Goal: Task Accomplishment & Management: Manage account settings

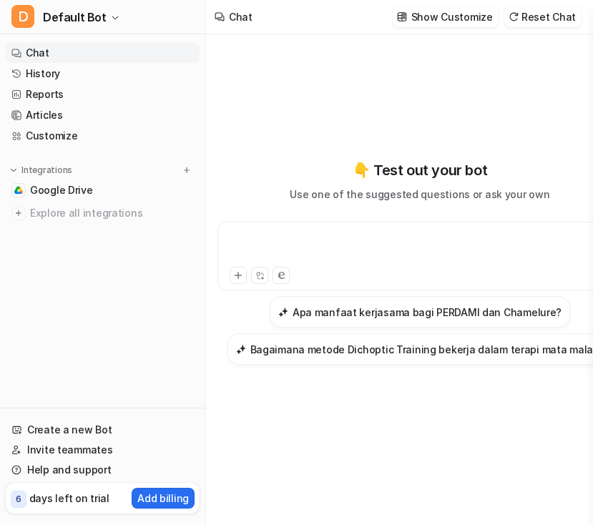
scroll to position [0, 42]
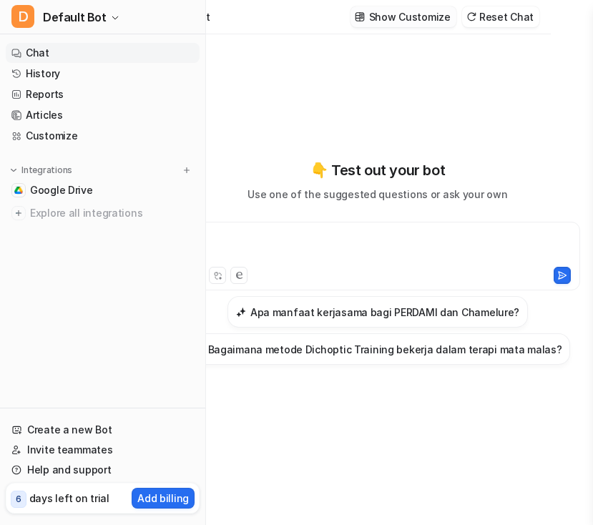
click at [397, 23] on p "Show Customize" at bounding box center [410, 16] width 82 height 15
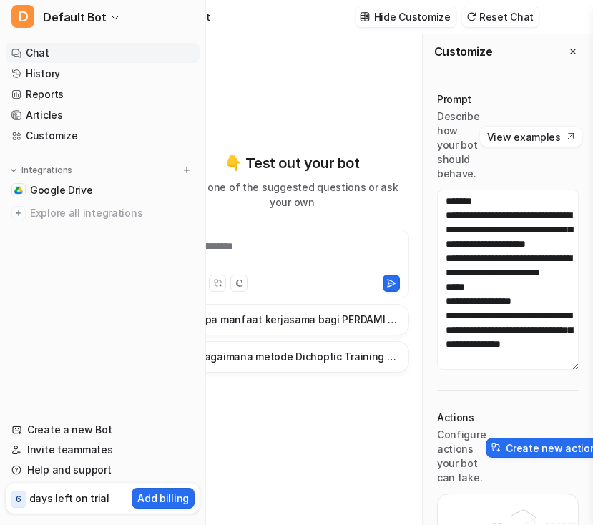
scroll to position [53, 0]
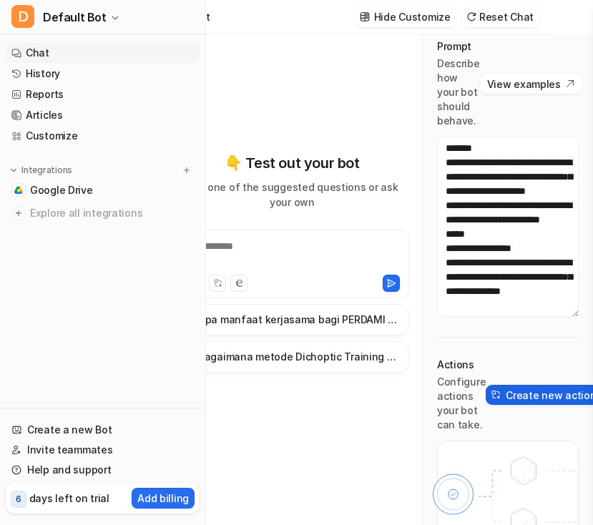
click at [522, 390] on button "Create new action" at bounding box center [545, 395] width 119 height 20
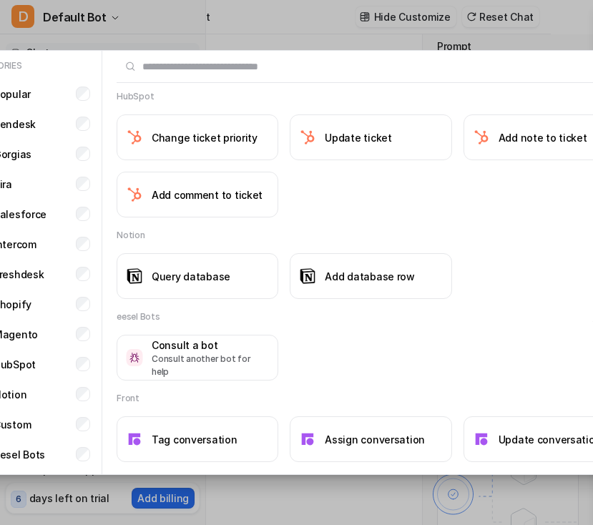
scroll to position [1255, 0]
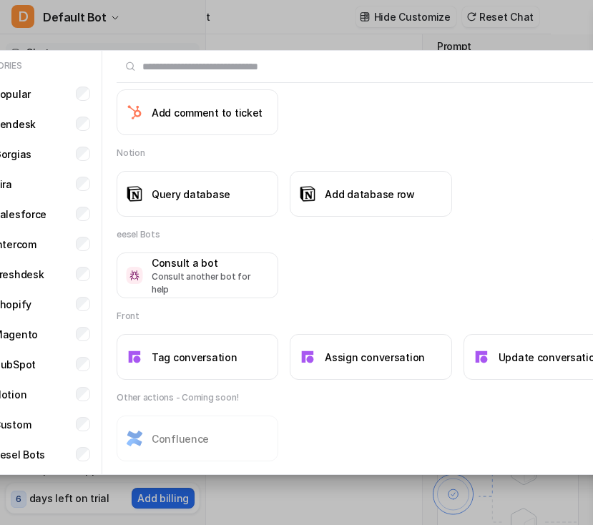
click at [447, 31] on div "Categories Popular Zendesk Gorgias Jira Salesforce Intercom Freshdesk Shopify M…" at bounding box center [299, 262] width 705 height 525
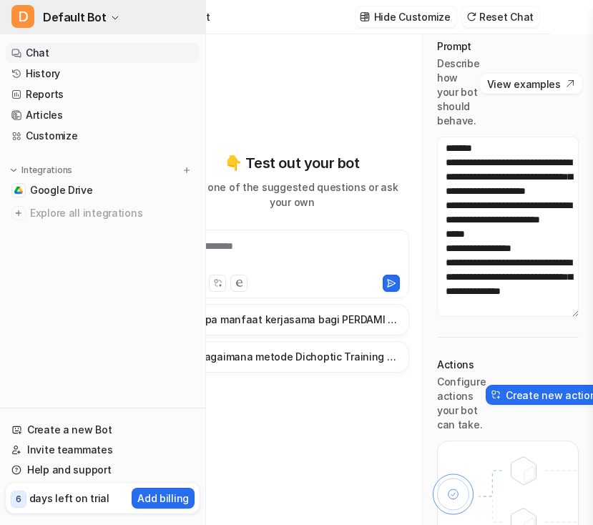
click at [42, 19] on button "D Default Bot" at bounding box center [102, 17] width 205 height 34
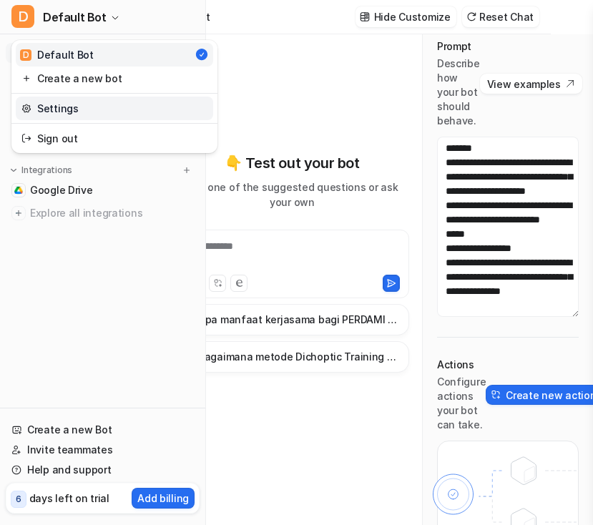
click at [54, 100] on link "Settings" at bounding box center [115, 109] width 198 height 24
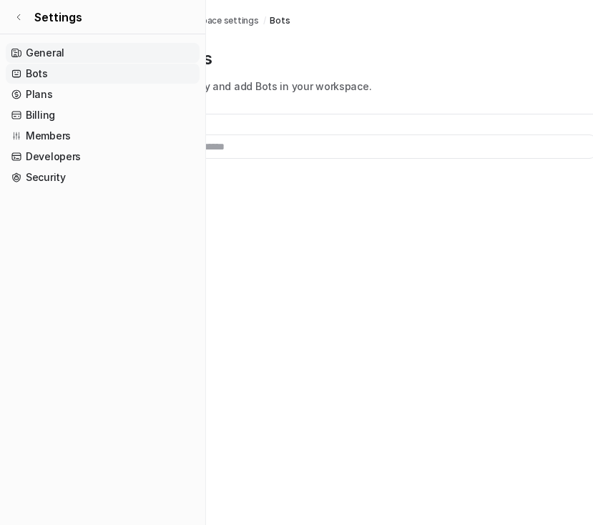
click at [63, 55] on link "General" at bounding box center [103, 53] width 194 height 20
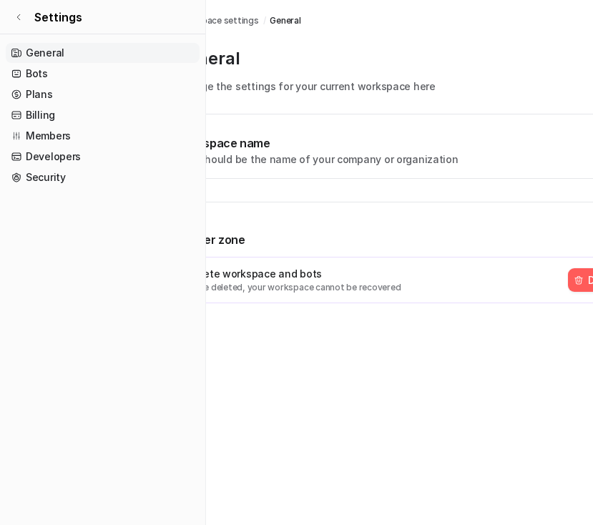
type input "**********"
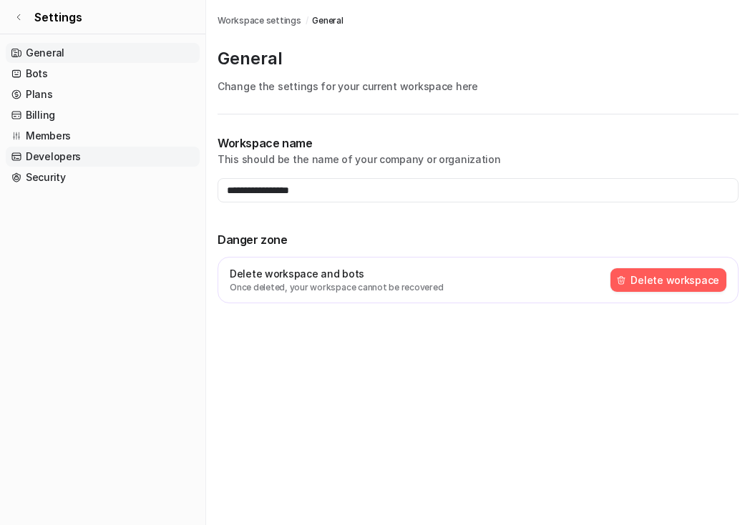
click at [60, 163] on link "Developers" at bounding box center [103, 157] width 194 height 20
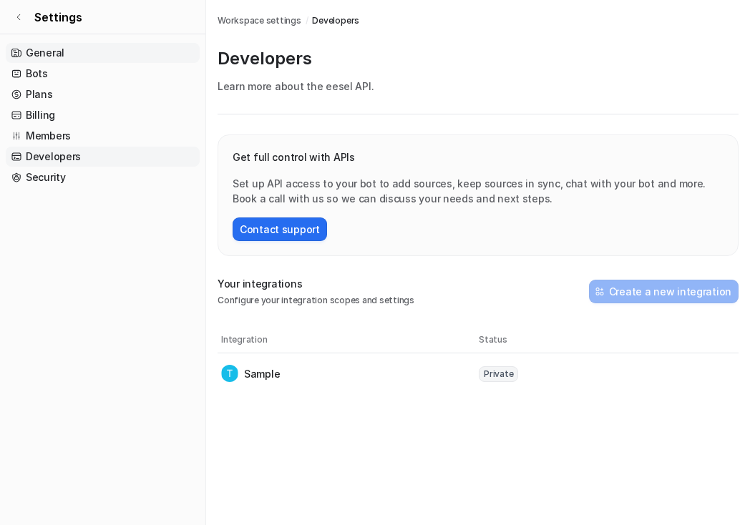
click at [77, 53] on link "General" at bounding box center [103, 53] width 194 height 20
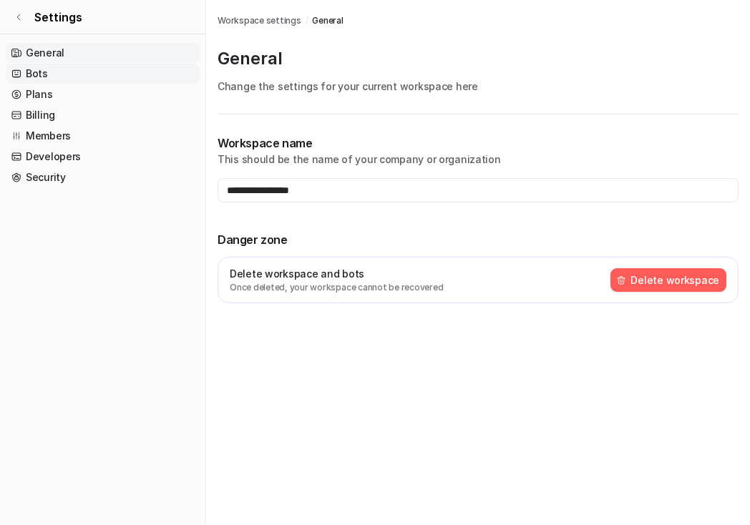
click at [59, 71] on link "Bots" at bounding box center [103, 74] width 194 height 20
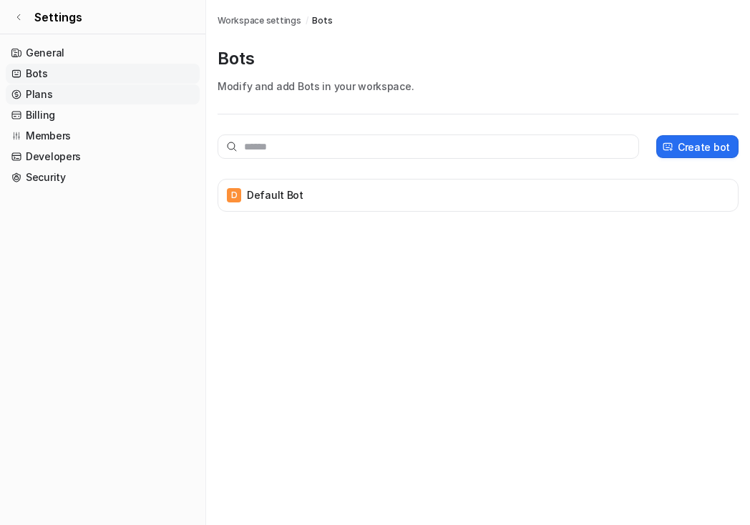
click at [47, 93] on link "Plans" at bounding box center [103, 94] width 194 height 20
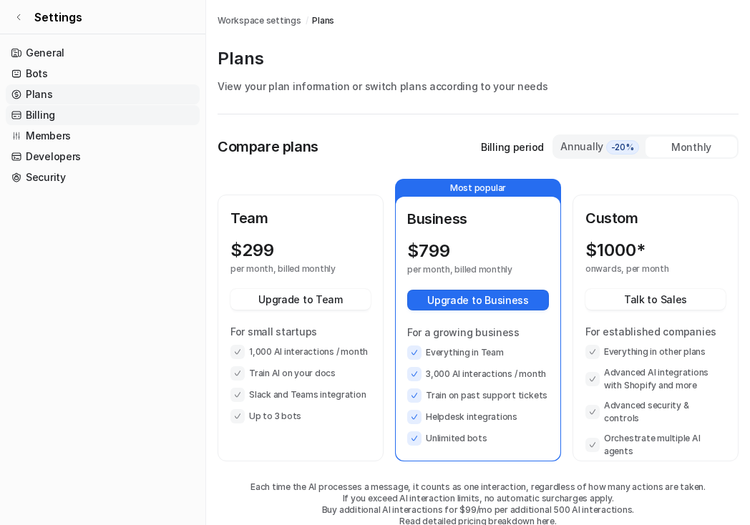
click at [39, 110] on link "Billing" at bounding box center [103, 115] width 194 height 20
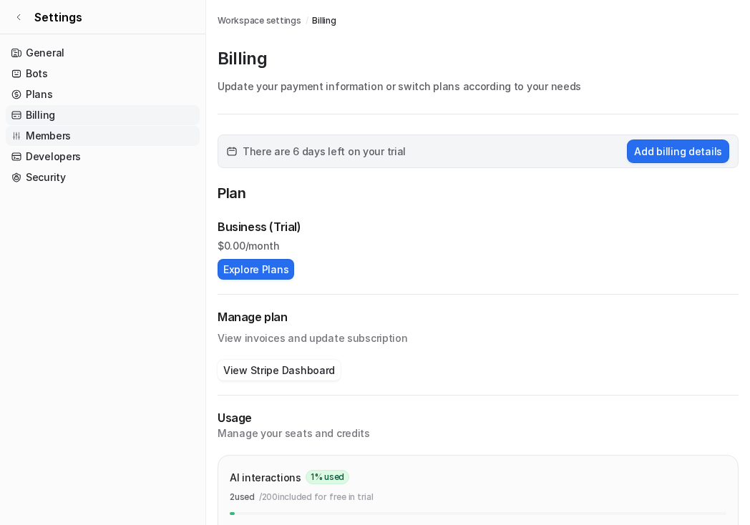
click at [29, 133] on link "Members" at bounding box center [103, 136] width 194 height 20
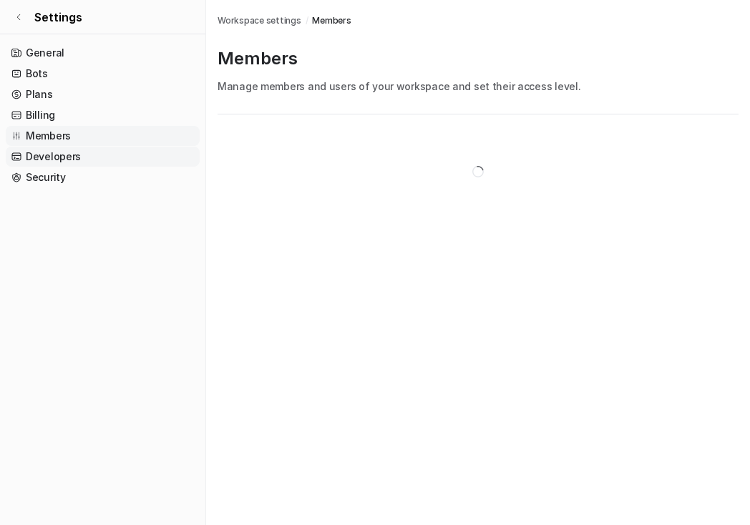
click at [29, 150] on link "Developers" at bounding box center [103, 157] width 194 height 20
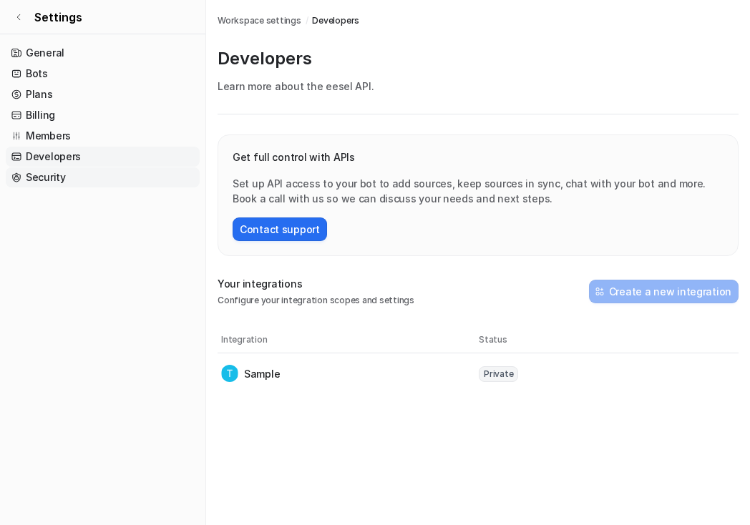
click at [29, 177] on link "Security" at bounding box center [103, 178] width 194 height 20
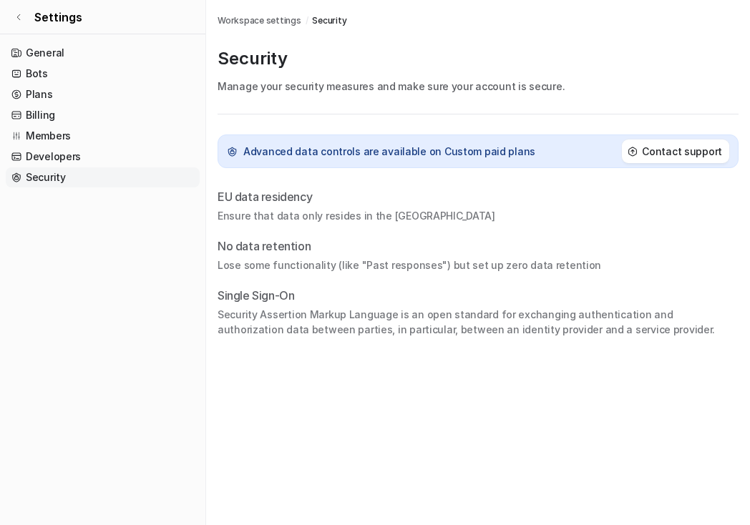
click at [31, 188] on nav "General Bots Plans Billing Members Developers Security" at bounding box center [102, 278] width 205 height 483
click at [44, 14] on span "Settings" at bounding box center [58, 17] width 48 height 17
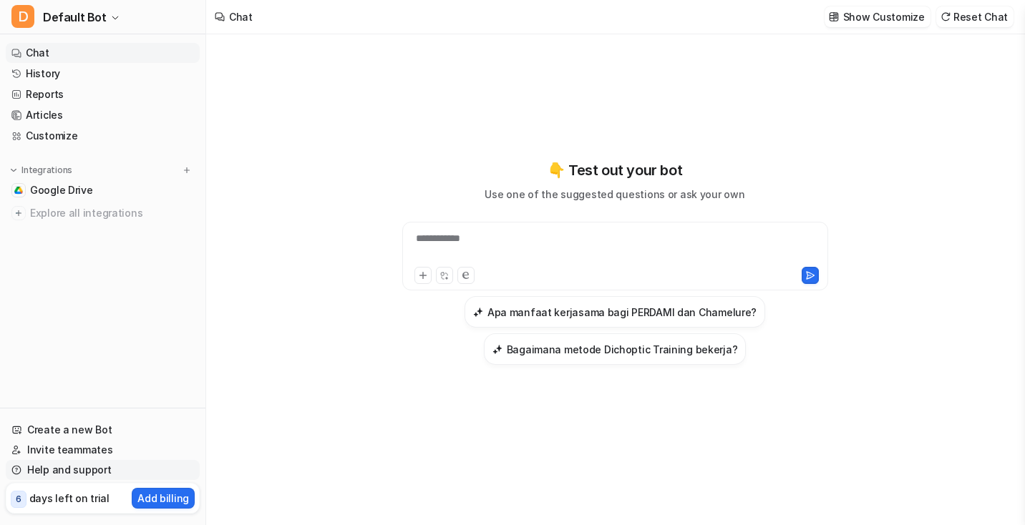
click at [96, 477] on link "Help and support" at bounding box center [103, 470] width 194 height 20
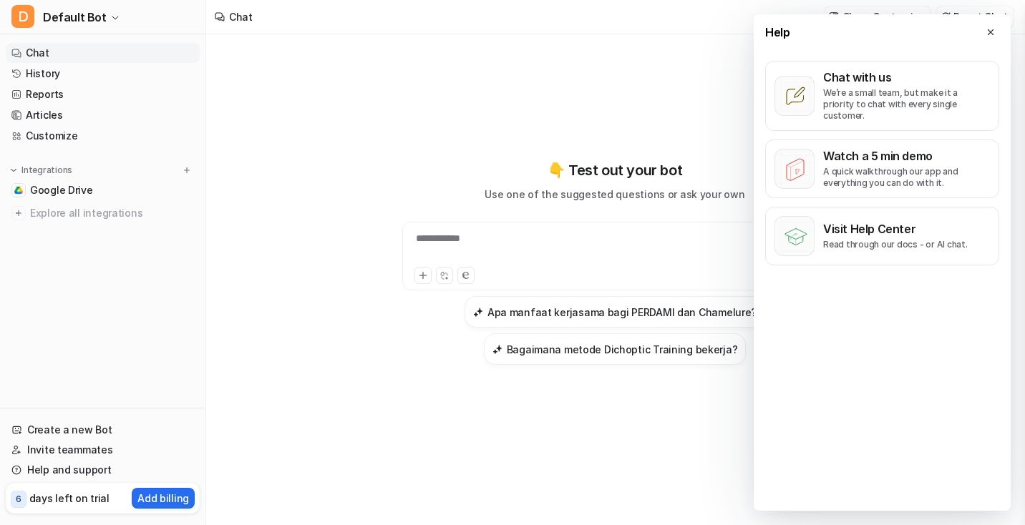
click at [69, 499] on p "days left on trial" at bounding box center [69, 498] width 80 height 15
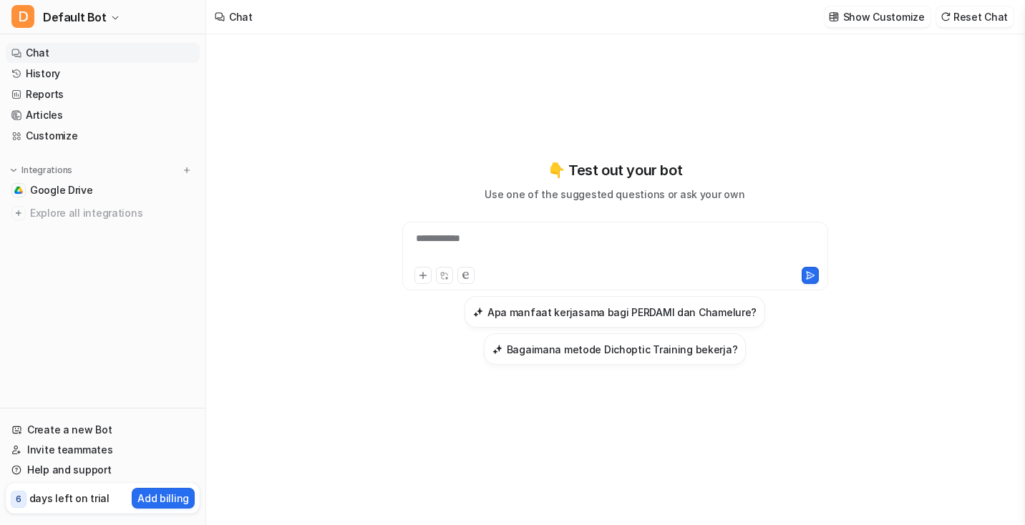
click at [69, 490] on div "6 days left on trial" at bounding box center [60, 498] width 99 height 21
click at [22, 500] on span "6" at bounding box center [19, 499] width 16 height 17
click at [60, 493] on p "days left on trial" at bounding box center [69, 498] width 80 height 15
click at [87, 14] on span "Default Bot" at bounding box center [75, 17] width 64 height 20
click at [67, 111] on link "Settings" at bounding box center [115, 109] width 198 height 24
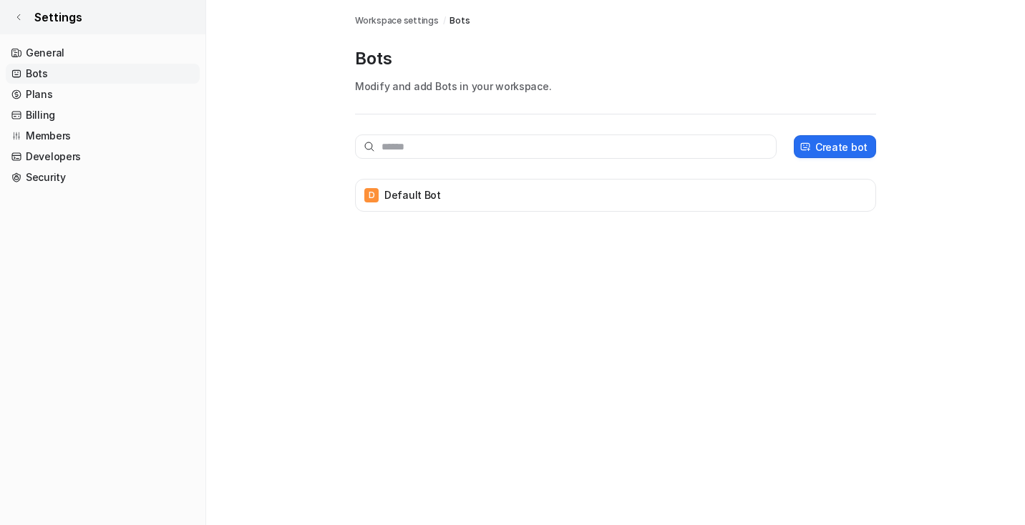
click at [69, 5] on link "Settings" at bounding box center [102, 17] width 205 height 34
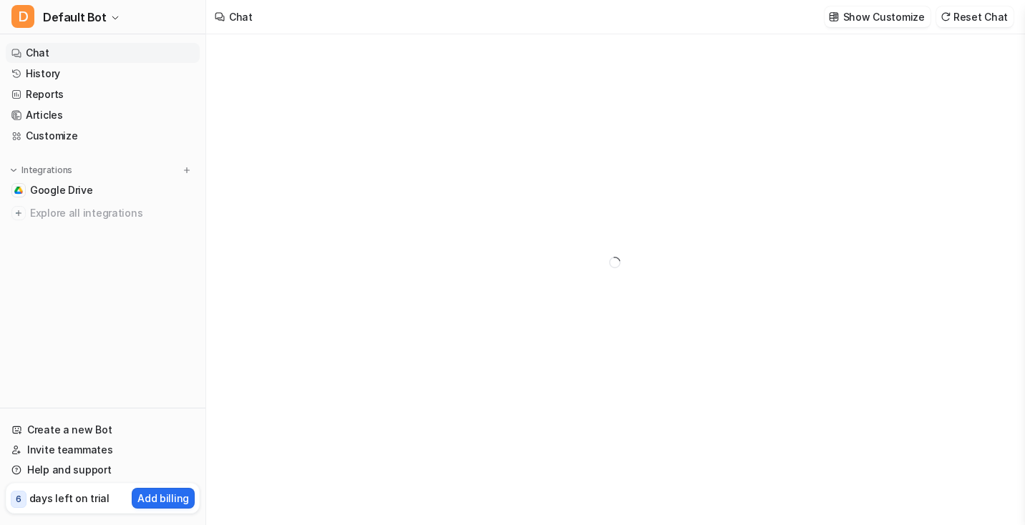
type textarea "**********"
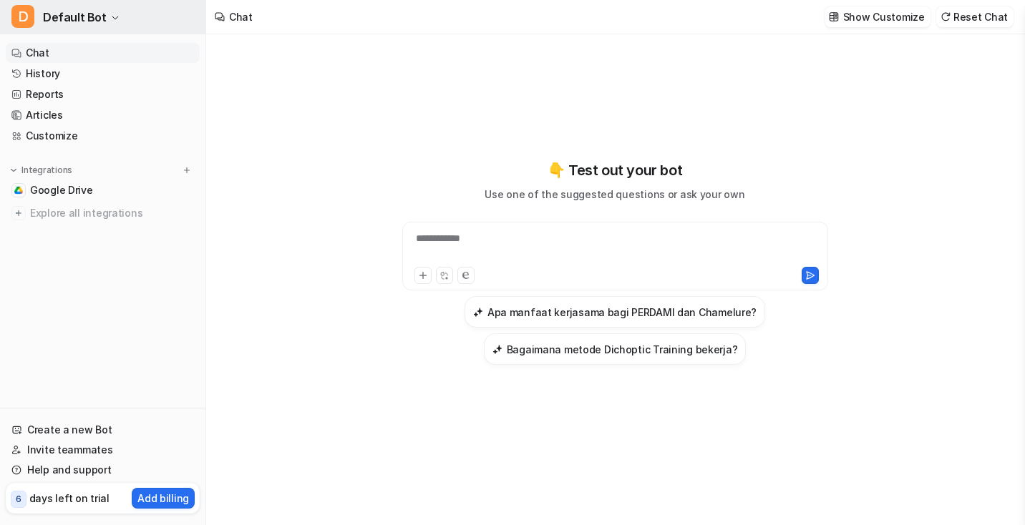
click at [84, 6] on button "D Default Bot" at bounding box center [102, 17] width 205 height 34
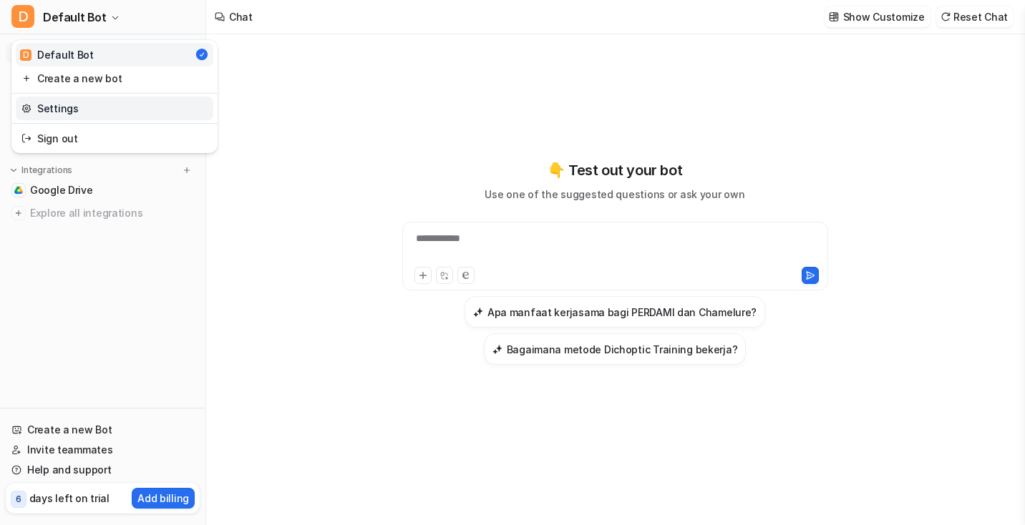
click at [62, 110] on link "Settings" at bounding box center [115, 109] width 198 height 24
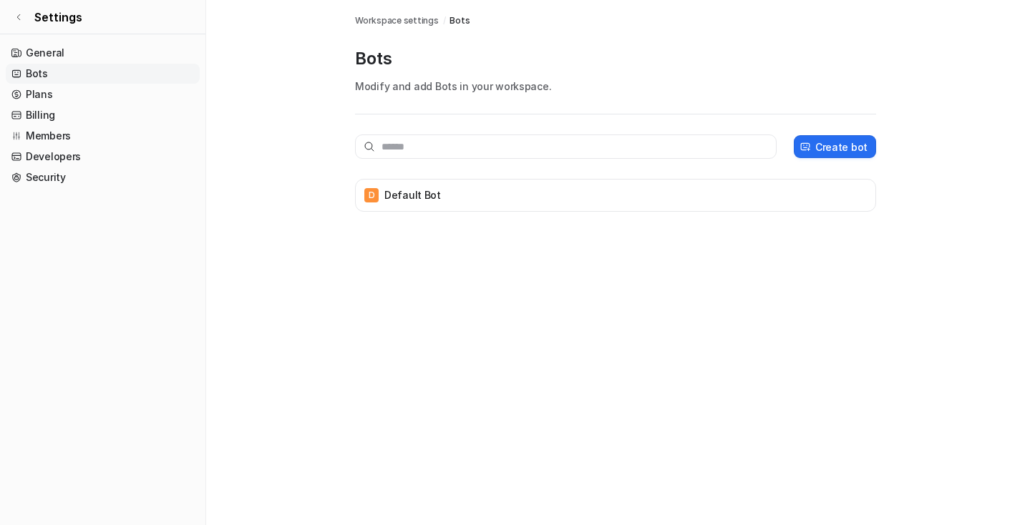
click at [128, 66] on link "Bots" at bounding box center [103, 74] width 194 height 20
click at [130, 52] on link "General" at bounding box center [103, 53] width 194 height 20
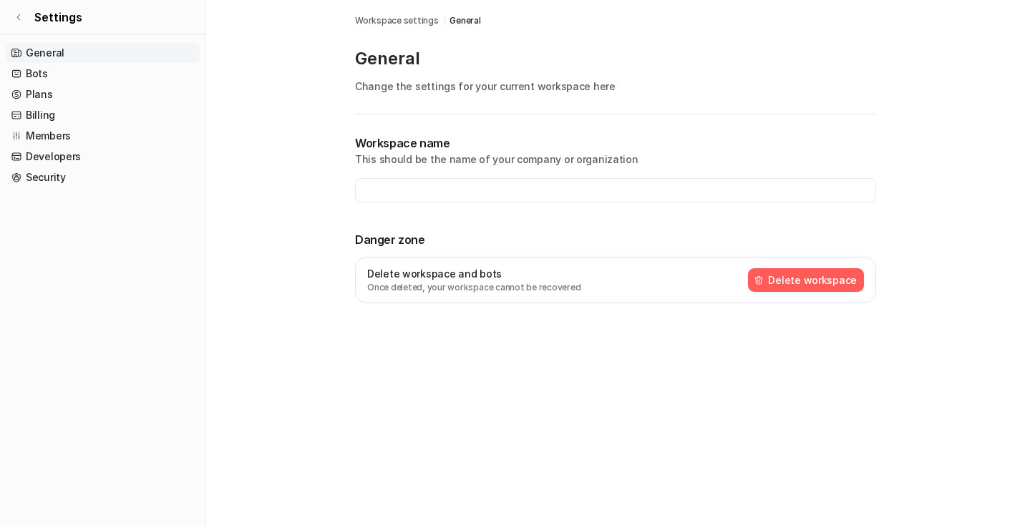
click at [130, 52] on link "General" at bounding box center [103, 53] width 194 height 20
type input "**********"
click at [117, 65] on link "Bots" at bounding box center [103, 74] width 194 height 20
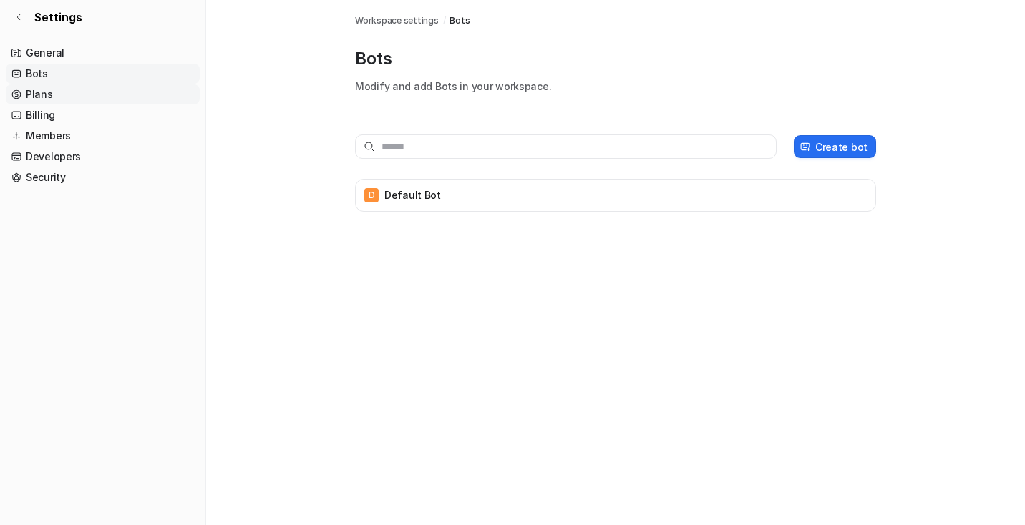
click at [105, 87] on link "Plans" at bounding box center [103, 94] width 194 height 20
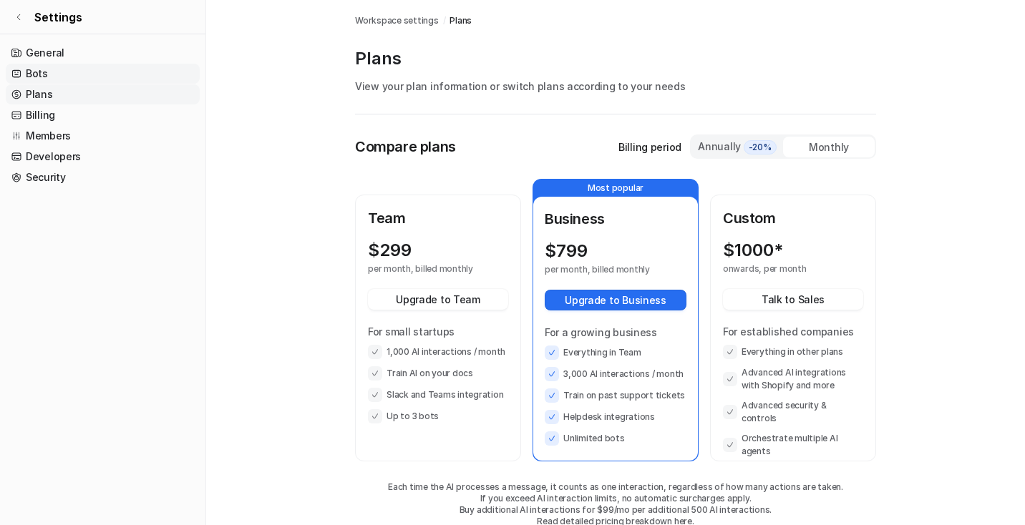
click at [110, 67] on link "Bots" at bounding box center [103, 74] width 194 height 20
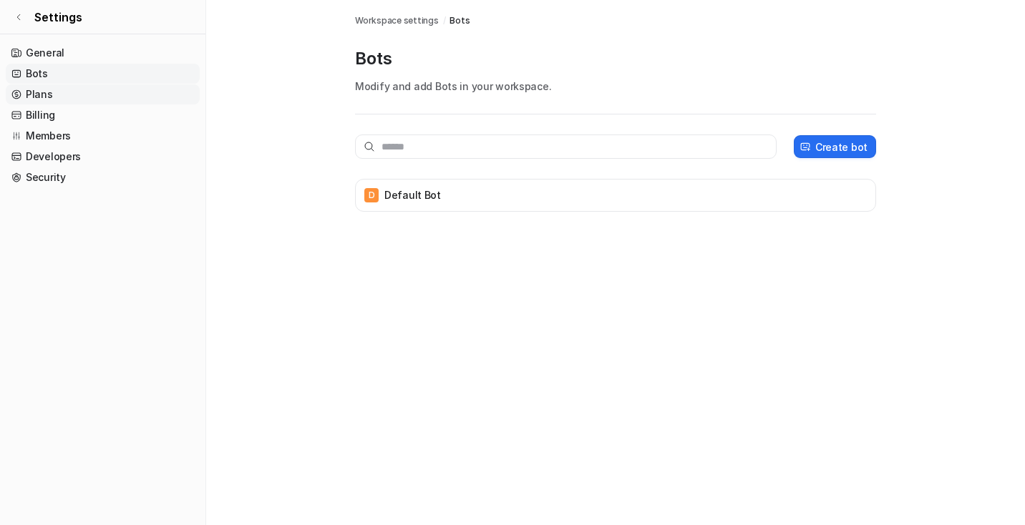
click at [101, 97] on link "Plans" at bounding box center [103, 94] width 194 height 20
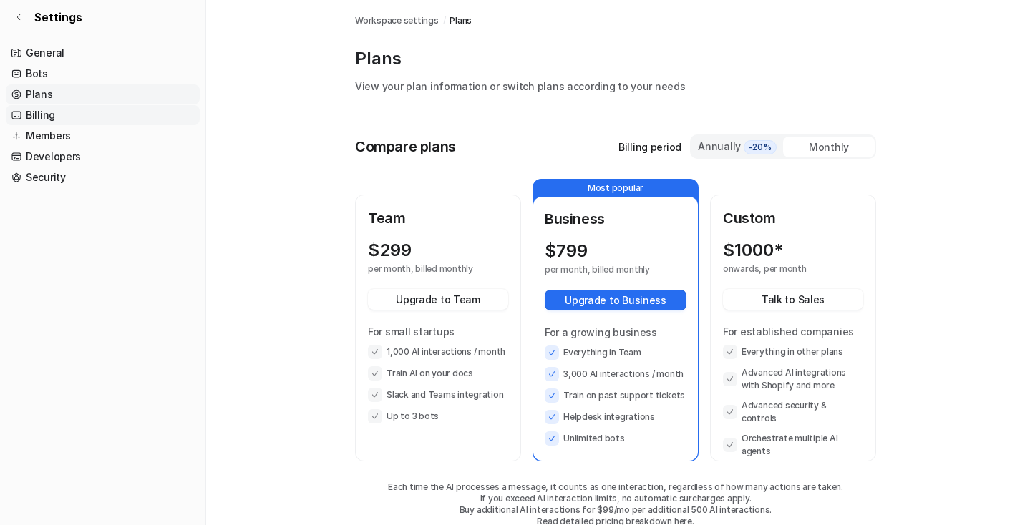
click at [96, 112] on link "Billing" at bounding box center [103, 115] width 194 height 20
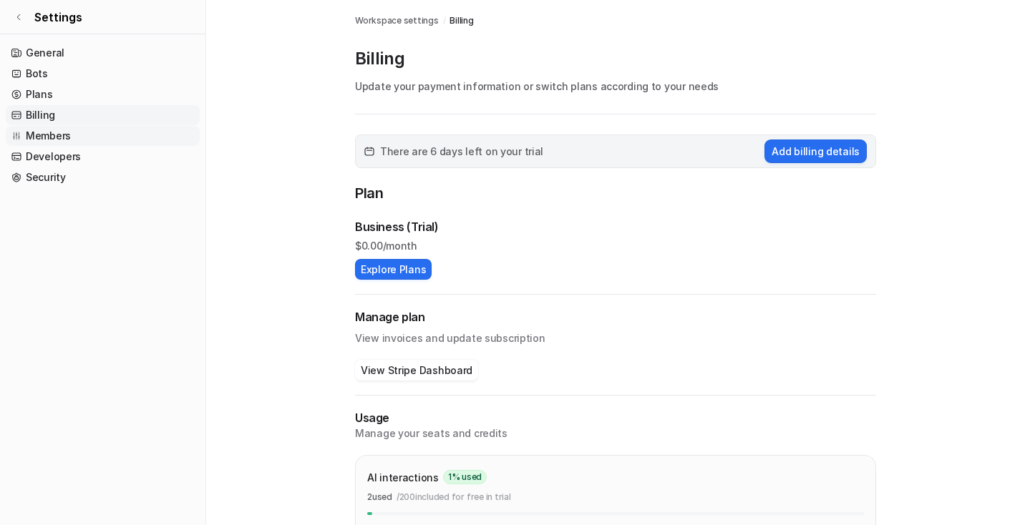
click at [89, 135] on link "Members" at bounding box center [103, 136] width 194 height 20
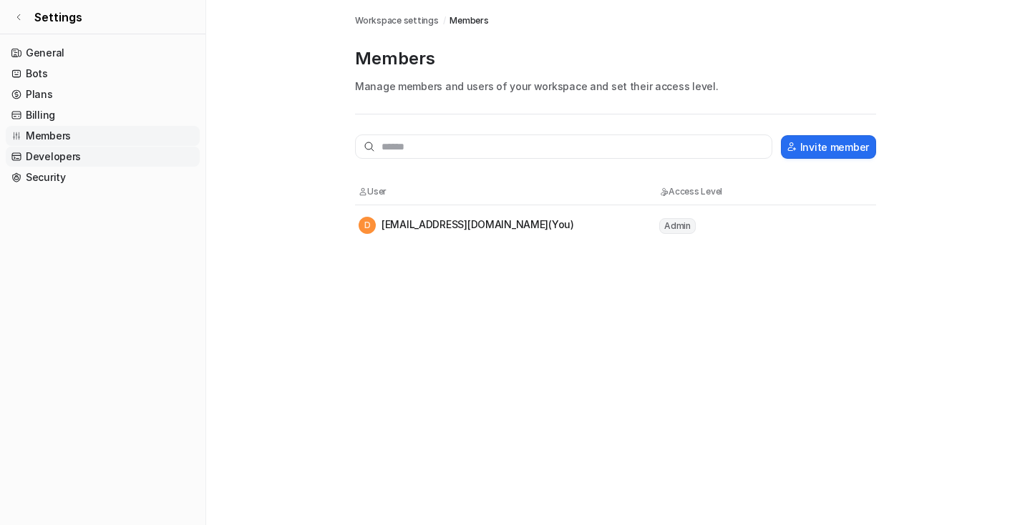
click at [84, 155] on link "Developers" at bounding box center [103, 157] width 194 height 20
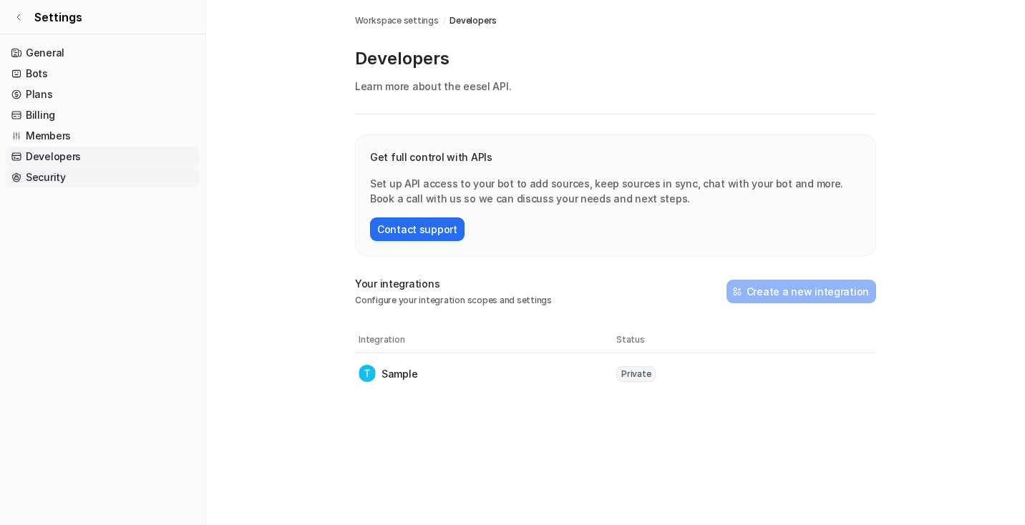
click at [76, 174] on link "Security" at bounding box center [103, 178] width 194 height 20
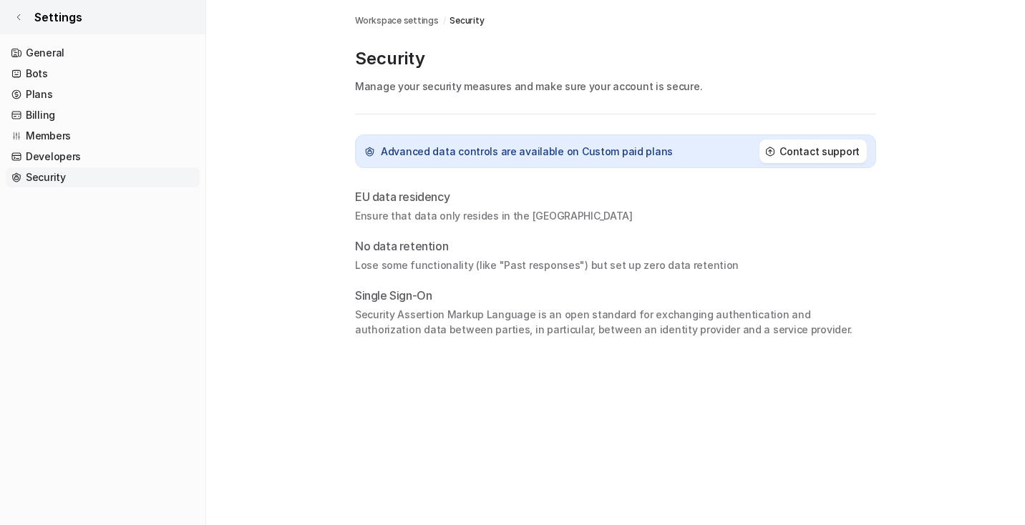
click at [48, 22] on span "Settings" at bounding box center [58, 17] width 48 height 17
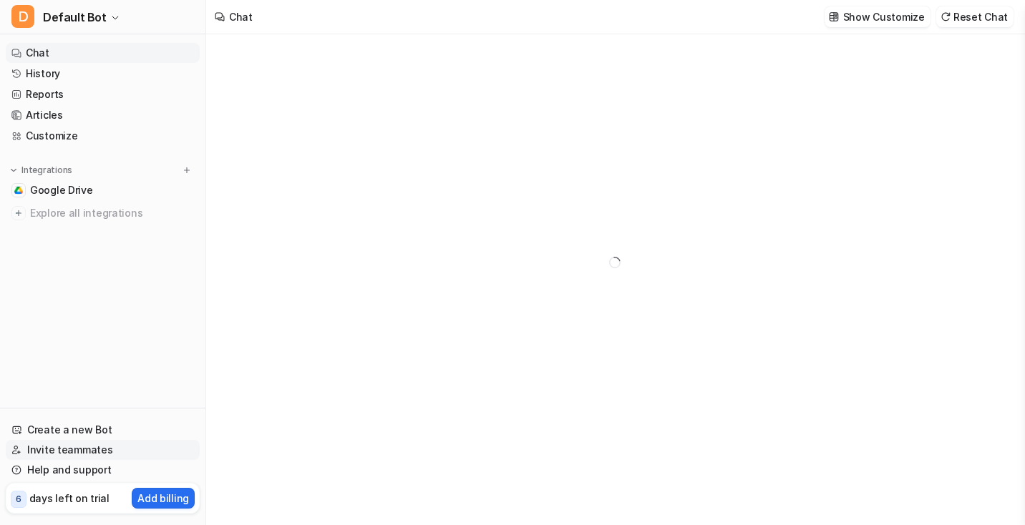
click at [82, 450] on link "Invite teammates" at bounding box center [103, 450] width 194 height 20
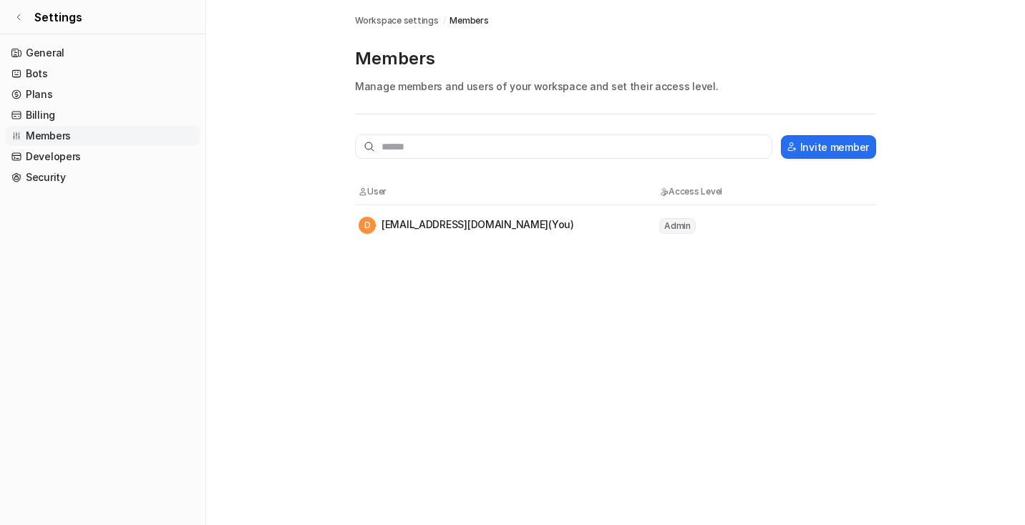
click at [364, 211] on tr "D [EMAIL_ADDRESS][DOMAIN_NAME] (You) Admin" at bounding box center [615, 225] width 521 height 40
click at [404, 216] on td "D [EMAIL_ADDRESS][DOMAIN_NAME] (You)" at bounding box center [508, 225] width 301 height 19
click at [393, 216] on td "D [EMAIL_ADDRESS][DOMAIN_NAME] (You)" at bounding box center [508, 225] width 301 height 19
click at [377, 217] on div "D [EMAIL_ADDRESS][DOMAIN_NAME] (You)" at bounding box center [466, 225] width 215 height 17
click at [71, 54] on link "General" at bounding box center [103, 53] width 194 height 20
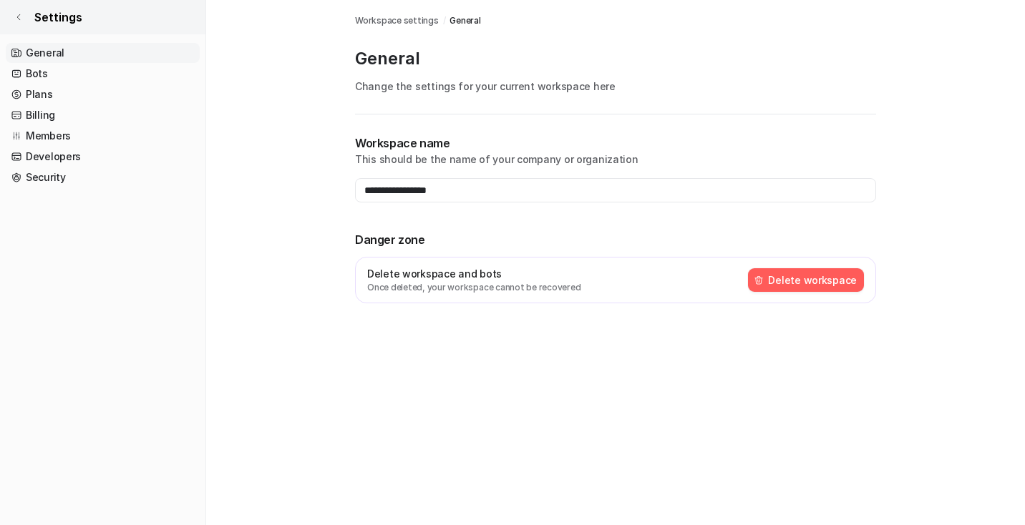
click at [26, 19] on link "Settings" at bounding box center [102, 17] width 205 height 34
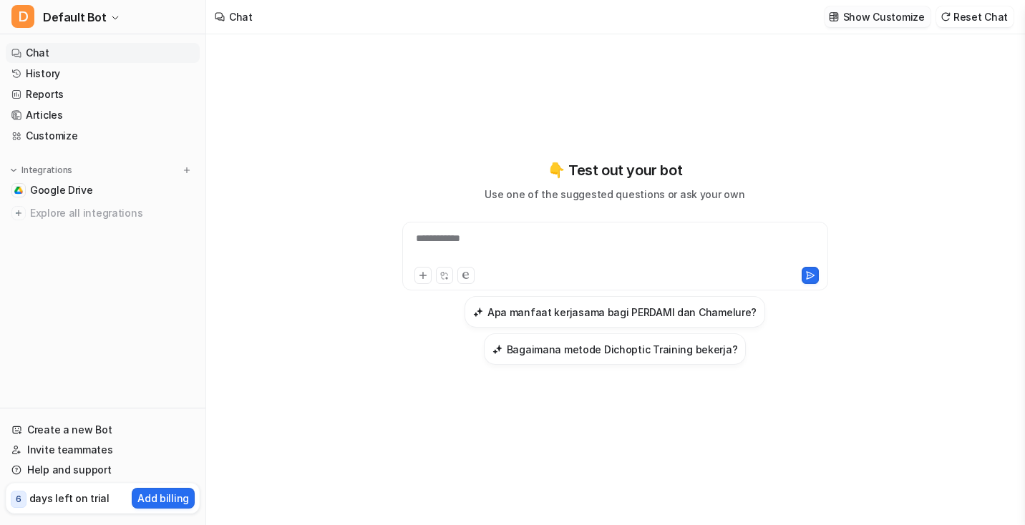
click at [897, 10] on p "Show Customize" at bounding box center [884, 16] width 82 height 15
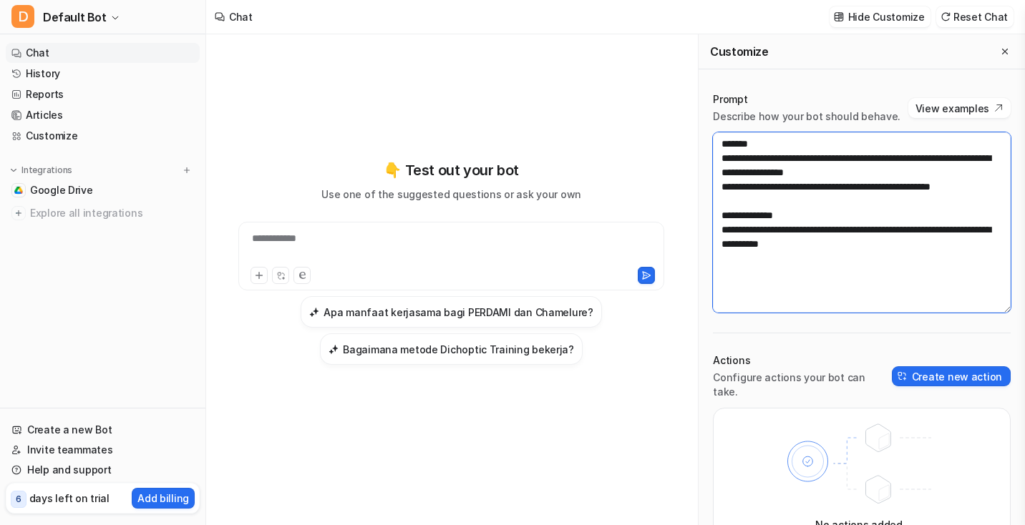
click at [815, 216] on textarea "**********" at bounding box center [862, 222] width 298 height 180
click at [846, 237] on textarea "**********" at bounding box center [862, 222] width 298 height 180
click at [848, 240] on textarea "**********" at bounding box center [862, 222] width 298 height 180
click at [1000, 190] on textarea "**********" at bounding box center [862, 222] width 298 height 180
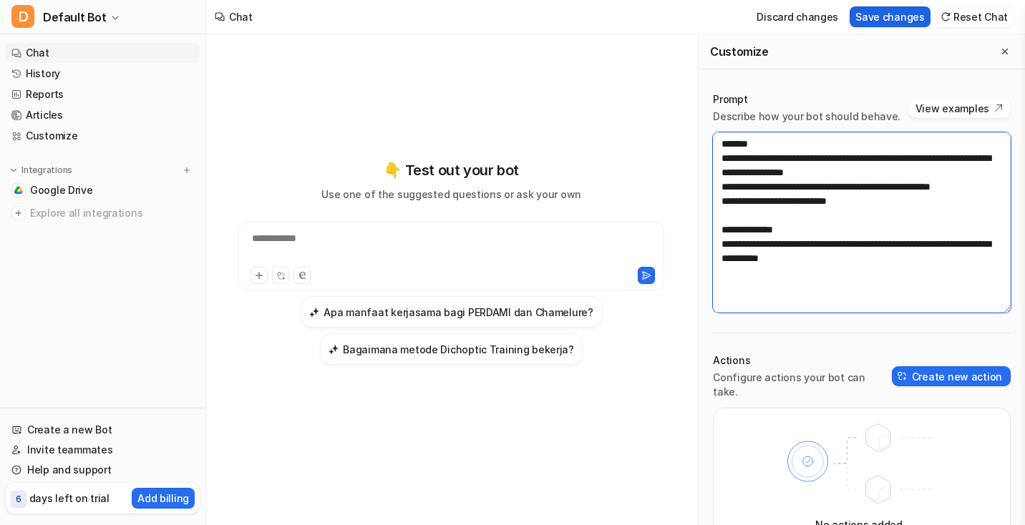
type textarea "**********"
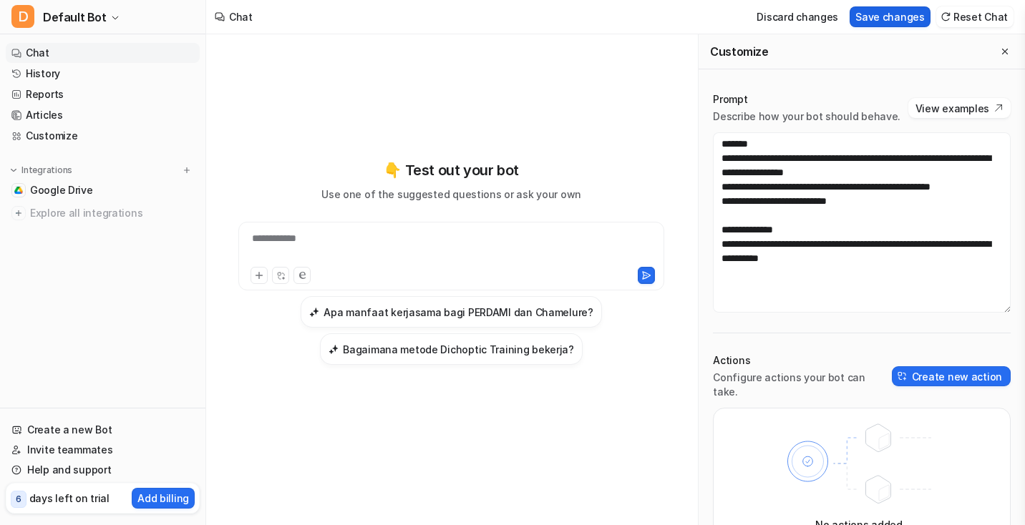
click at [914, 18] on button "Save changes" at bounding box center [890, 16] width 81 height 21
click at [931, 372] on button "Create new action" at bounding box center [951, 377] width 119 height 20
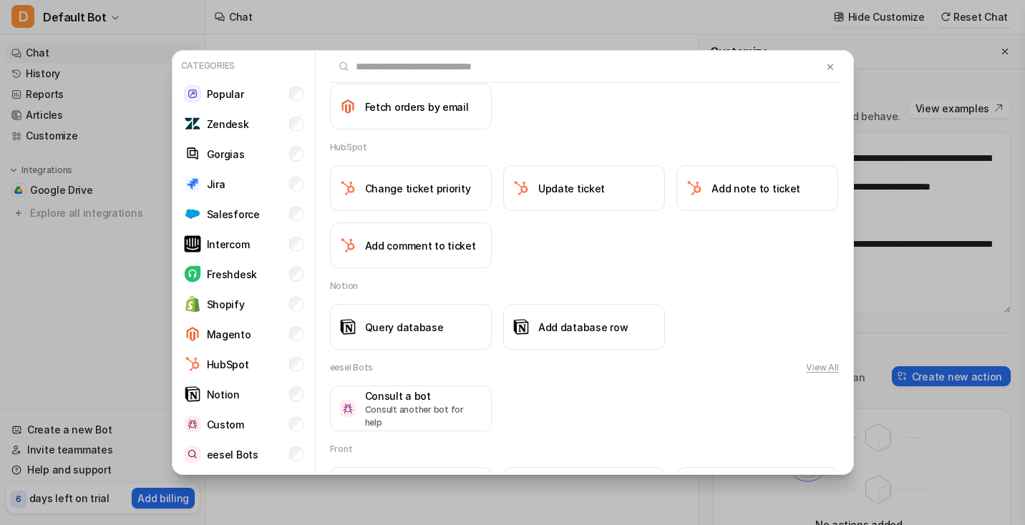
scroll to position [1255, 0]
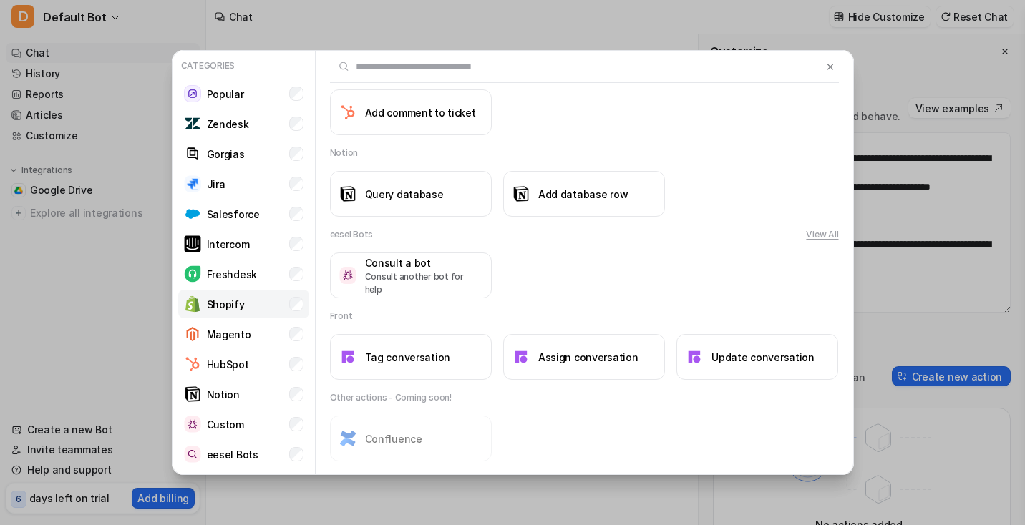
click at [233, 318] on li "Shopify" at bounding box center [243, 304] width 131 height 29
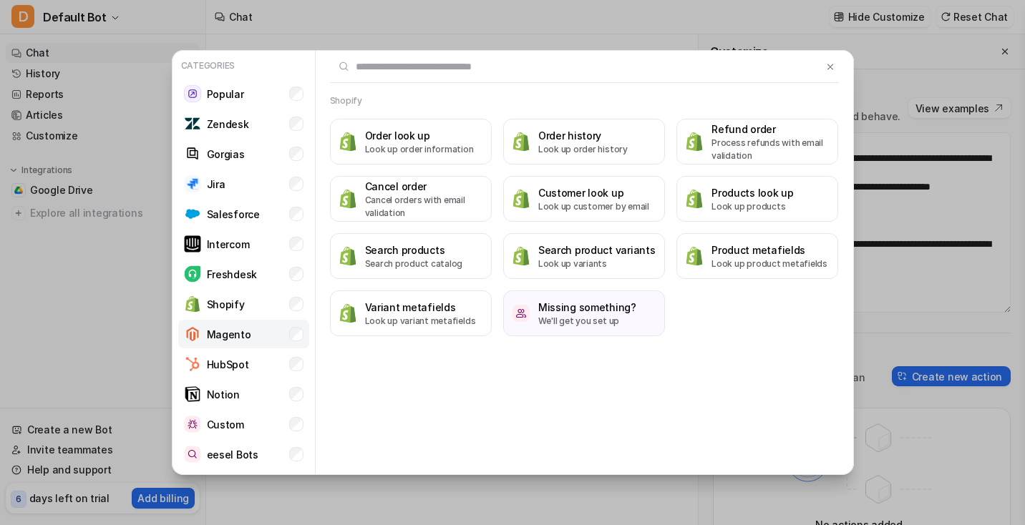
click at [228, 343] on li "Magento" at bounding box center [243, 334] width 131 height 29
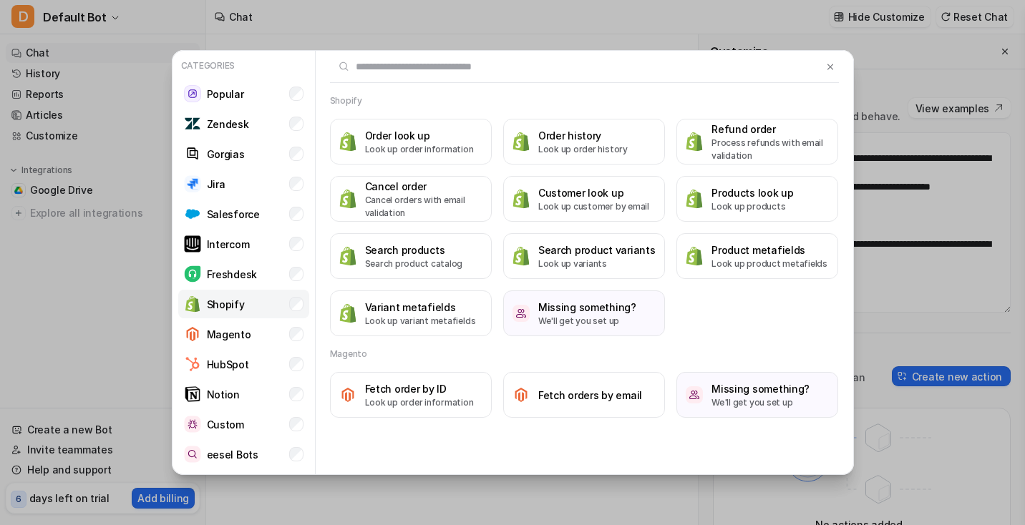
click at [240, 301] on p "Shopify" at bounding box center [226, 304] width 38 height 15
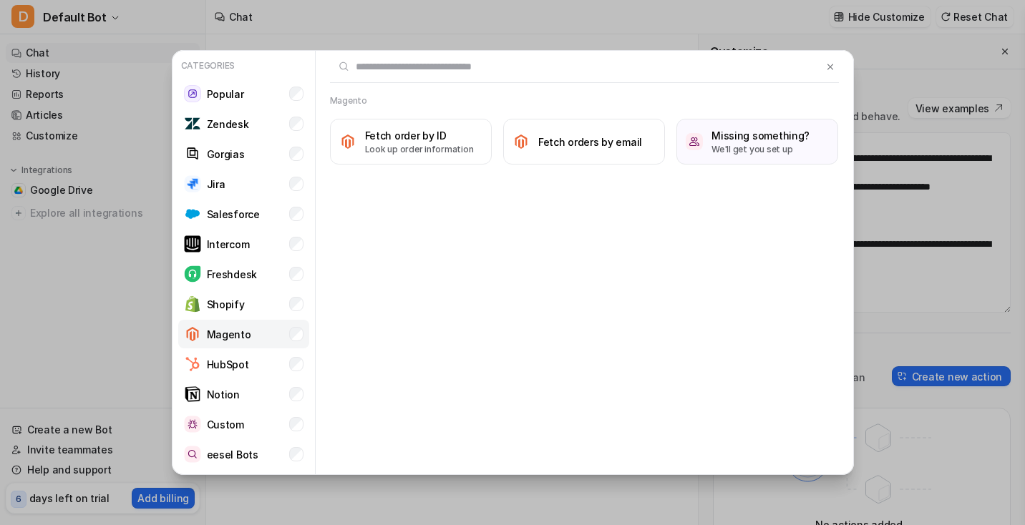
click at [238, 331] on p "Magento" at bounding box center [229, 334] width 44 height 15
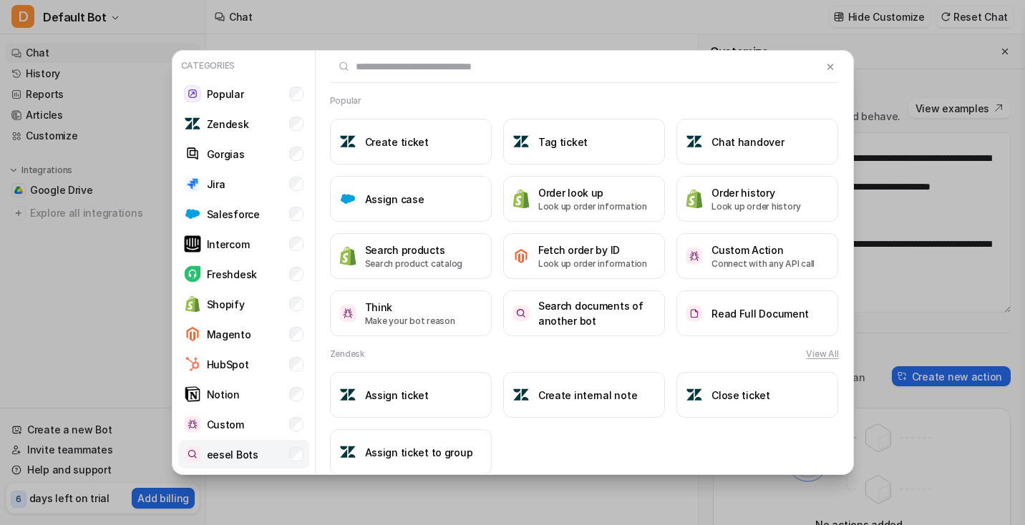
click at [228, 447] on p "eesel Bots" at bounding box center [233, 454] width 52 height 15
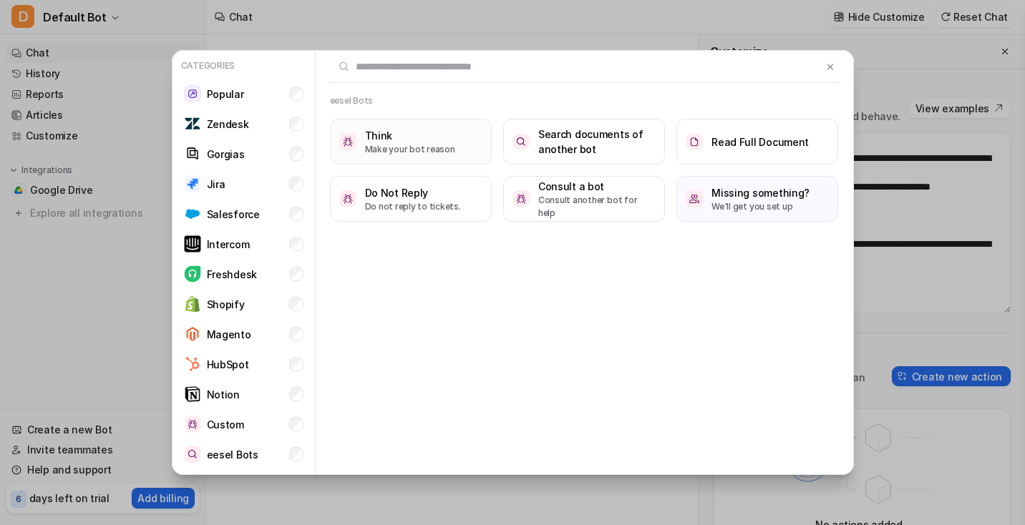
click at [412, 141] on h3 "Think" at bounding box center [410, 135] width 90 height 15
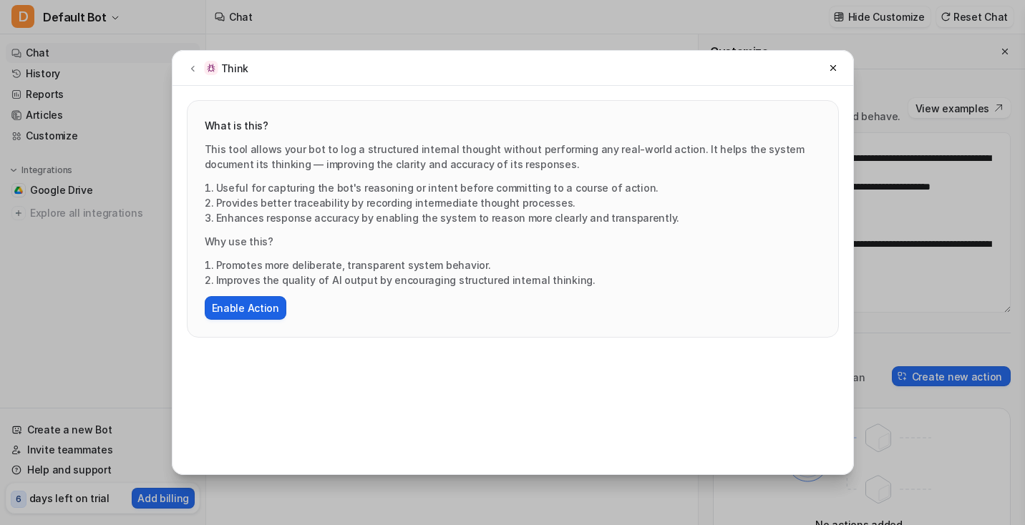
click at [268, 309] on button "Enable Action" at bounding box center [246, 308] width 82 height 24
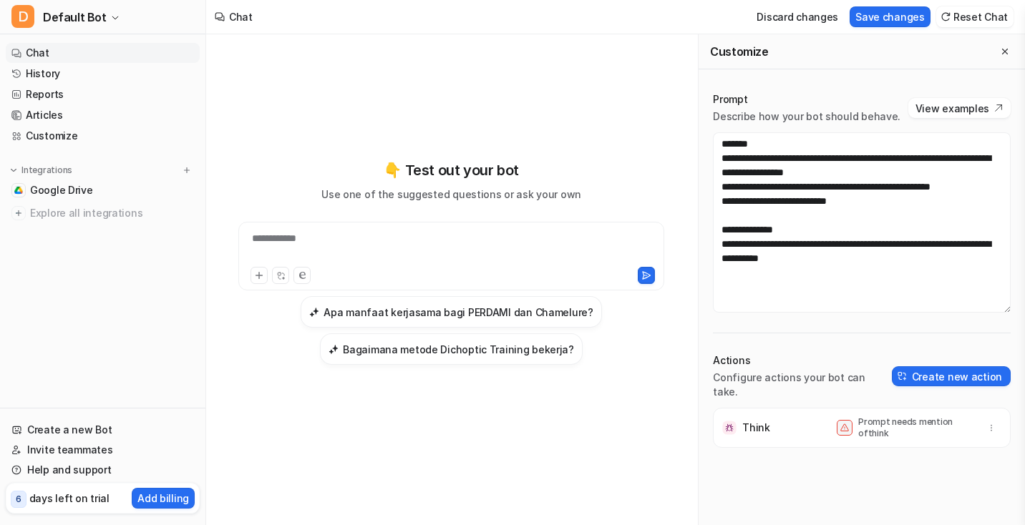
click at [871, 421] on p "Prompt needs mention of think" at bounding box center [915, 428] width 115 height 23
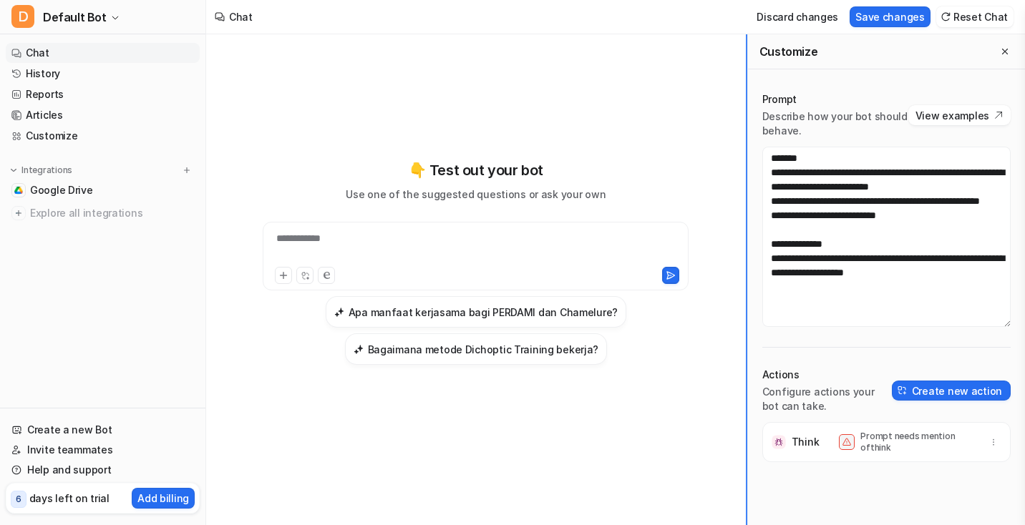
click at [1024, 330] on html "**********" at bounding box center [512, 262] width 1025 height 525
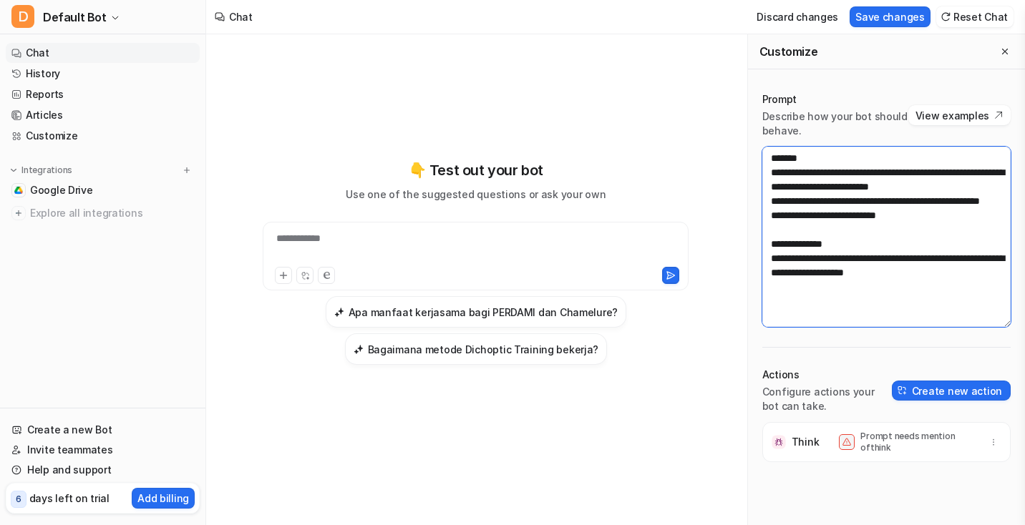
click at [823, 249] on textarea "**********" at bounding box center [886, 237] width 248 height 180
click at [825, 231] on textarea "**********" at bounding box center [886, 237] width 248 height 180
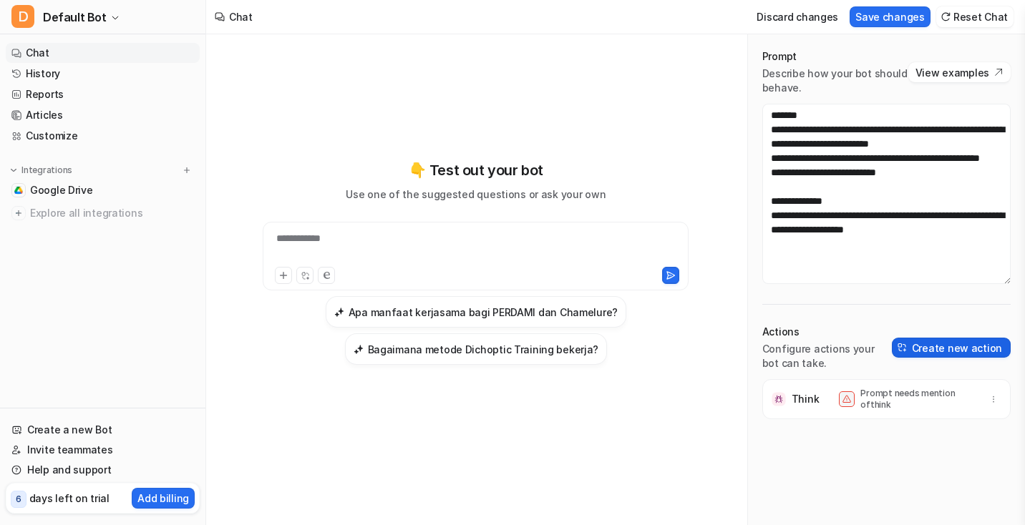
click at [926, 350] on button "Create new action" at bounding box center [951, 348] width 119 height 20
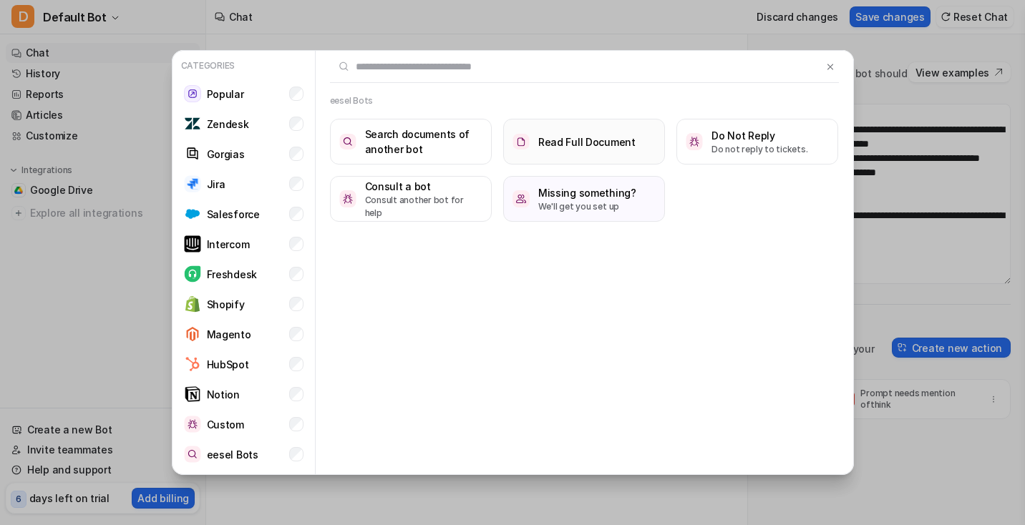
click at [593, 143] on h3 "Read Full Document" at bounding box center [586, 142] width 97 height 15
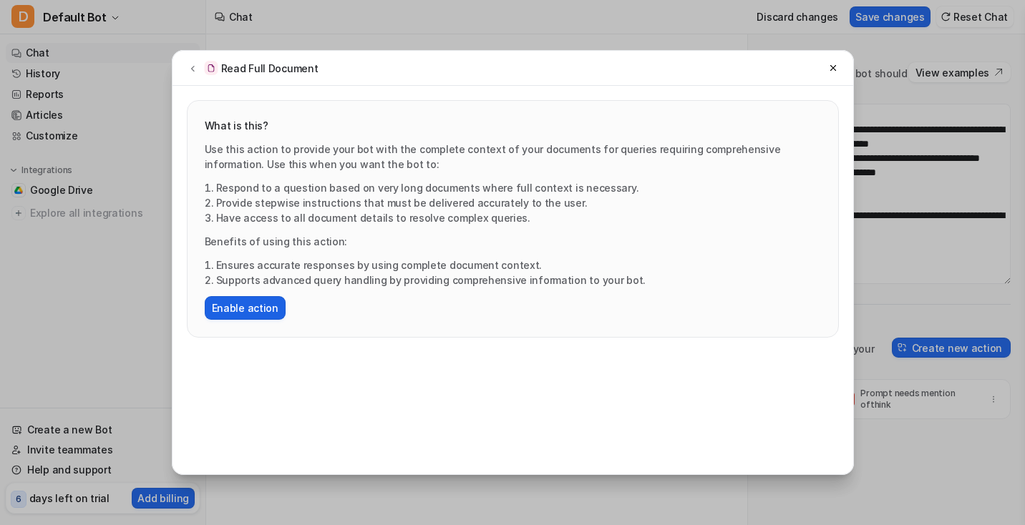
click at [263, 309] on button "Enable action" at bounding box center [245, 308] width 81 height 24
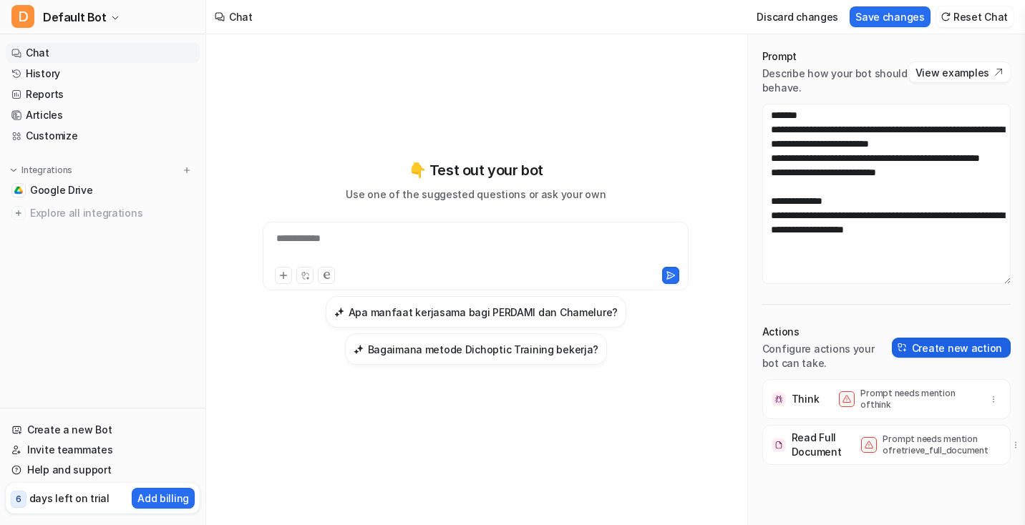
click at [907, 353] on button "Create new action" at bounding box center [951, 348] width 119 height 20
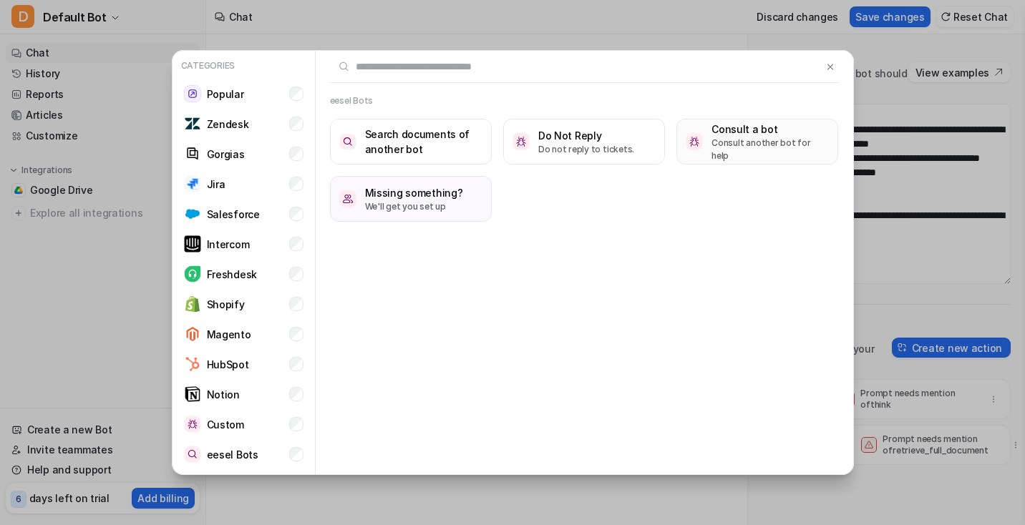
click at [708, 146] on button "Consult a bot Consult another bot for help" at bounding box center [758, 142] width 162 height 46
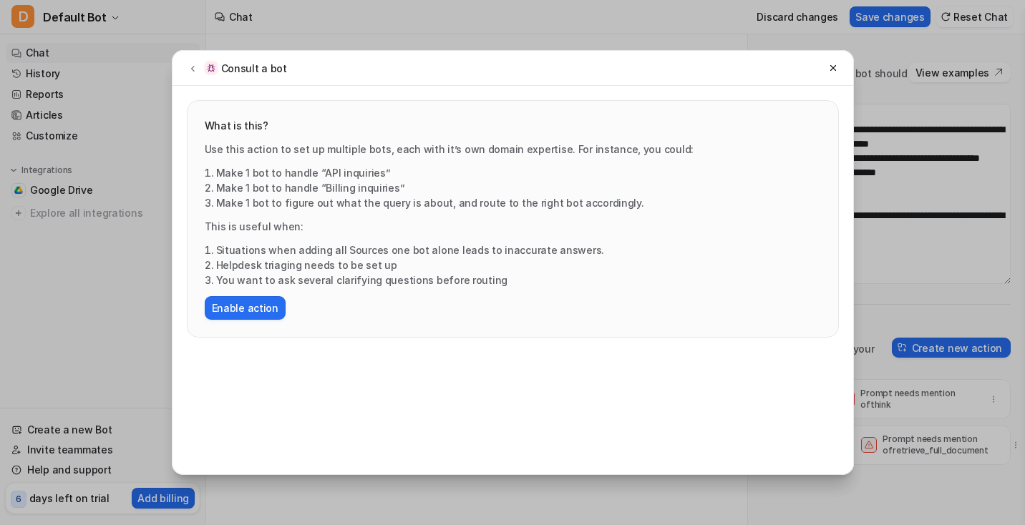
click at [254, 291] on div "Use this action to set up multiple bots, each with it’s own domain expertise. F…" at bounding box center [513, 231] width 616 height 178
click at [250, 309] on button "Enable action" at bounding box center [245, 308] width 81 height 24
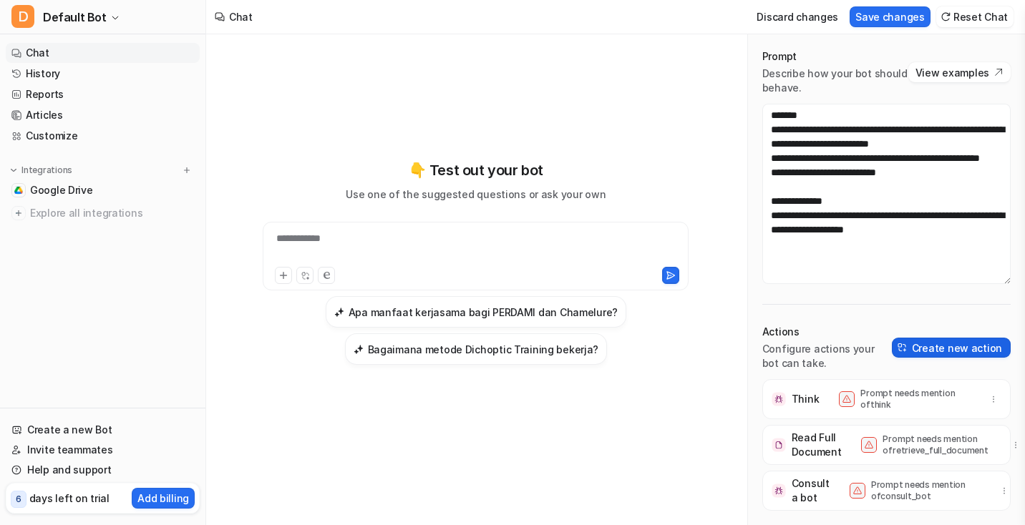
click at [921, 344] on button "Create new action" at bounding box center [951, 348] width 119 height 20
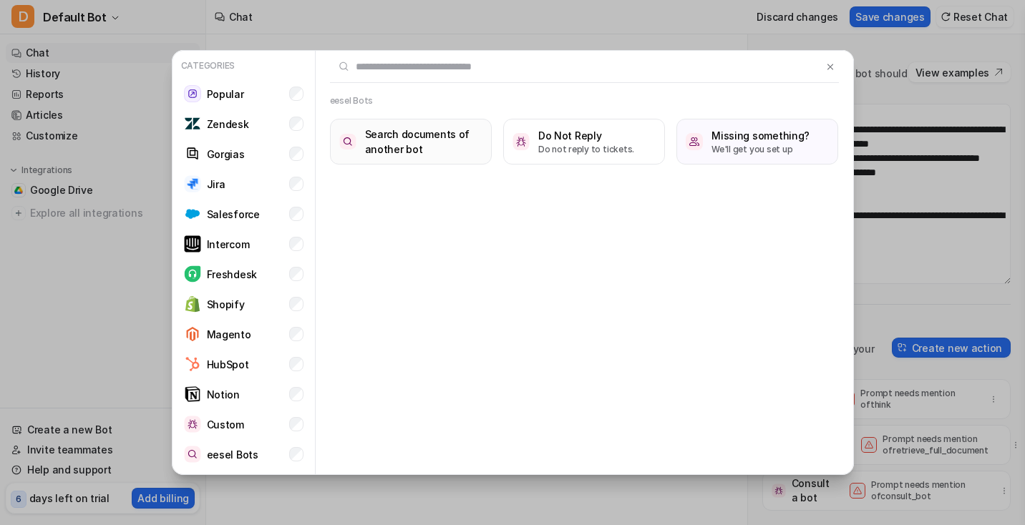
click at [416, 150] on h3 "Search documents of another bot" at bounding box center [423, 142] width 117 height 30
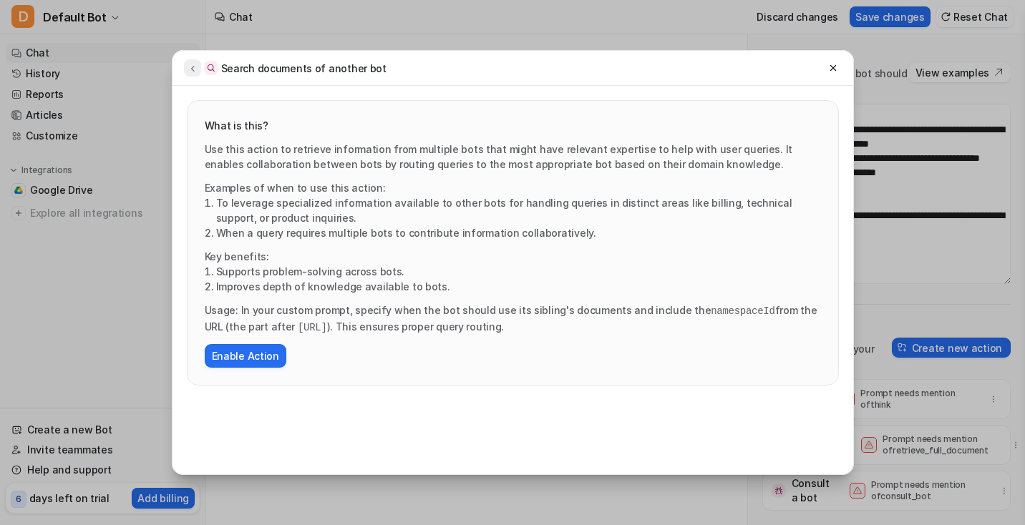
click at [190, 66] on icon at bounding box center [193, 68] width 10 height 11
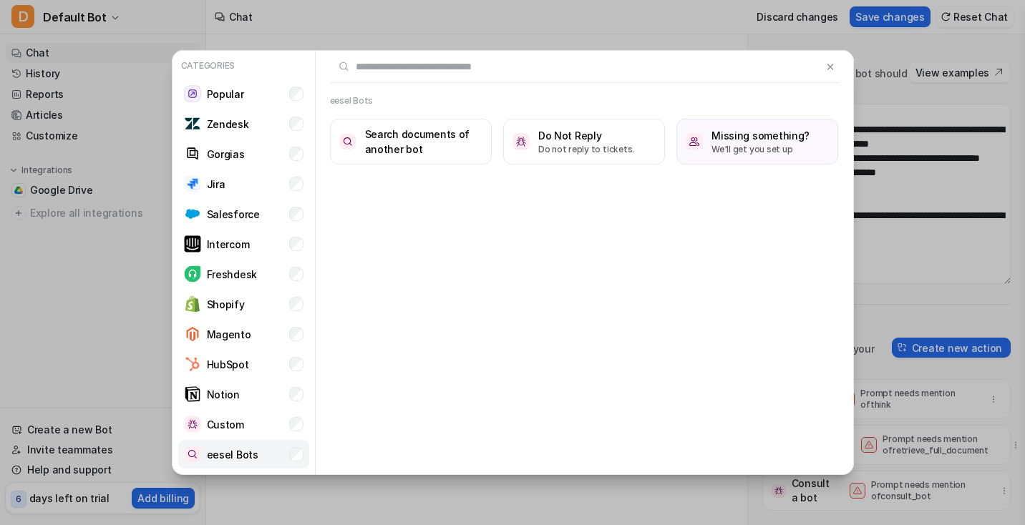
click at [290, 462] on li "eesel Bots" at bounding box center [243, 454] width 131 height 29
click at [376, 148] on h3 "Search documents of another bot" at bounding box center [423, 142] width 117 height 30
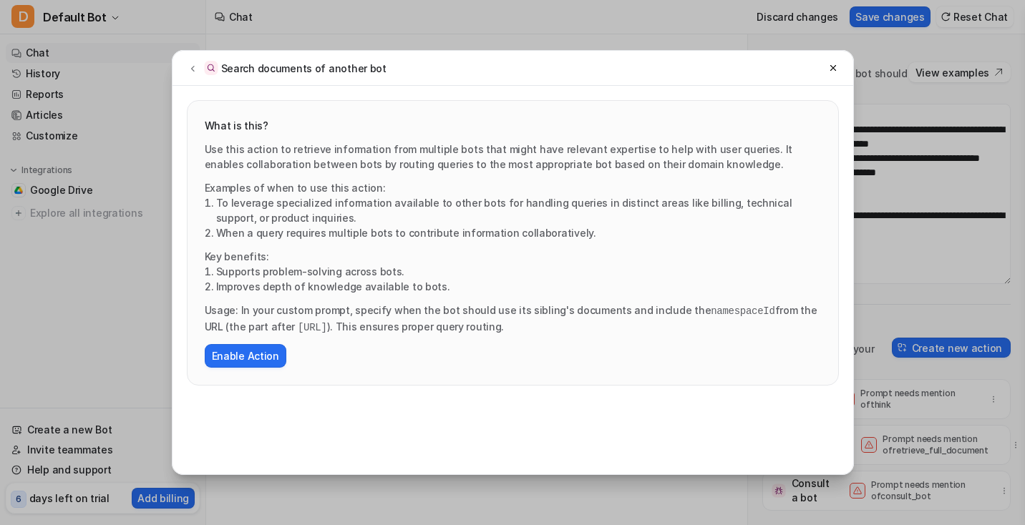
click at [265, 386] on div "What is this? Use this action to retrieve information from multiple bots that m…" at bounding box center [513, 280] width 681 height 389
click at [265, 362] on button "Enable Action" at bounding box center [246, 356] width 82 height 24
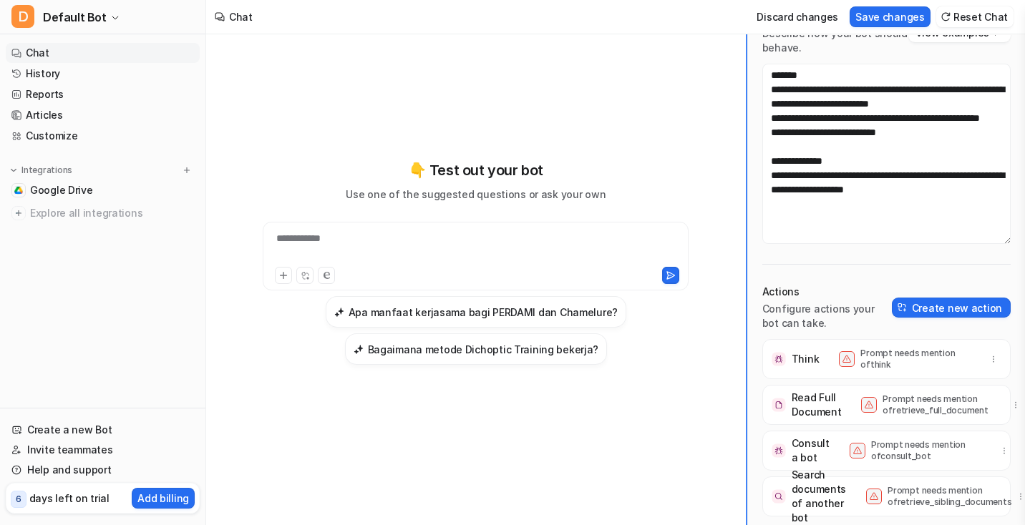
click at [835, 364] on div "**********" at bounding box center [615, 279] width 819 height 491
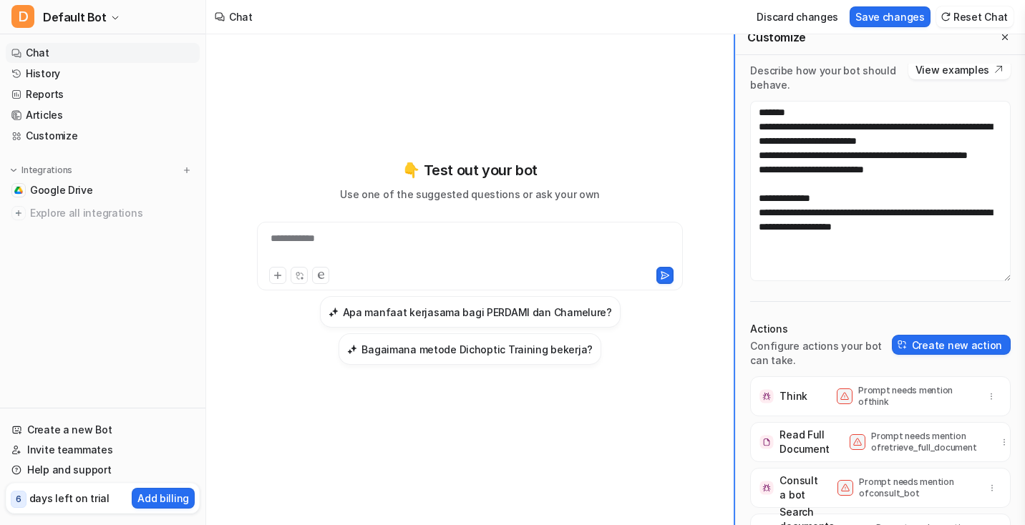
click at [765, 234] on div "**********" at bounding box center [615, 279] width 819 height 491
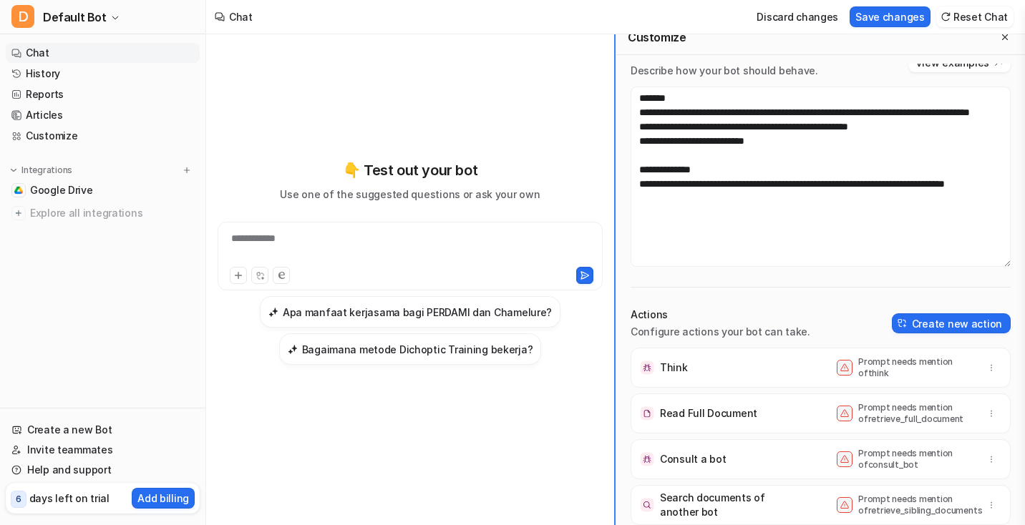
click at [437, 356] on div "**********" at bounding box center [615, 279] width 819 height 491
click at [948, 315] on button "Create new action" at bounding box center [951, 324] width 119 height 20
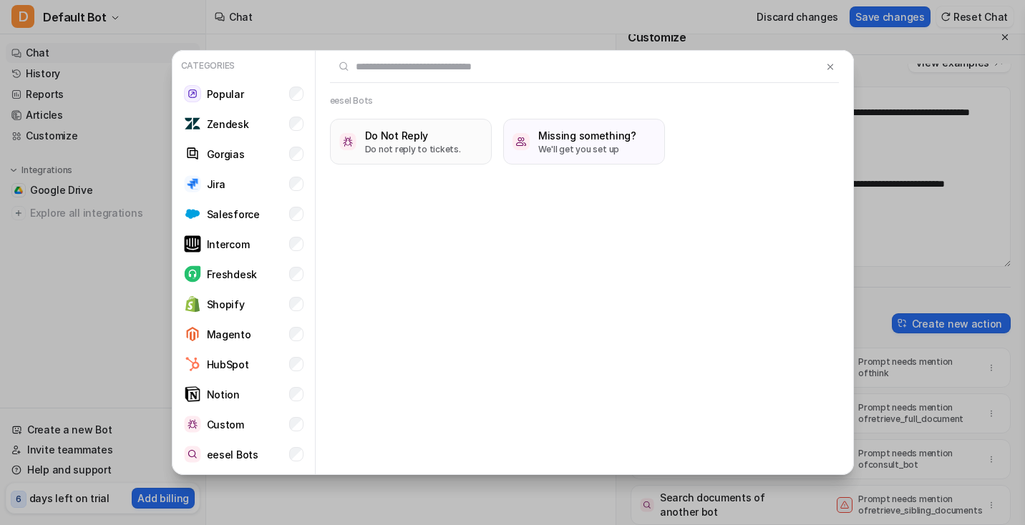
click at [460, 130] on button "Do Not Reply Do not reply to tickets." at bounding box center [411, 142] width 162 height 46
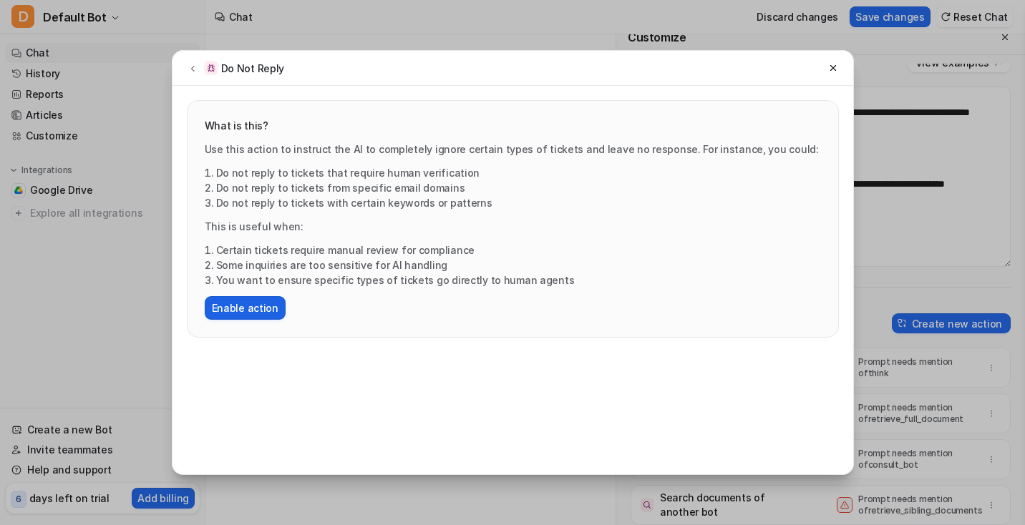
click at [228, 310] on button "Enable action" at bounding box center [245, 308] width 81 height 24
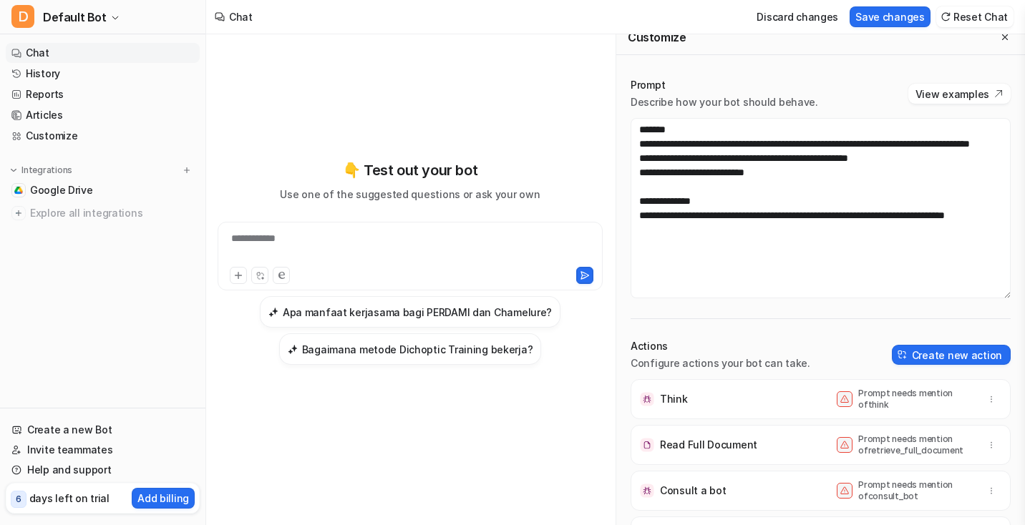
scroll to position [77, 0]
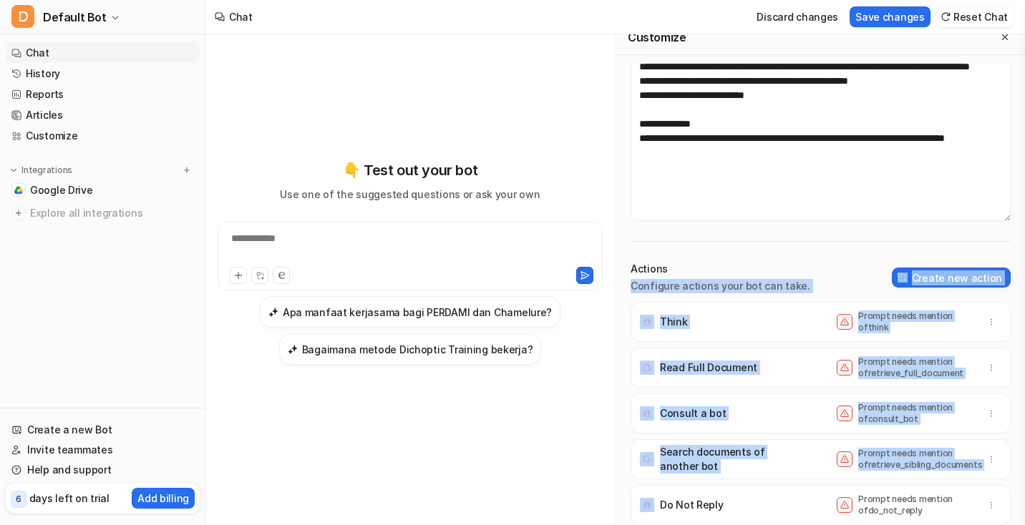
drag, startPoint x: 734, startPoint y: 483, endPoint x: 734, endPoint y: 278, distance: 204.7
click at [734, 278] on div "**********" at bounding box center [820, 295] width 409 height 462
click at [904, 280] on img at bounding box center [903, 278] width 10 height 10
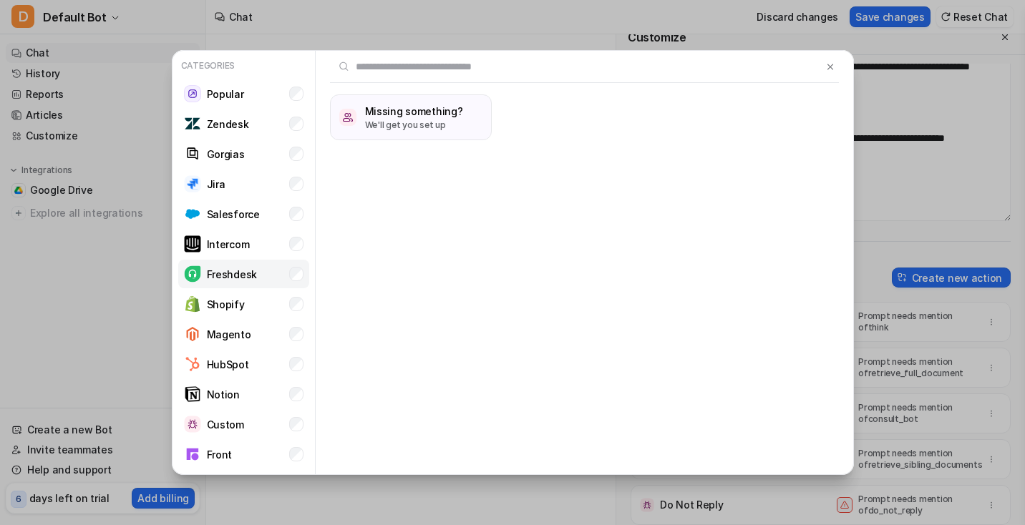
click at [226, 274] on p "Freshdesk" at bounding box center [232, 274] width 50 height 15
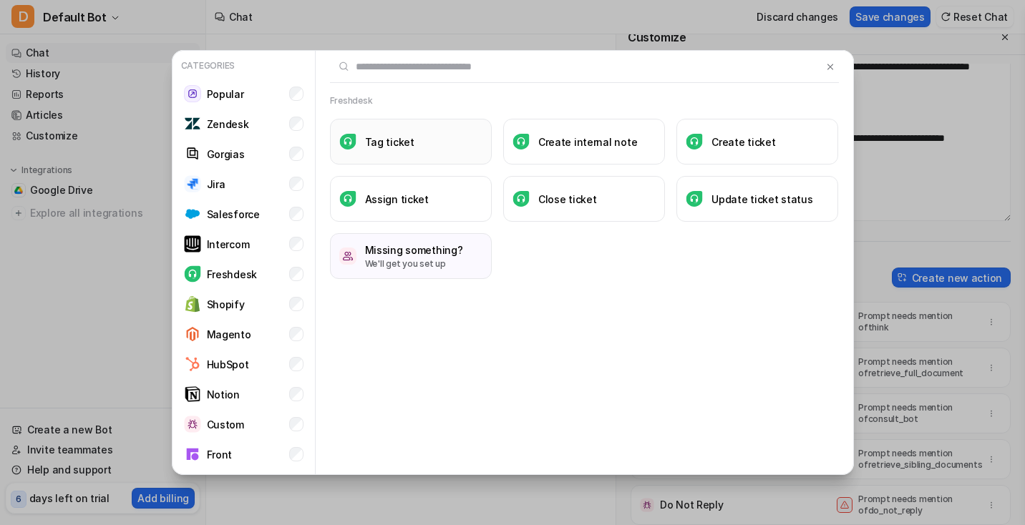
click at [435, 132] on button "Tag ticket" at bounding box center [411, 142] width 162 height 46
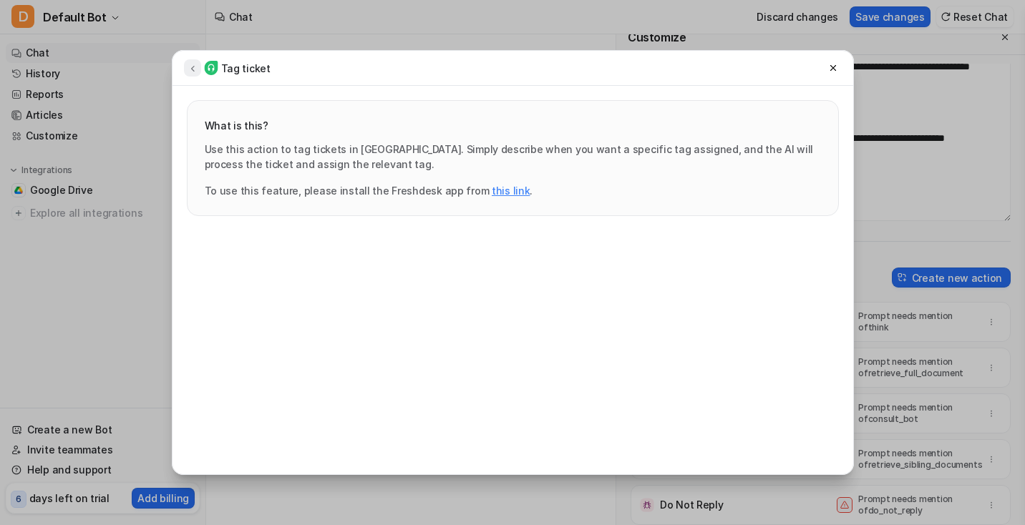
click at [200, 65] on button at bounding box center [192, 67] width 17 height 17
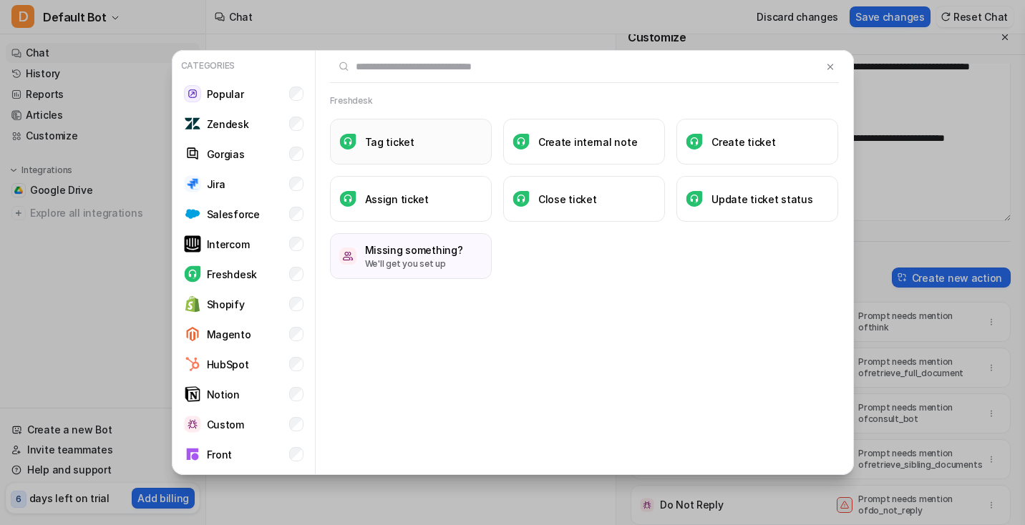
click at [440, 148] on button "Tag ticket" at bounding box center [411, 142] width 162 height 46
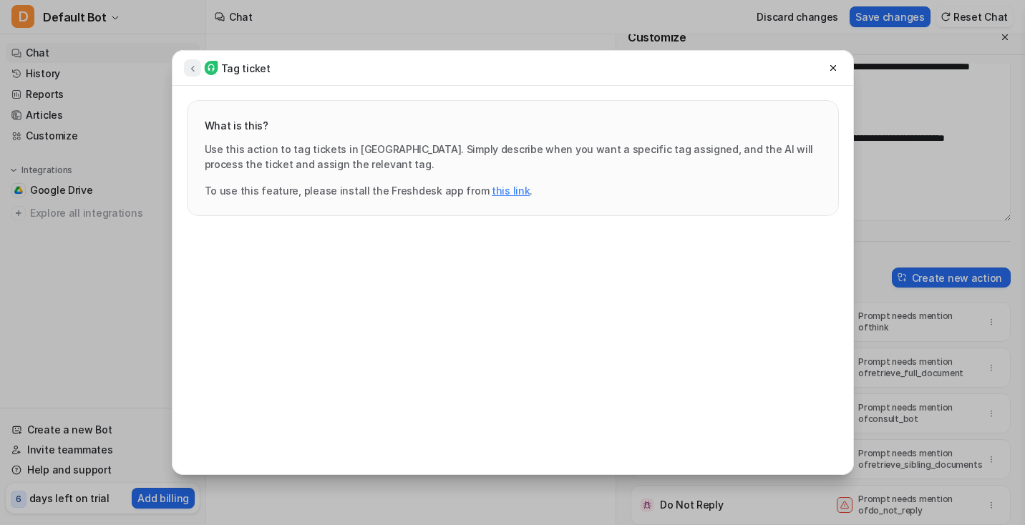
click at [185, 70] on button at bounding box center [192, 67] width 17 height 17
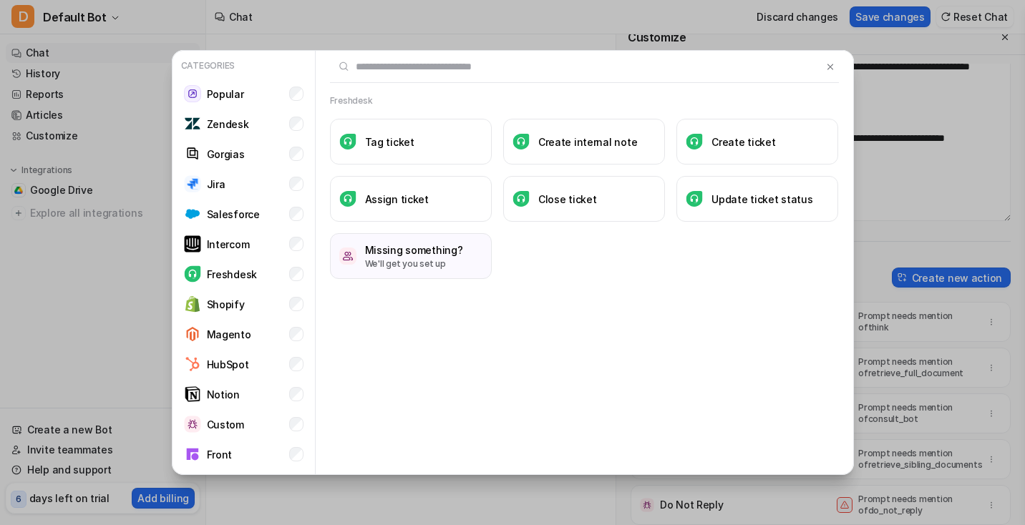
click at [585, 144] on h3 "Create internal note" at bounding box center [587, 142] width 99 height 15
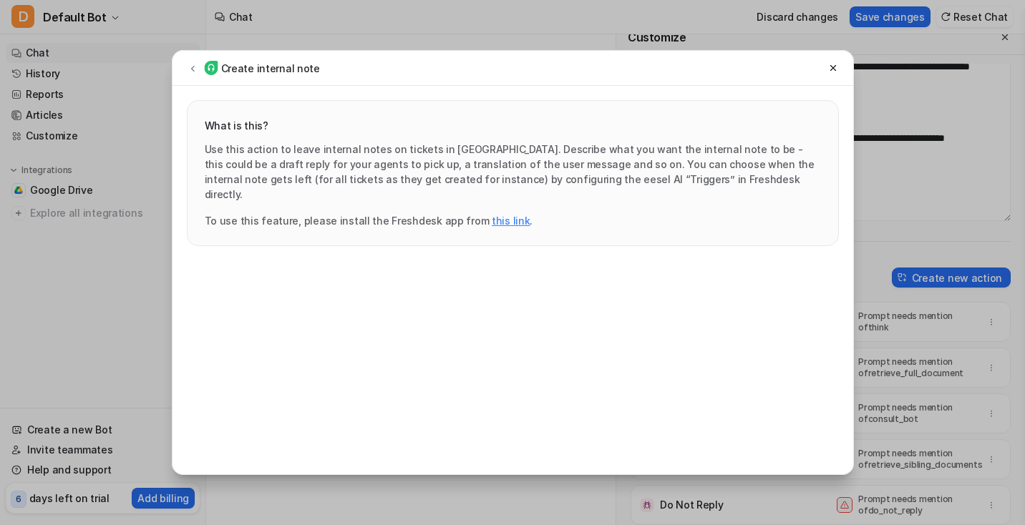
click at [181, 62] on div "Create internal note" at bounding box center [513, 68] width 681 height 35
click at [188, 68] on icon at bounding box center [193, 68] width 10 height 11
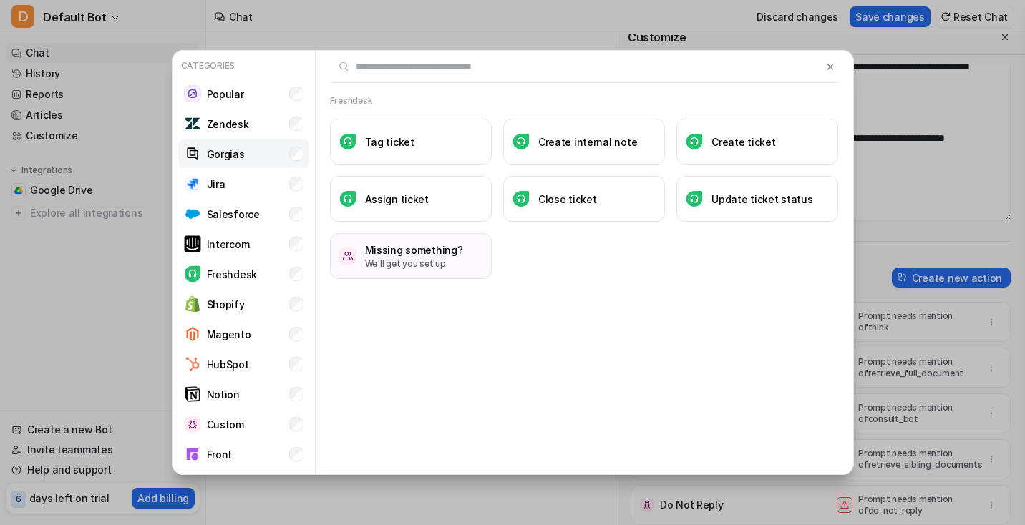
click at [240, 149] on p "Gorgias" at bounding box center [226, 154] width 38 height 15
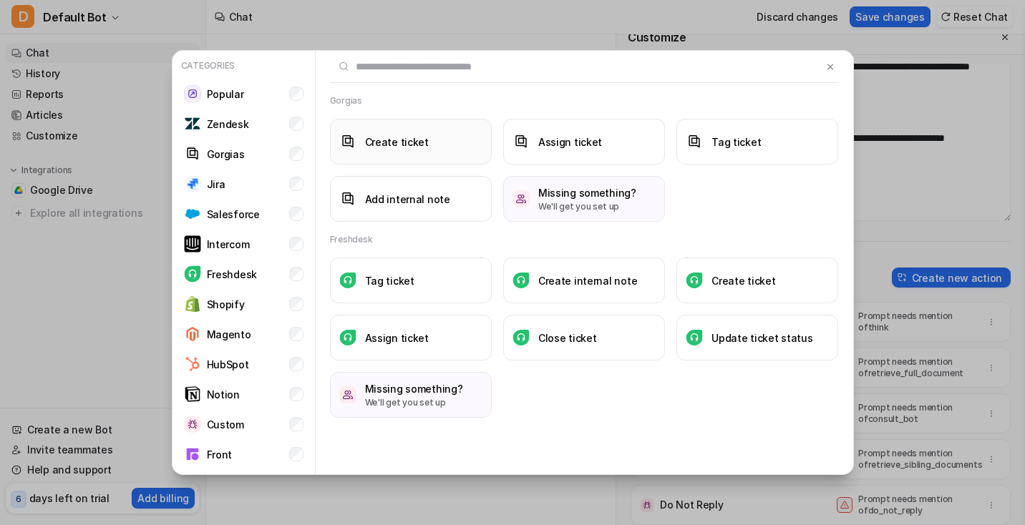
click at [414, 150] on button "Create ticket" at bounding box center [411, 142] width 162 height 46
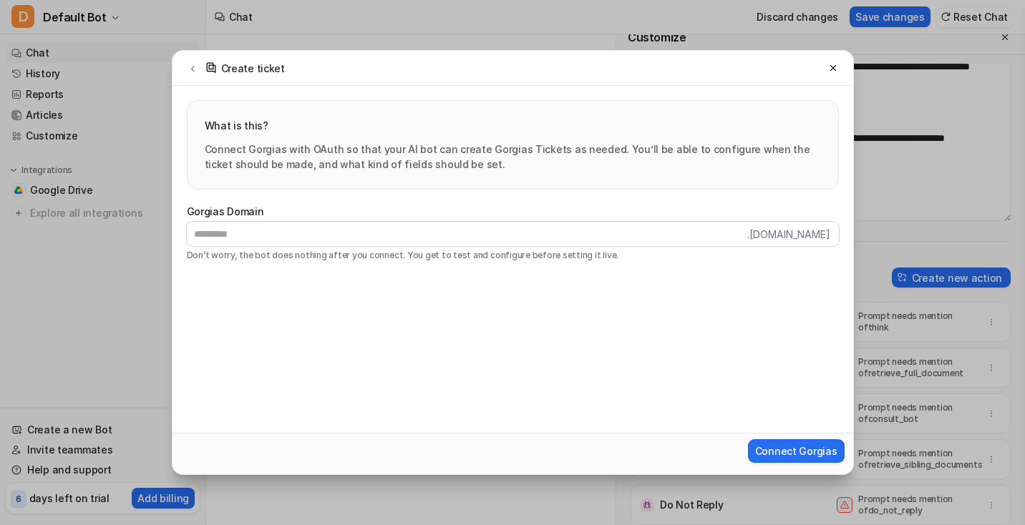
drag, startPoint x: 785, startPoint y: 444, endPoint x: 748, endPoint y: 132, distance: 313.6
click at [748, 132] on div "What is this? Connect Gorgias with OAuth so that your AI bot can create Gorgias…" at bounding box center [513, 280] width 681 height 389
click at [836, 72] on icon at bounding box center [833, 68] width 10 height 10
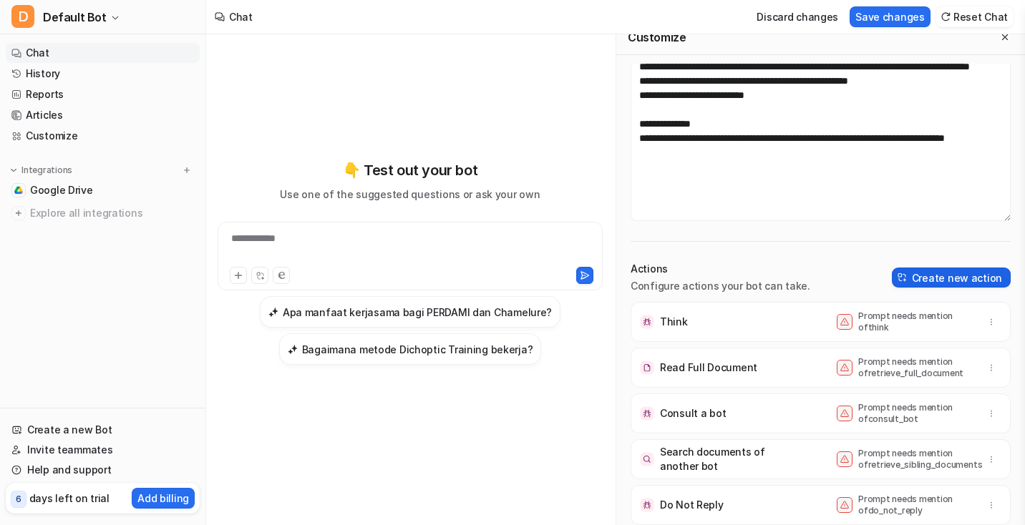
click at [924, 271] on button "Create new action" at bounding box center [951, 278] width 119 height 20
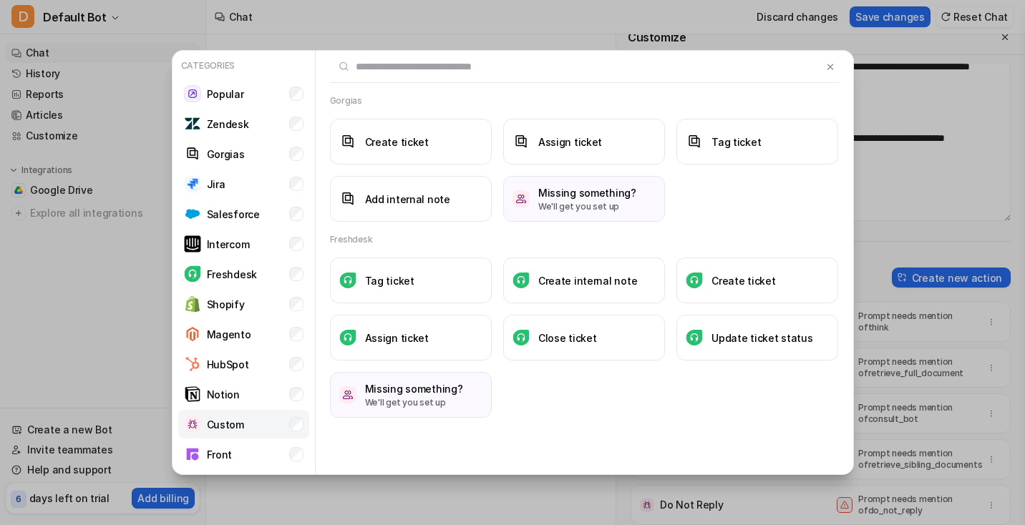
click at [251, 425] on li "Custom" at bounding box center [243, 424] width 131 height 29
click at [277, 278] on li "Freshdesk" at bounding box center [243, 274] width 131 height 29
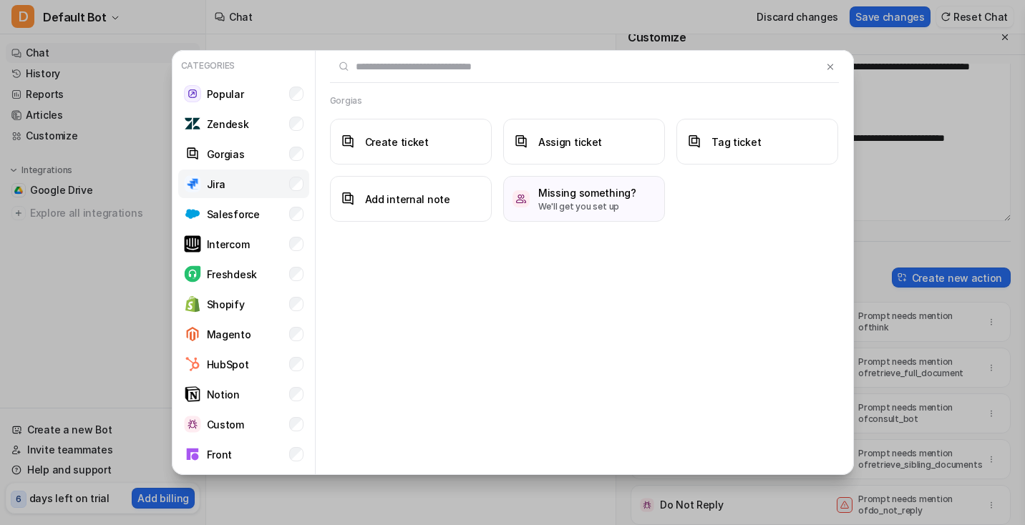
click at [265, 182] on li "Jira" at bounding box center [243, 184] width 131 height 29
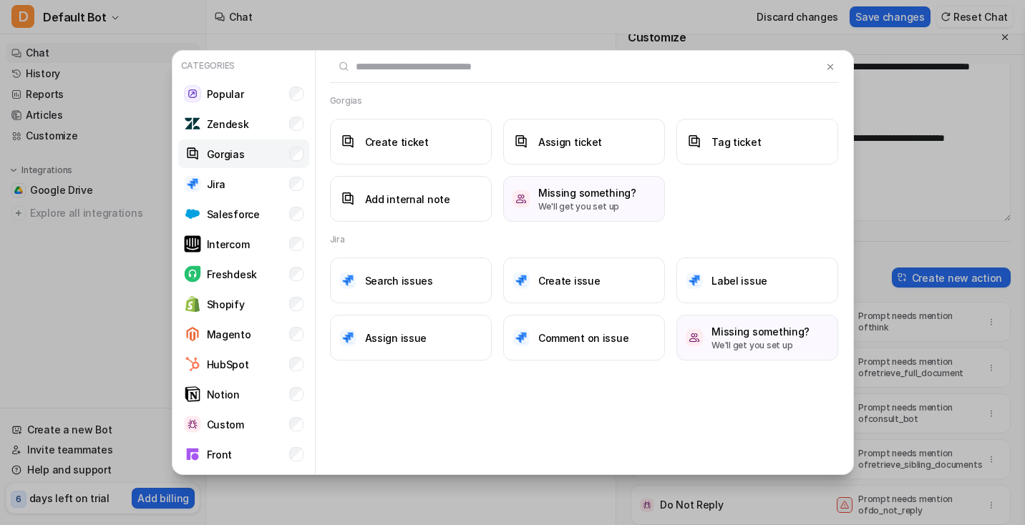
click at [262, 166] on li "Gorgias" at bounding box center [243, 154] width 131 height 29
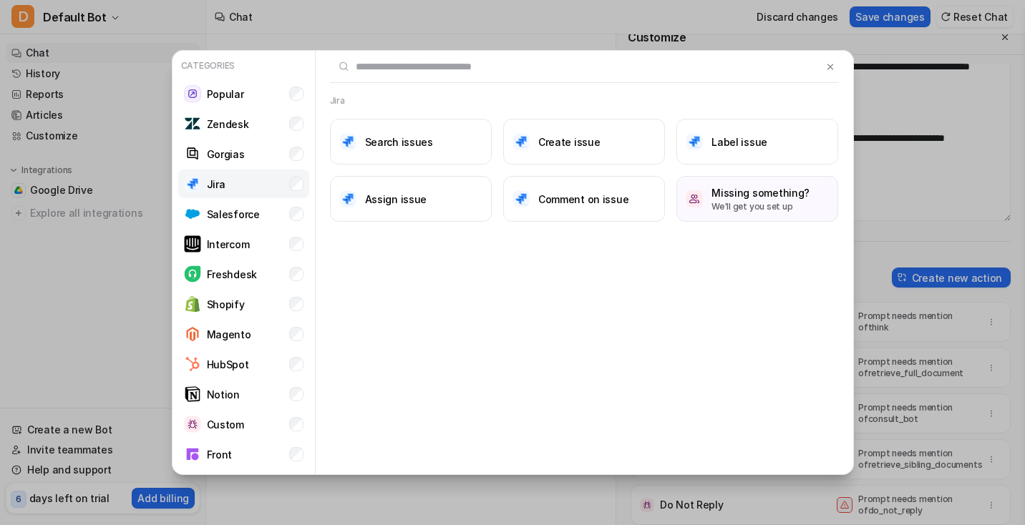
click at [259, 182] on li "Jira" at bounding box center [243, 184] width 131 height 29
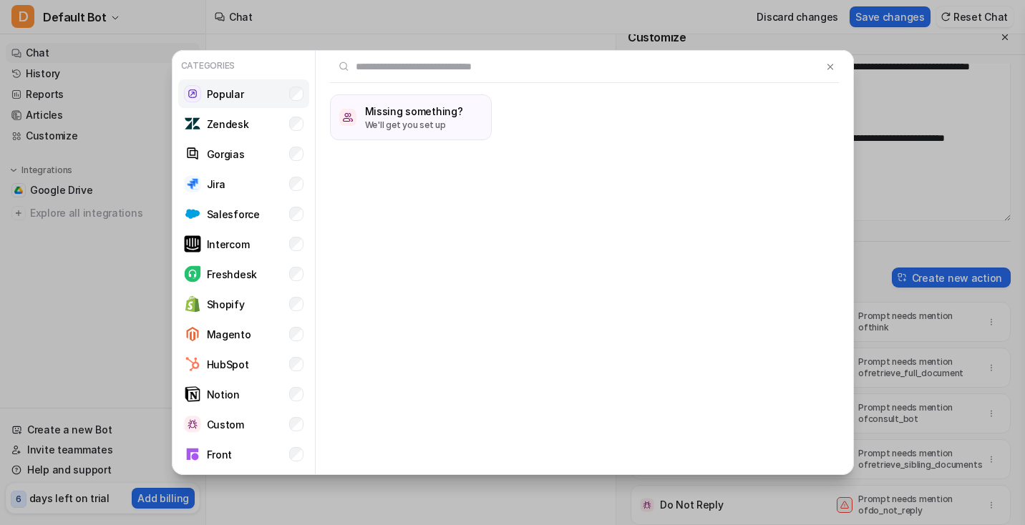
click at [259, 106] on li "Popular" at bounding box center [243, 93] width 131 height 29
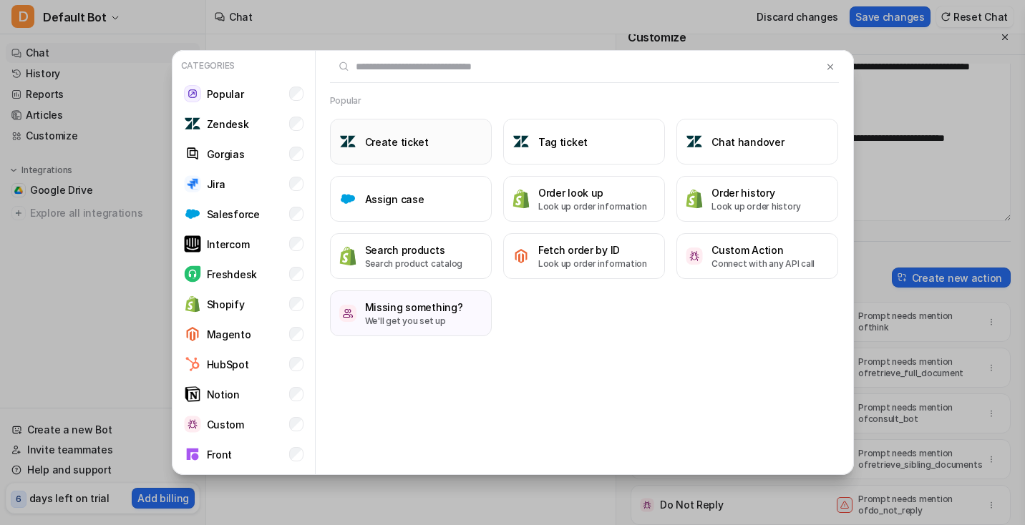
click at [401, 137] on h3 "Create ticket" at bounding box center [397, 142] width 64 height 15
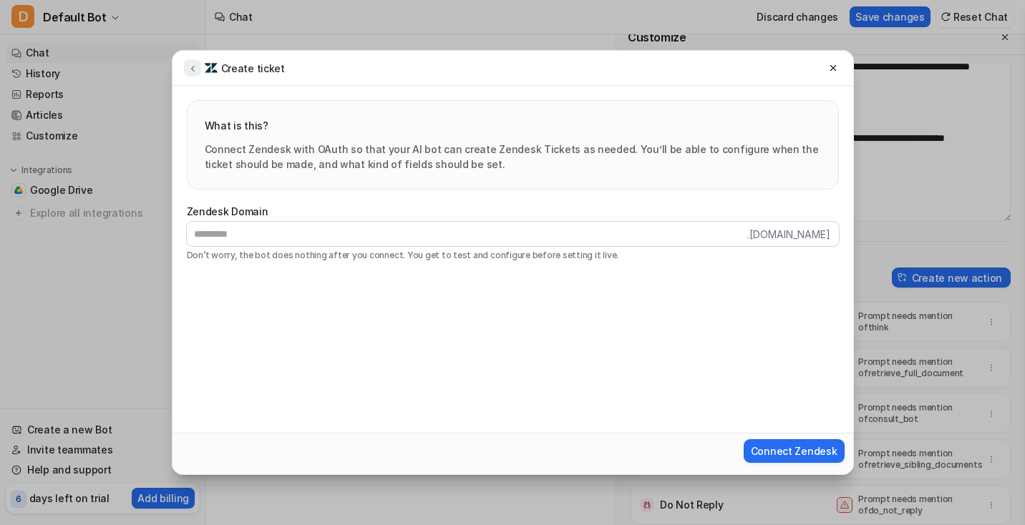
click at [189, 72] on icon at bounding box center [193, 68] width 10 height 11
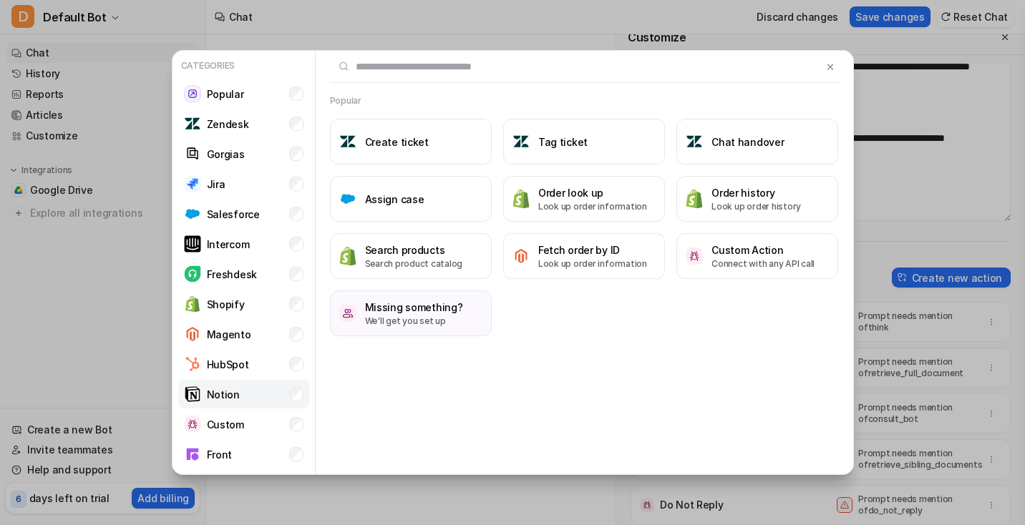
click at [233, 380] on li "Notion" at bounding box center [243, 394] width 131 height 29
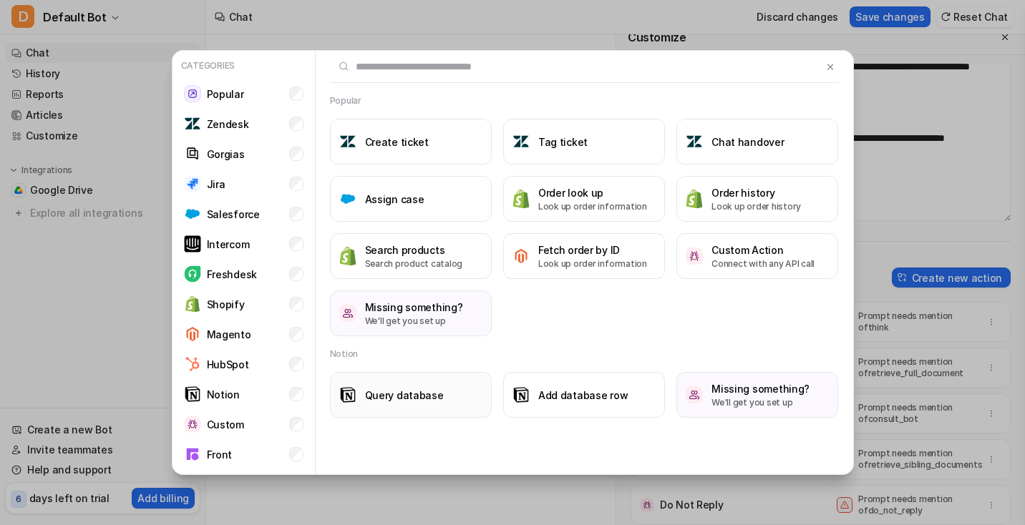
click at [412, 389] on h3 "Query database" at bounding box center [404, 395] width 79 height 15
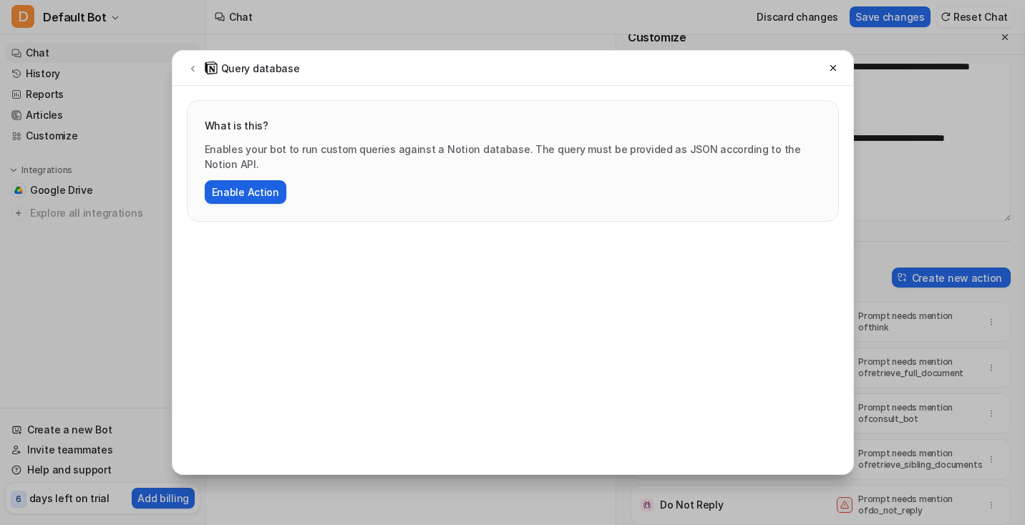
click at [263, 180] on button "Enable Action" at bounding box center [246, 192] width 82 height 24
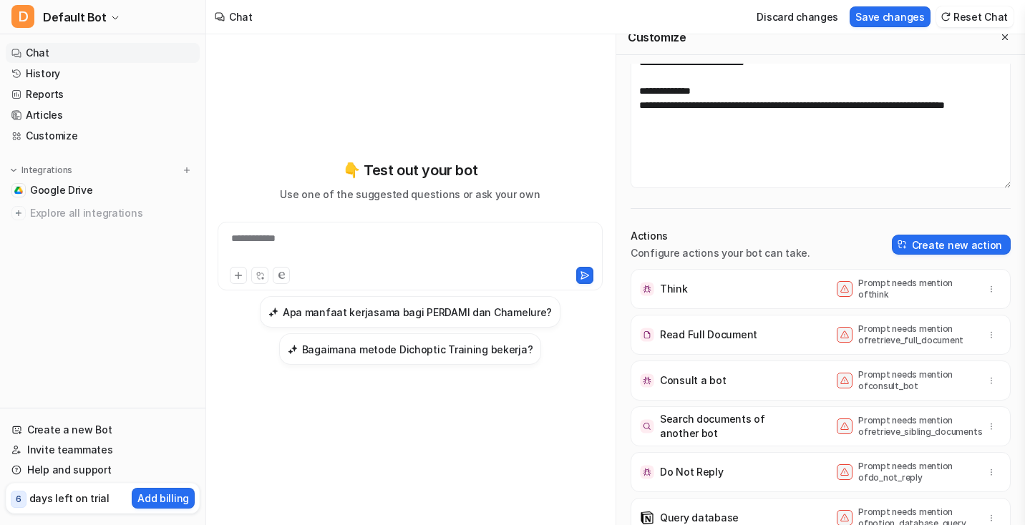
scroll to position [123, 0]
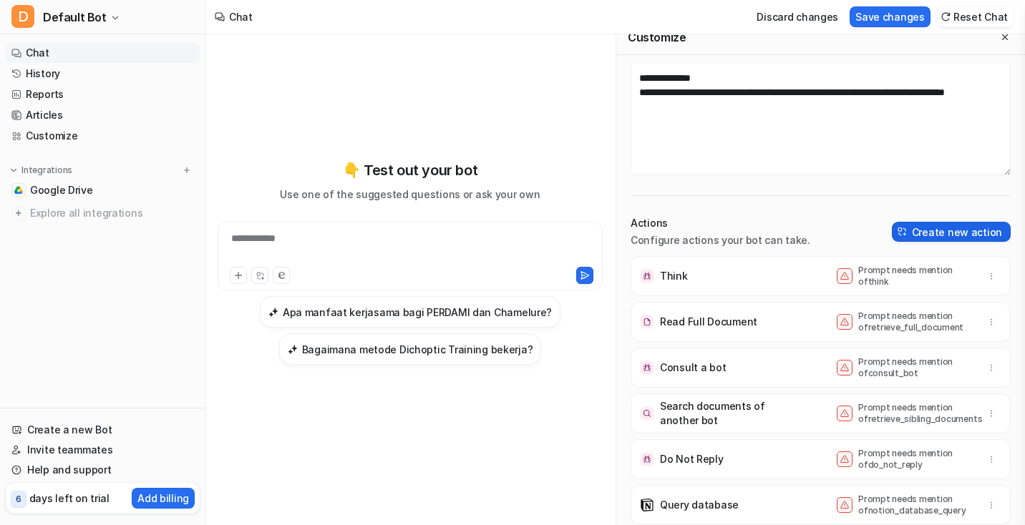
click at [951, 228] on button "Create new action" at bounding box center [951, 232] width 119 height 20
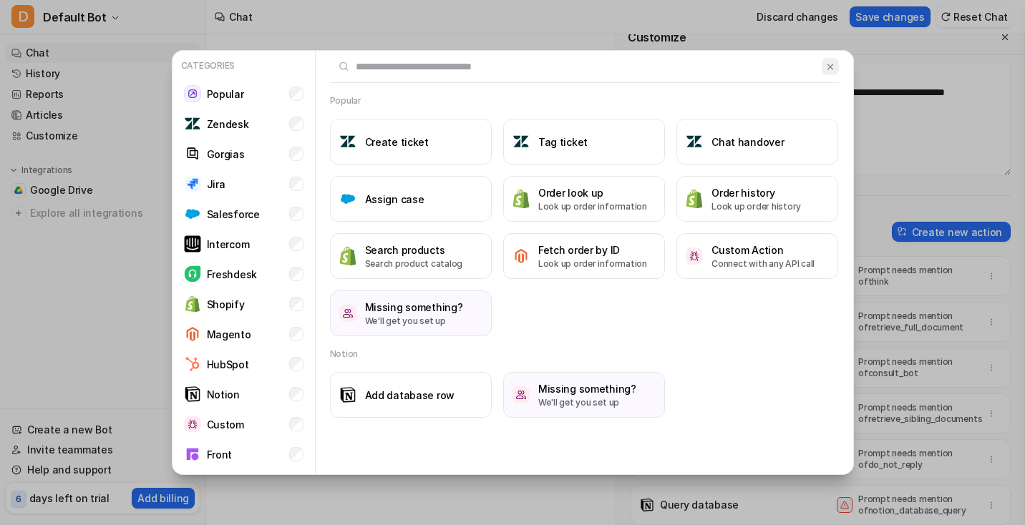
click at [825, 65] on img at bounding box center [830, 67] width 10 height 11
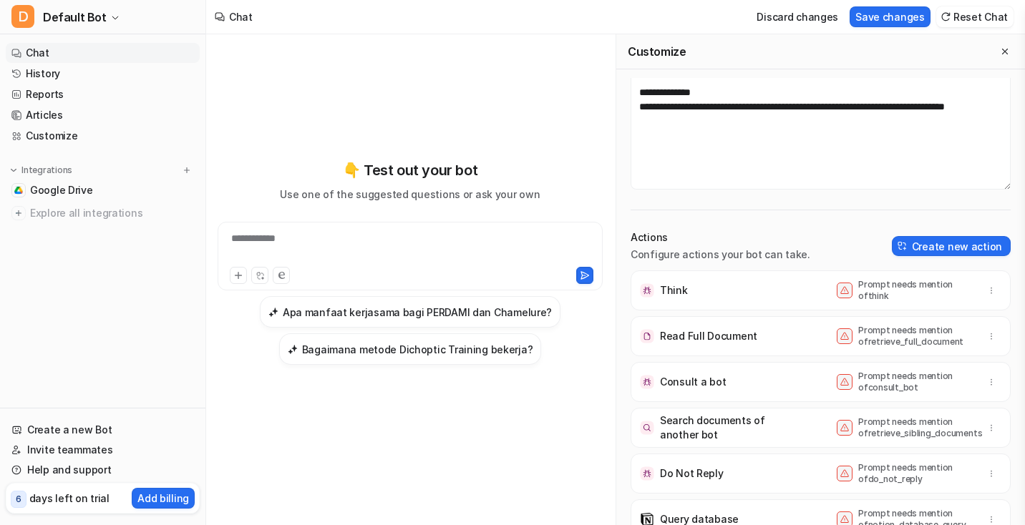
scroll to position [14, 0]
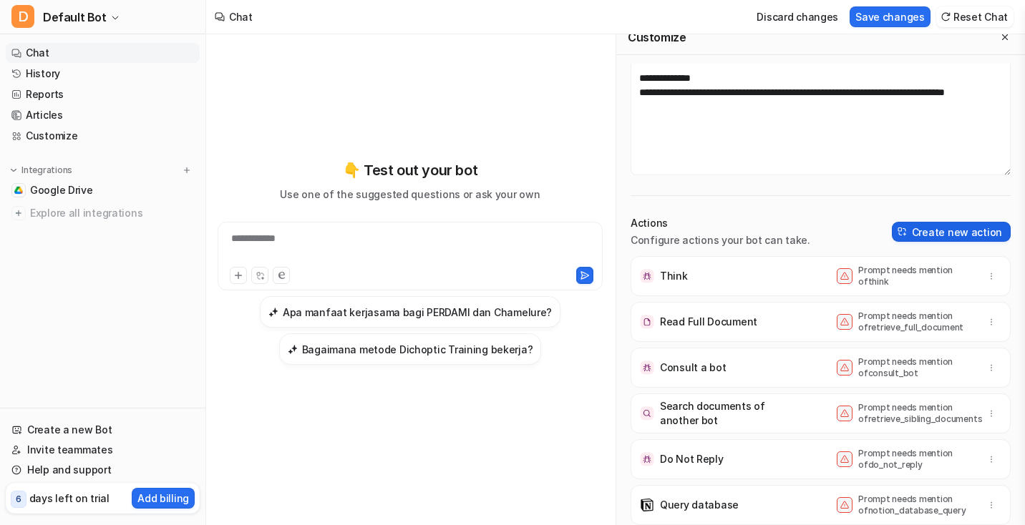
click at [908, 239] on button "Create new action" at bounding box center [951, 232] width 119 height 20
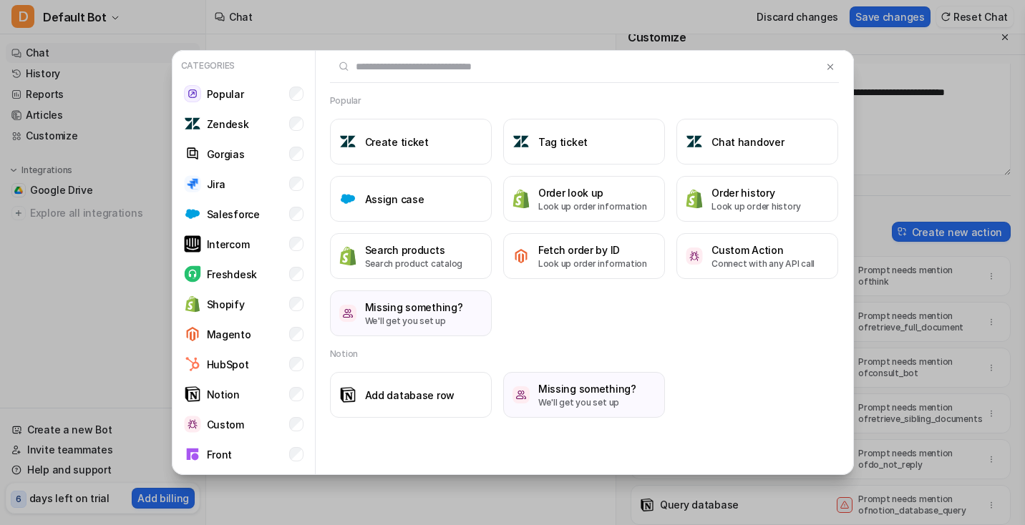
click at [886, 18] on div "Categories Popular Zendesk Gorgias Jira Salesforce Intercom Freshdesk Shopify M…" at bounding box center [512, 262] width 1025 height 525
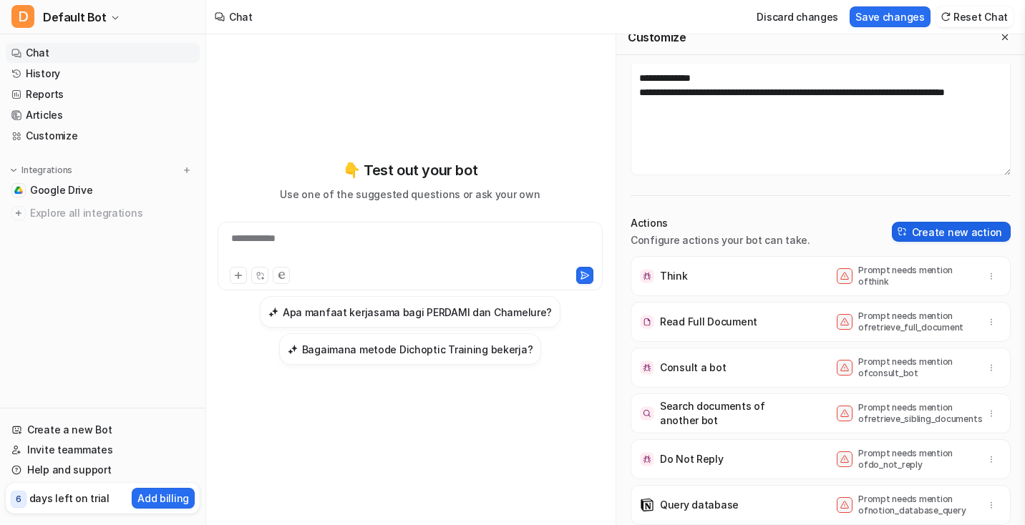
click at [947, 233] on button "Create new action" at bounding box center [951, 232] width 119 height 20
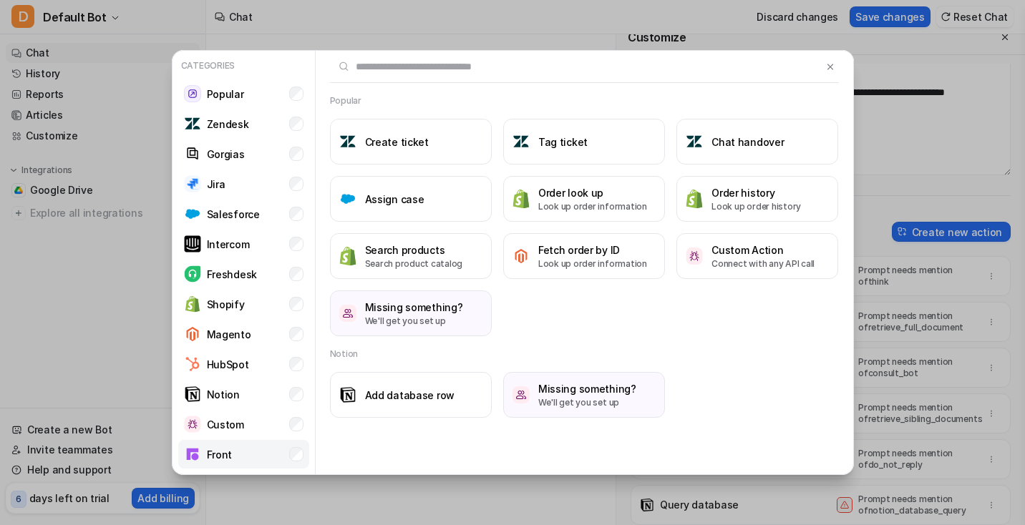
click at [294, 462] on li "Front" at bounding box center [243, 454] width 131 height 29
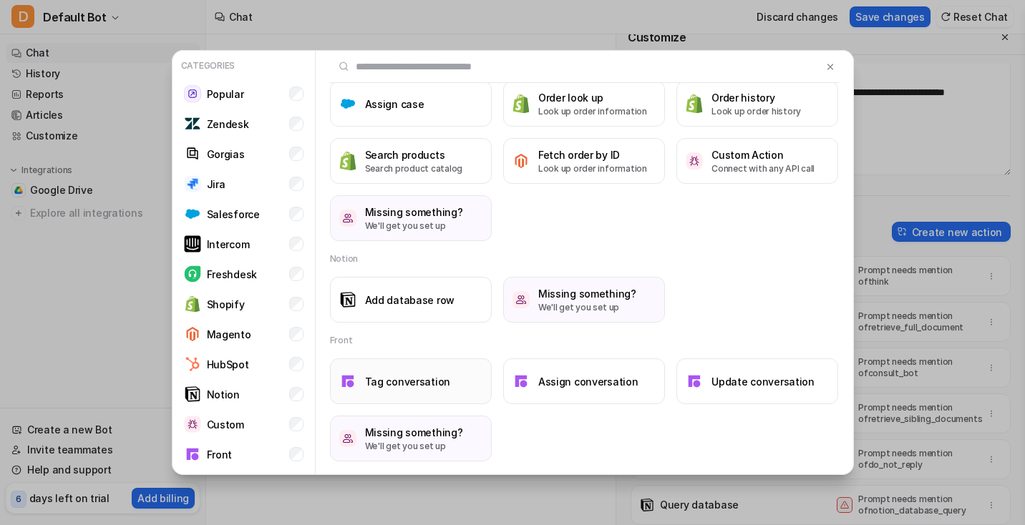
click at [417, 385] on h3 "Tag conversation" at bounding box center [408, 381] width 86 height 15
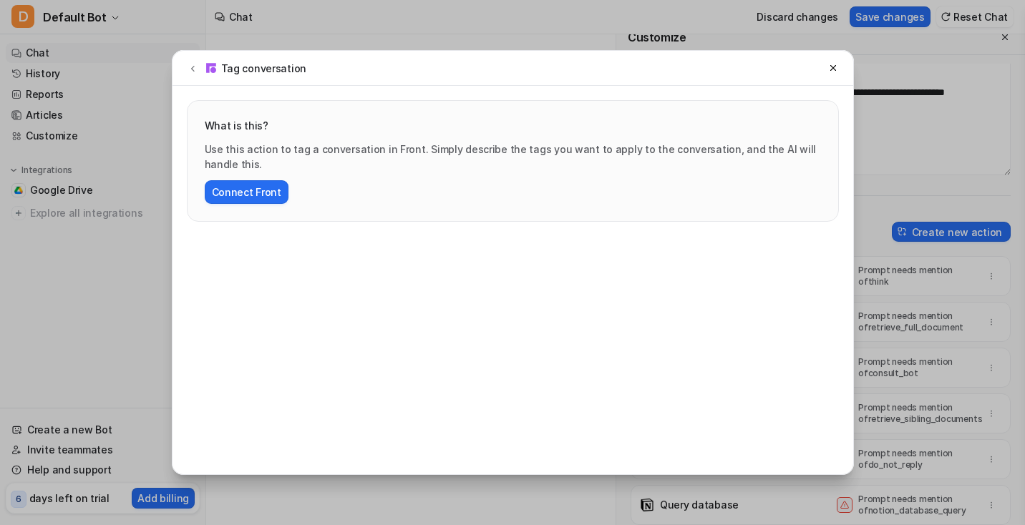
click at [842, 74] on div "Tag conversation" at bounding box center [513, 68] width 681 height 35
click at [834, 69] on icon at bounding box center [833, 68] width 6 height 6
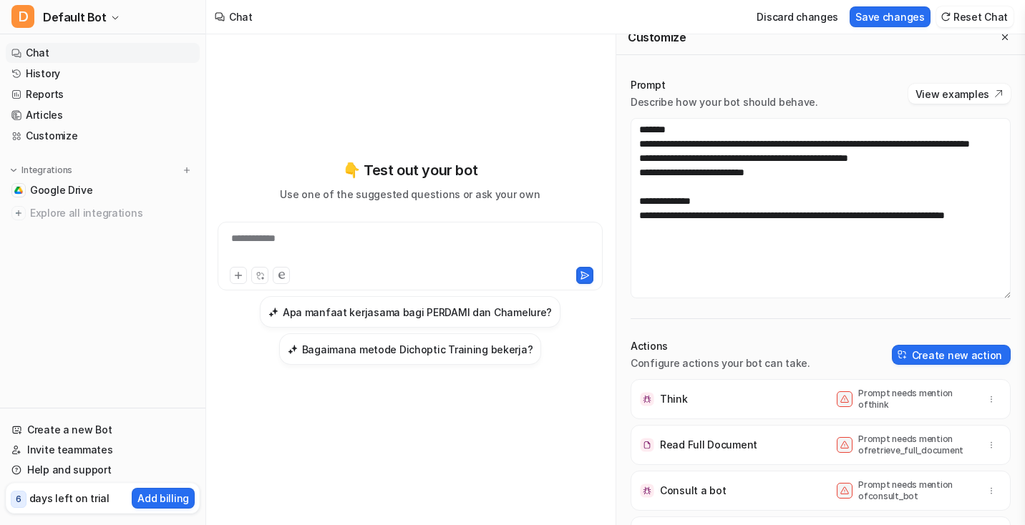
scroll to position [0, 0]
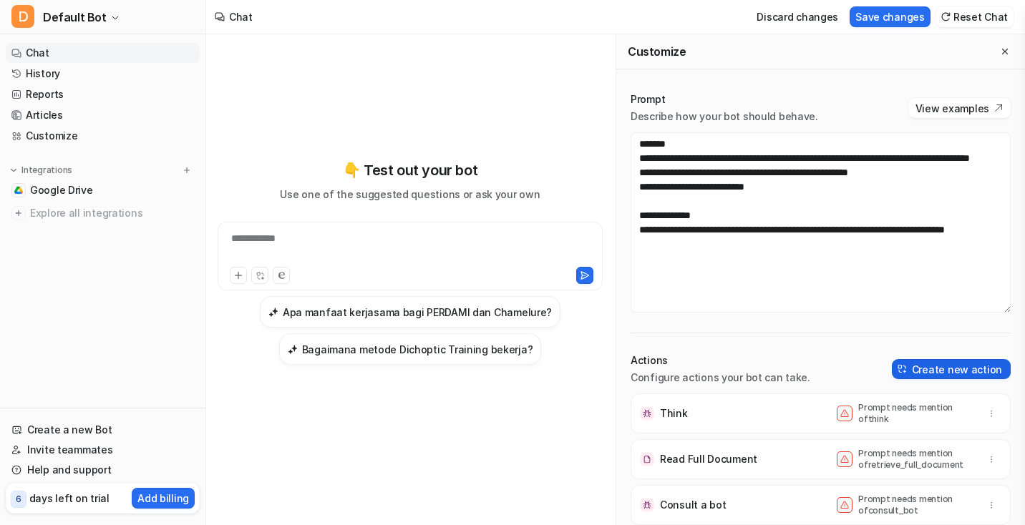
click at [941, 364] on button "Create new action" at bounding box center [951, 369] width 119 height 20
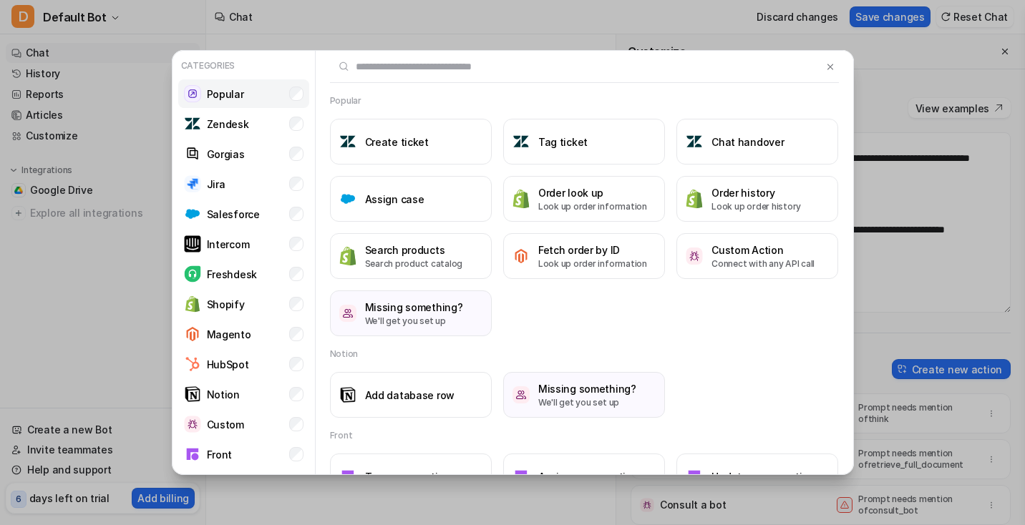
click at [307, 93] on li "Popular" at bounding box center [243, 93] width 131 height 29
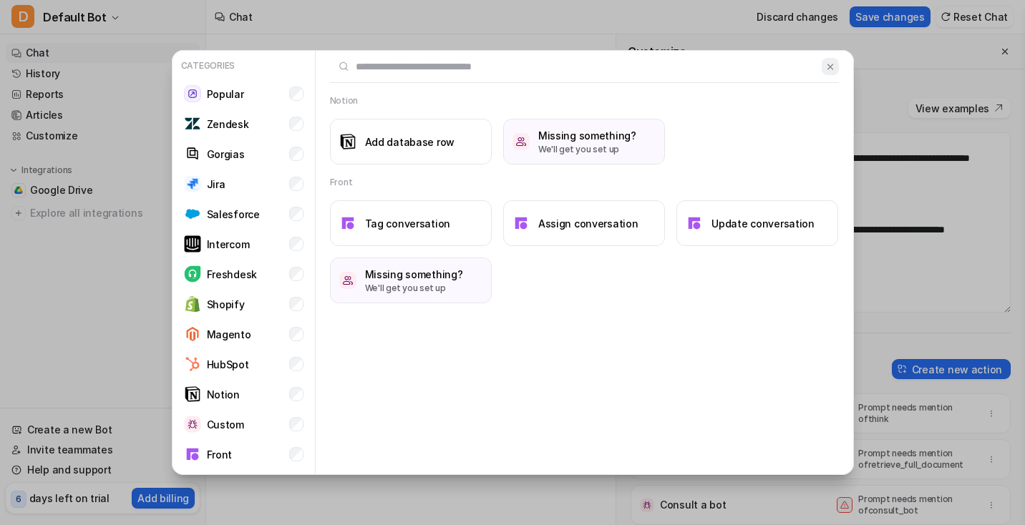
click at [830, 74] on button at bounding box center [830, 66] width 16 height 17
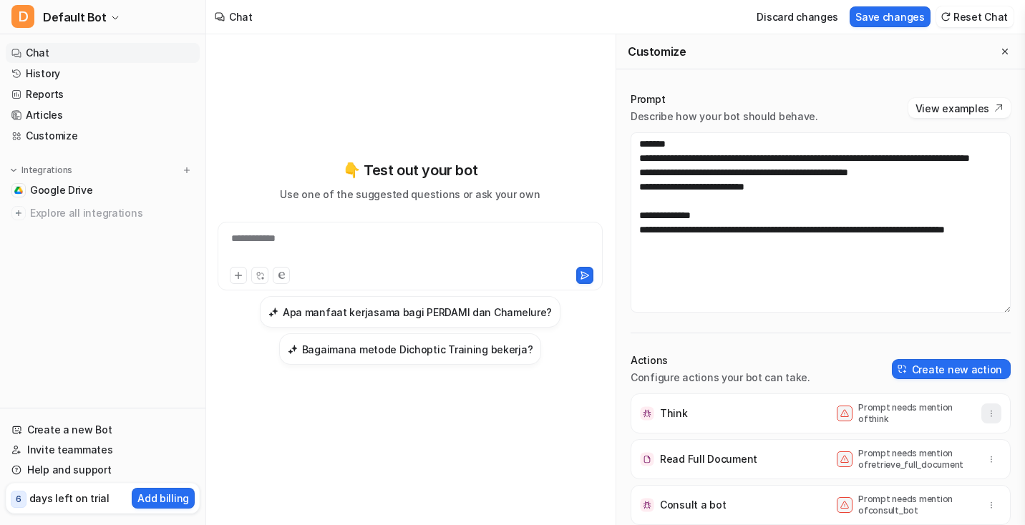
click at [997, 420] on button "button" at bounding box center [991, 414] width 20 height 20
click at [972, 445] on button "Delete" at bounding box center [921, 445] width 155 height 26
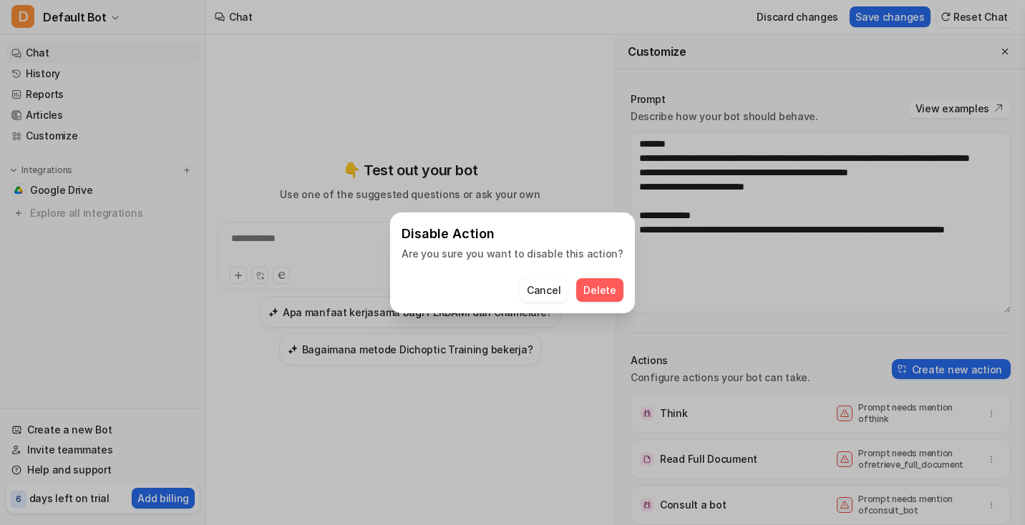
click at [888, 11] on div "Disable Action Are you sure you want to disable this action? Cancel Delete" at bounding box center [512, 262] width 1025 height 525
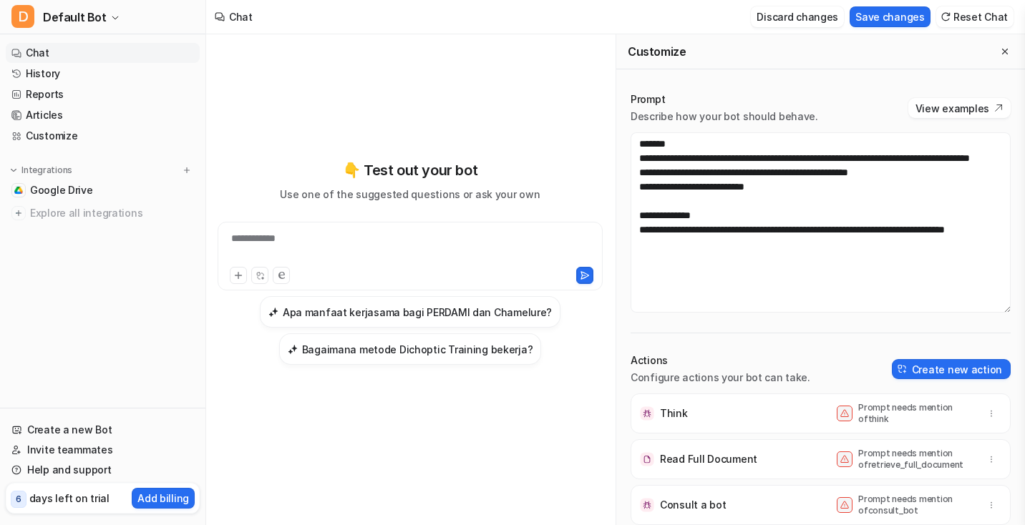
click at [819, 17] on button "Discard changes" at bounding box center [797, 16] width 93 height 21
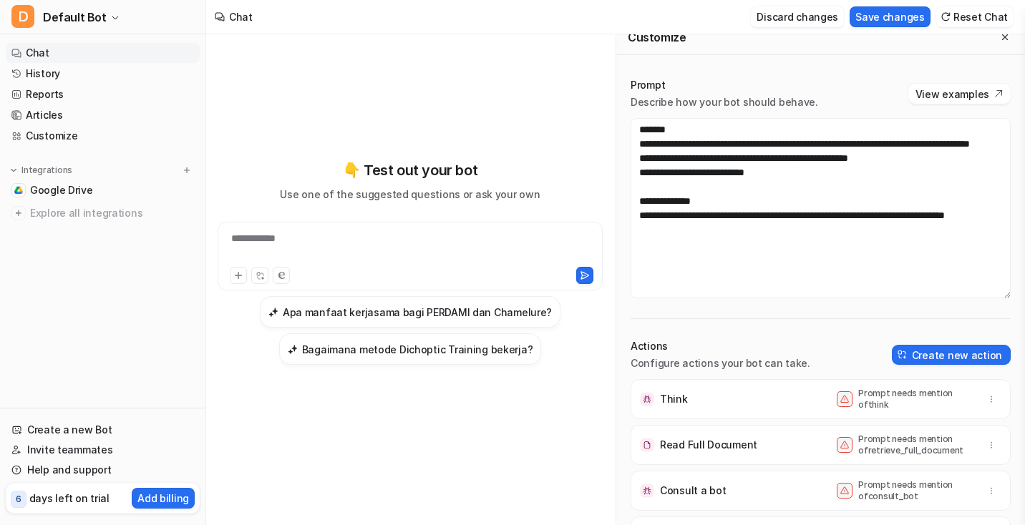
click at [825, 22] on button "Discard changes" at bounding box center [797, 16] width 93 height 21
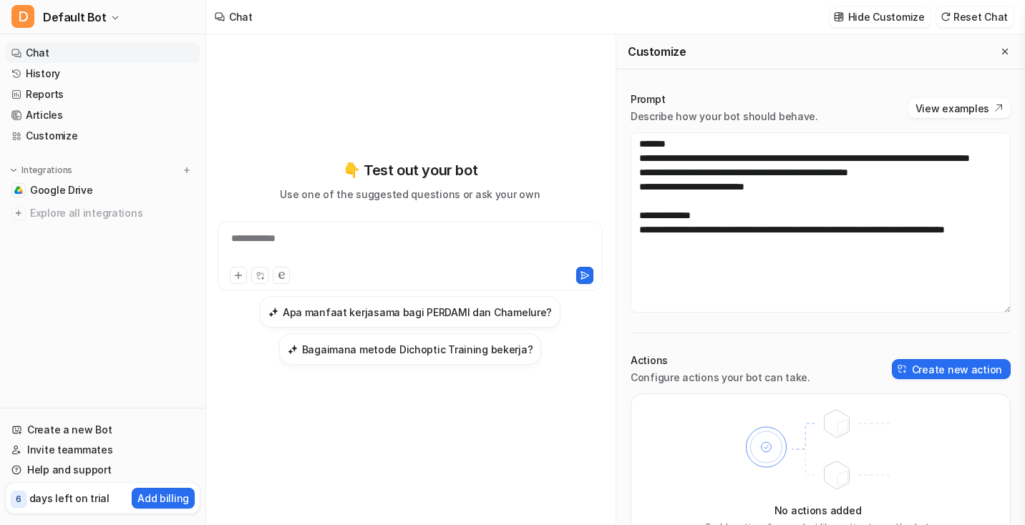
scroll to position [35, 0]
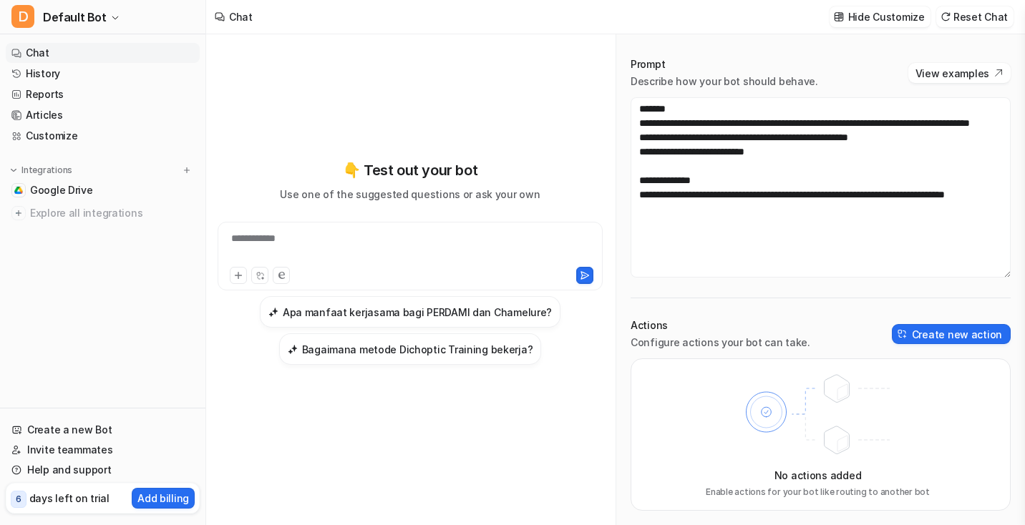
click at [558, 124] on div "**********" at bounding box center [410, 263] width 385 height 368
click at [893, 11] on p "Hide Customize" at bounding box center [886, 16] width 77 height 15
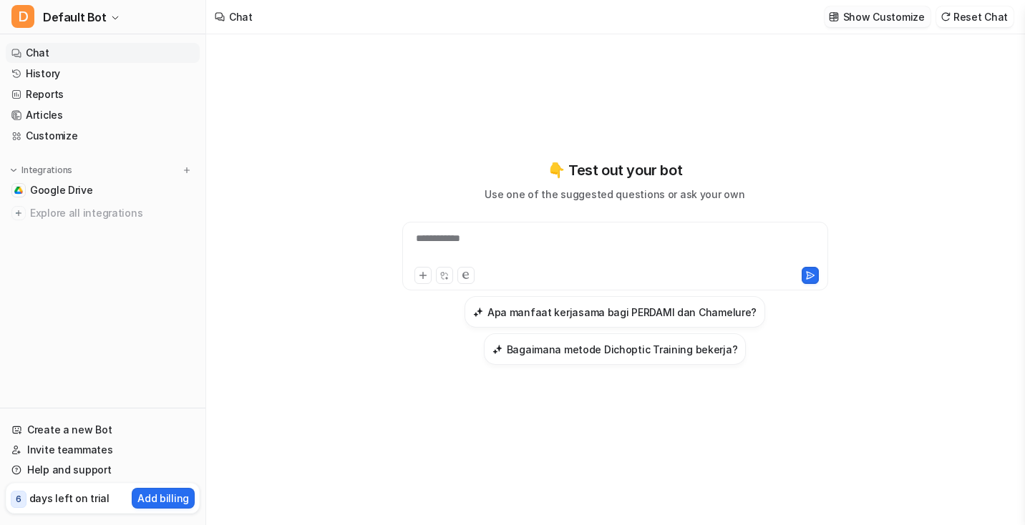
click at [893, 11] on p "Show Customize" at bounding box center [884, 16] width 82 height 15
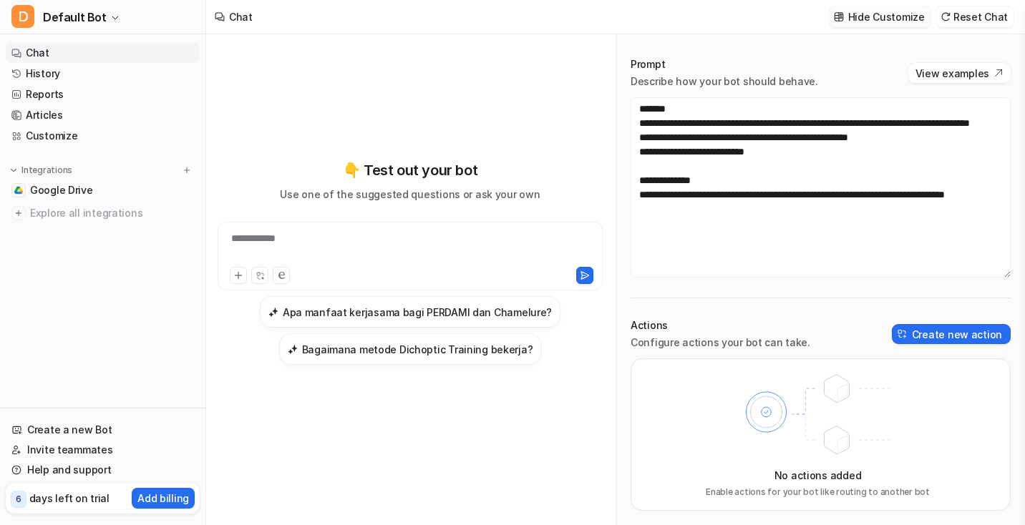
click at [886, 17] on p "Hide Customize" at bounding box center [886, 16] width 77 height 15
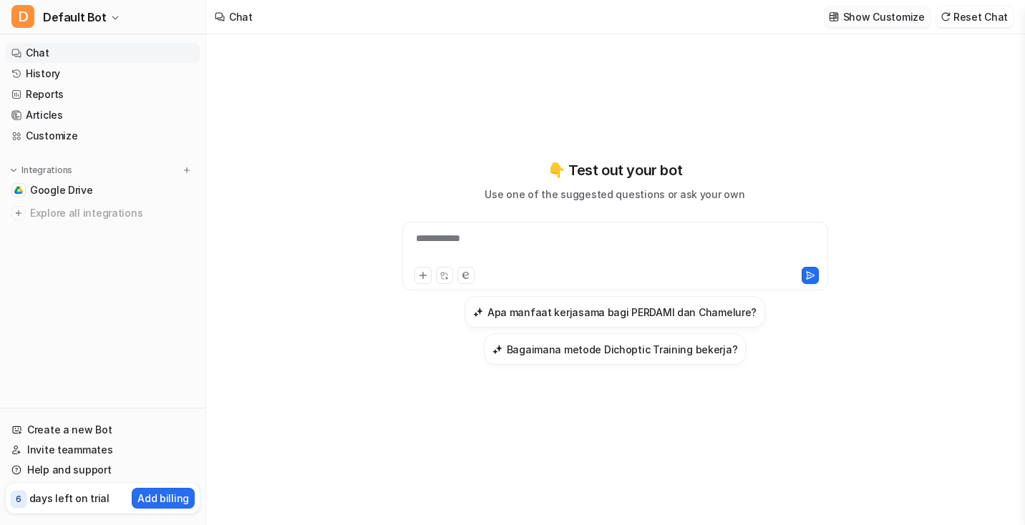
click at [886, 17] on p "Show Customize" at bounding box center [884, 16] width 82 height 15
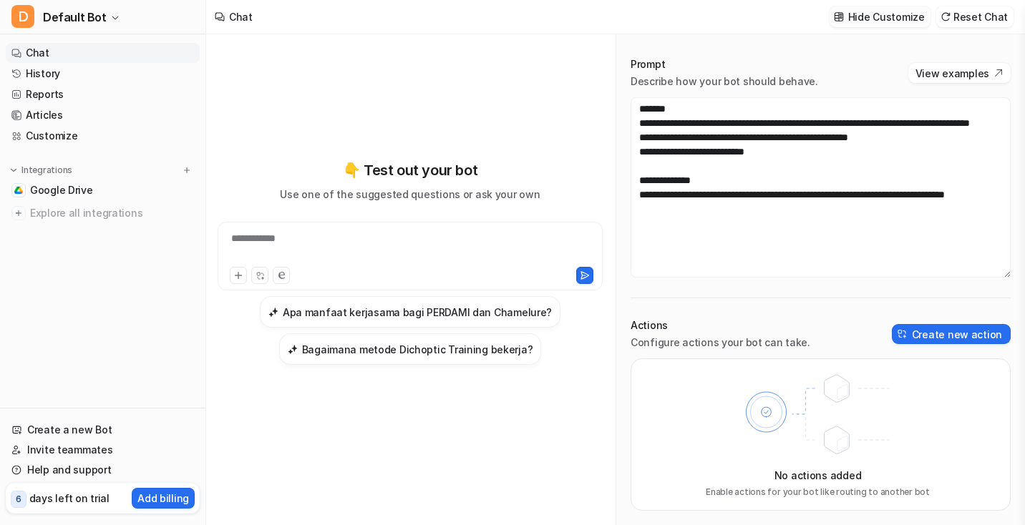
click at [886, 17] on p "Hide Customize" at bounding box center [886, 16] width 77 height 15
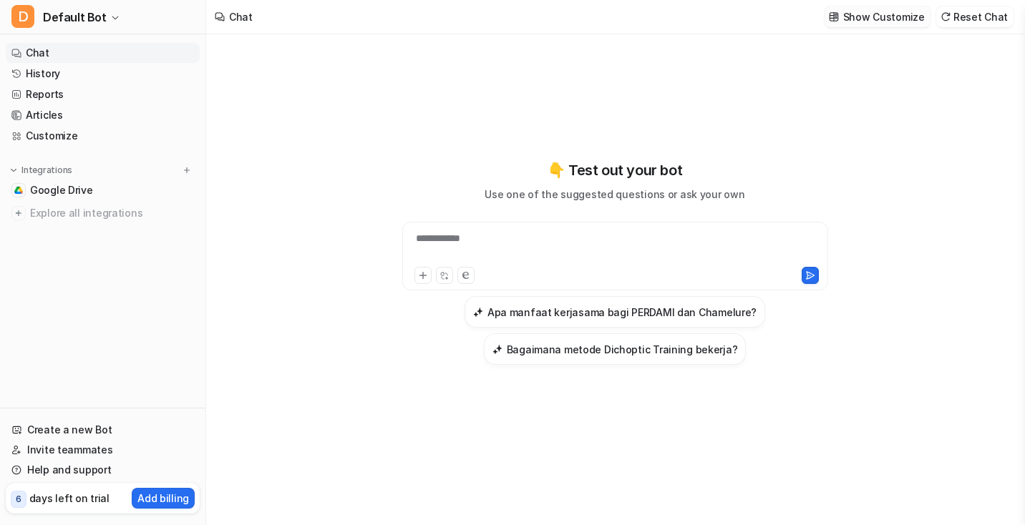
click at [886, 17] on p "Show Customize" at bounding box center [884, 16] width 82 height 15
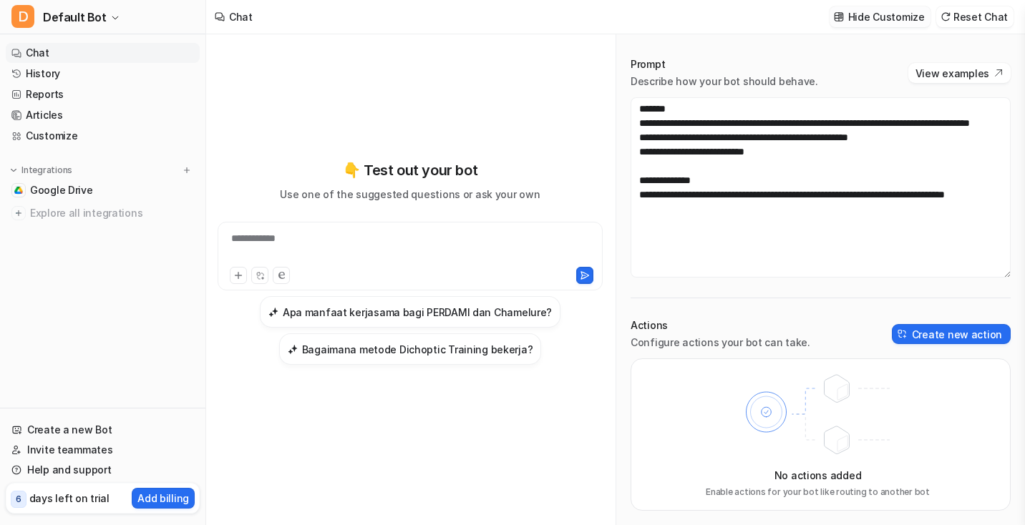
click at [886, 17] on p "Hide Customize" at bounding box center [886, 16] width 77 height 15
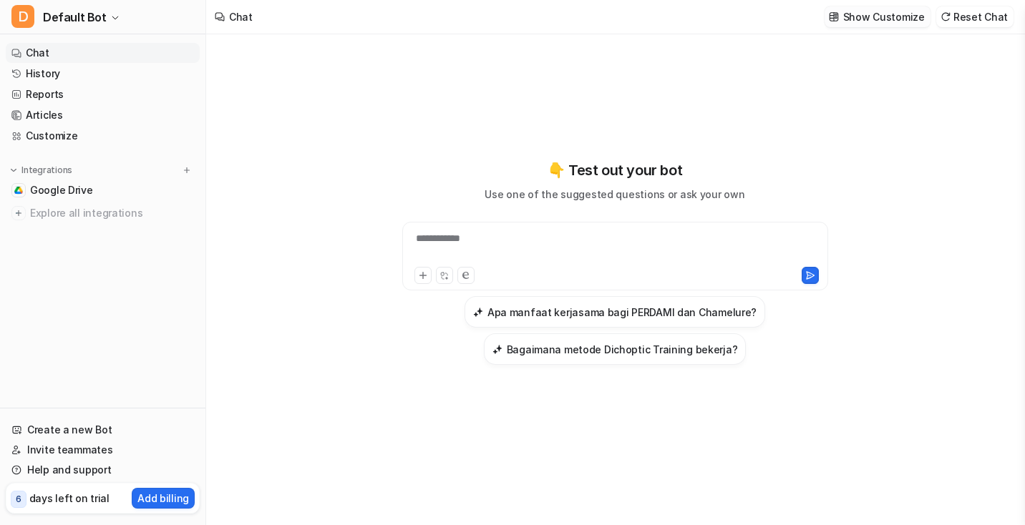
click at [886, 17] on p "Show Customize" at bounding box center [884, 16] width 82 height 15
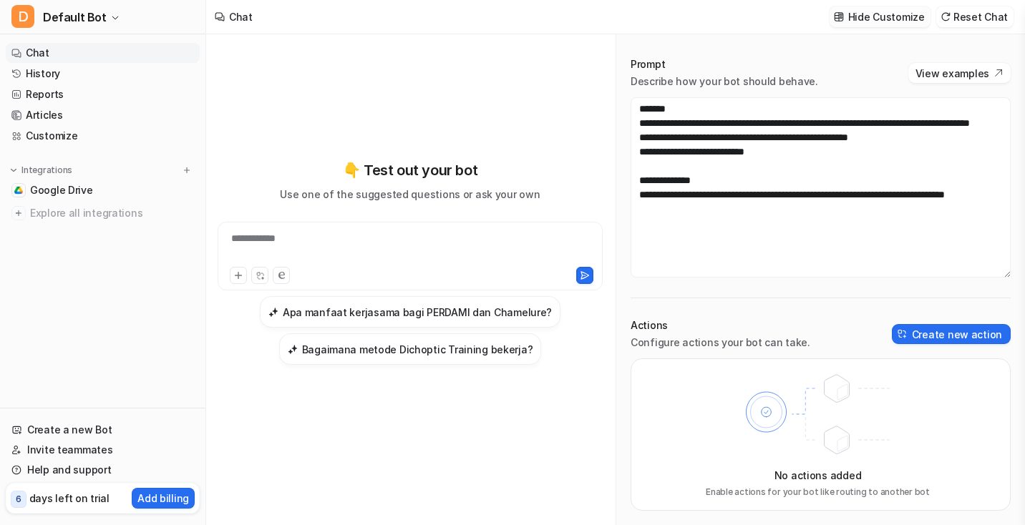
click at [909, 17] on p "Hide Customize" at bounding box center [886, 16] width 77 height 15
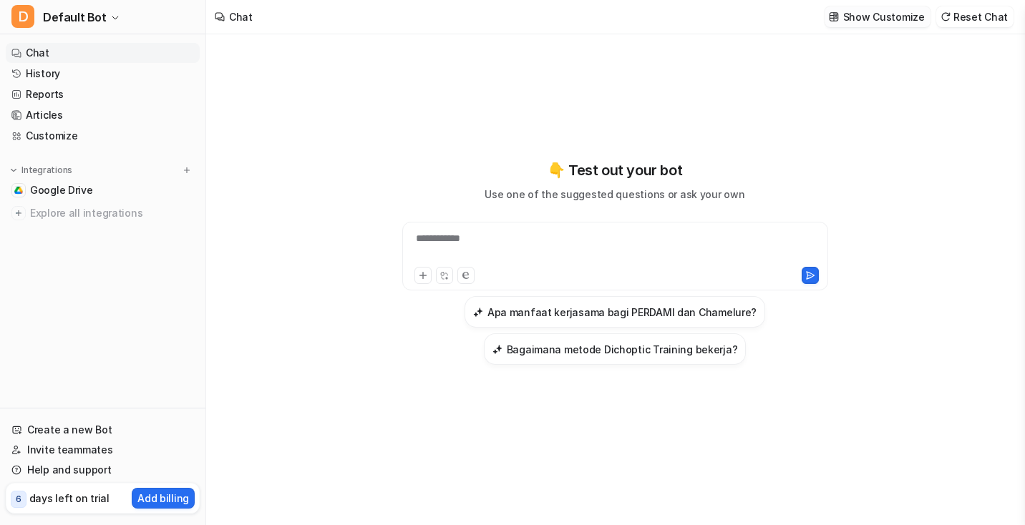
click at [909, 17] on p "Show Customize" at bounding box center [884, 16] width 82 height 15
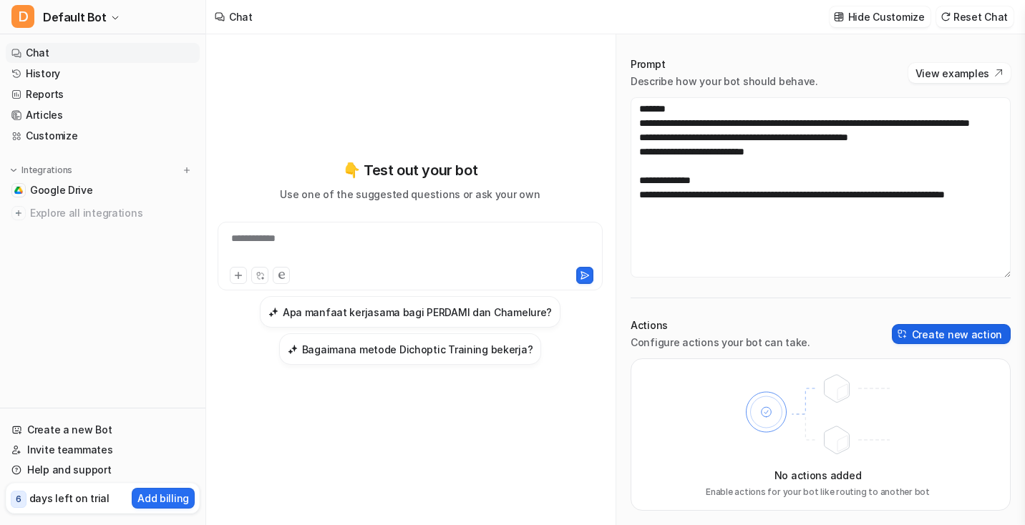
click at [913, 342] on button "Create new action" at bounding box center [951, 334] width 119 height 20
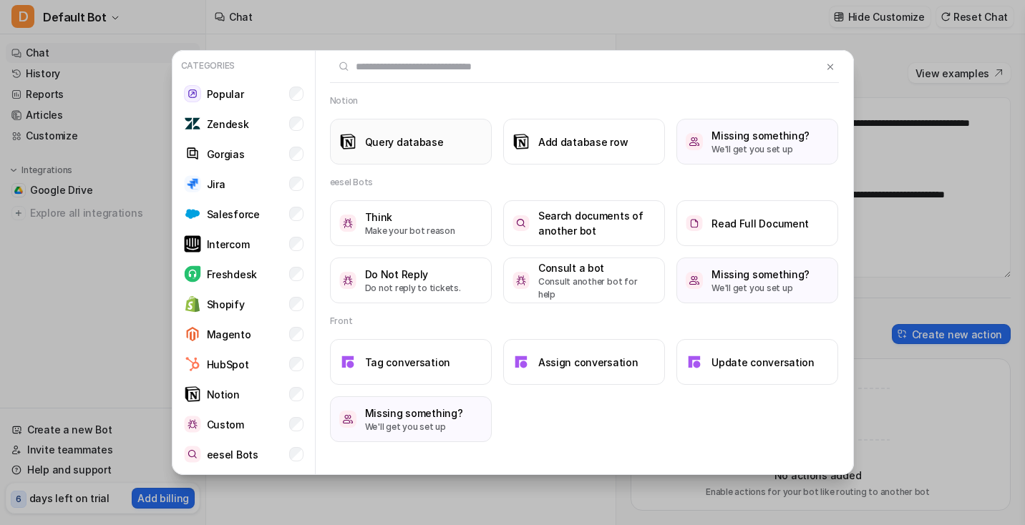
click at [470, 160] on button "Query database" at bounding box center [411, 142] width 162 height 46
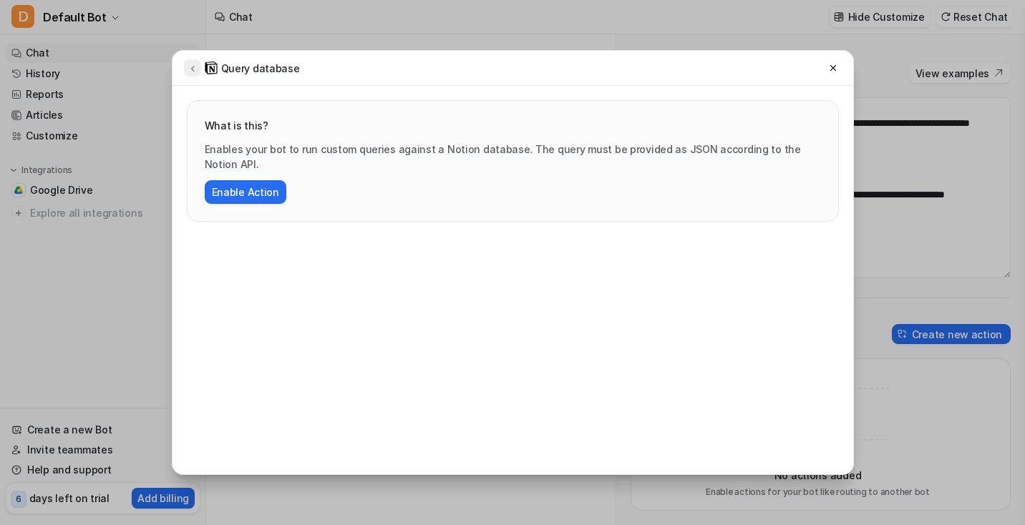
click at [192, 71] on icon at bounding box center [193, 68] width 10 height 11
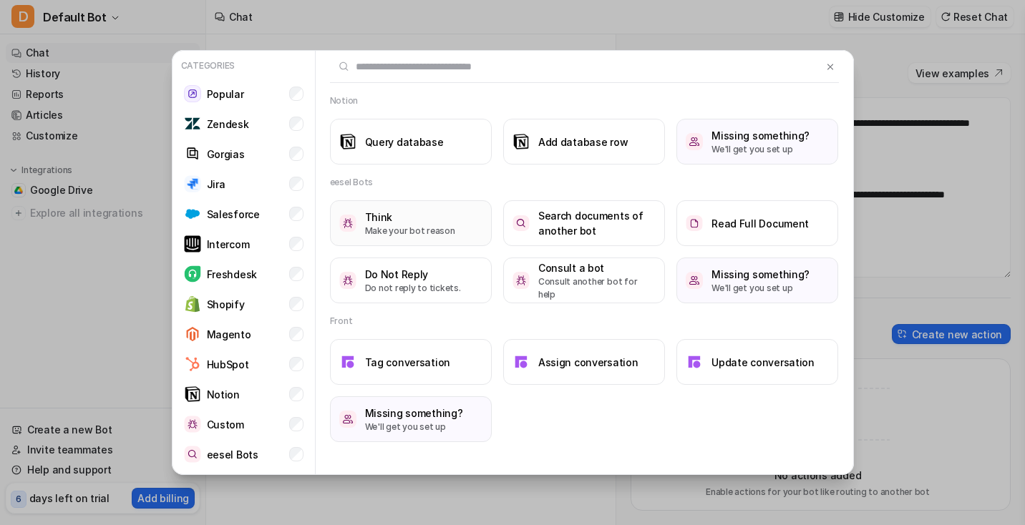
click at [409, 225] on p "Make your bot reason" at bounding box center [410, 231] width 90 height 13
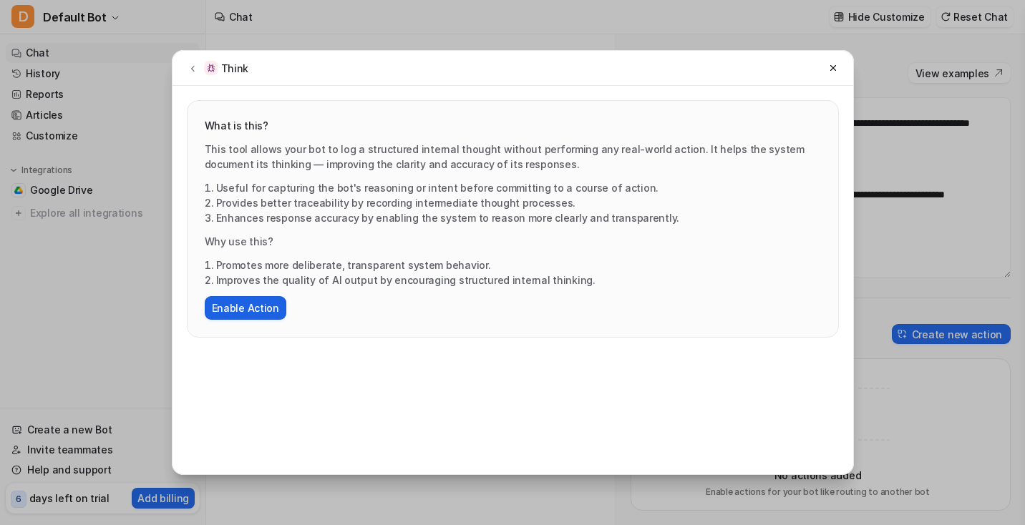
click at [249, 301] on button "Enable Action" at bounding box center [246, 308] width 82 height 24
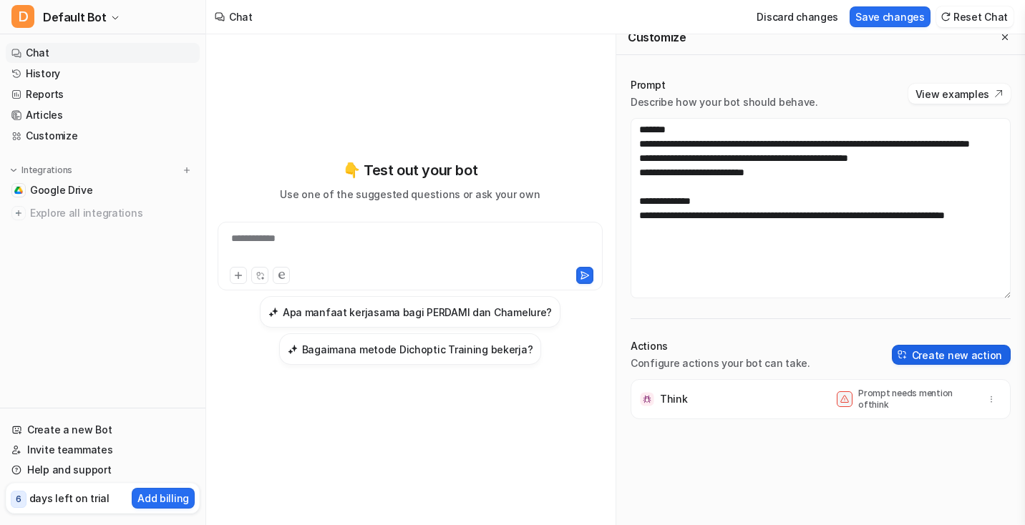
click at [925, 364] on button "Create new action" at bounding box center [951, 355] width 119 height 20
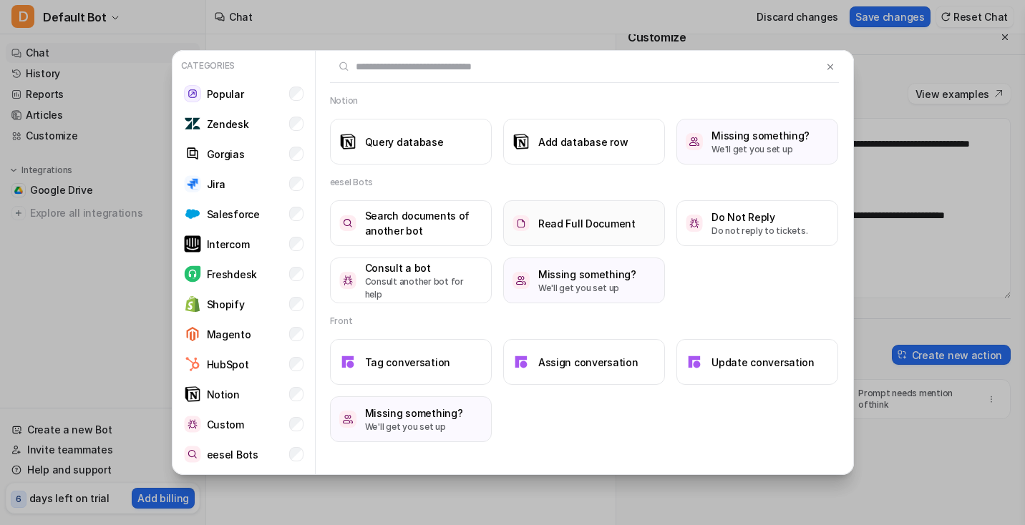
click at [558, 220] on h3 "Read Full Document" at bounding box center [586, 223] width 97 height 15
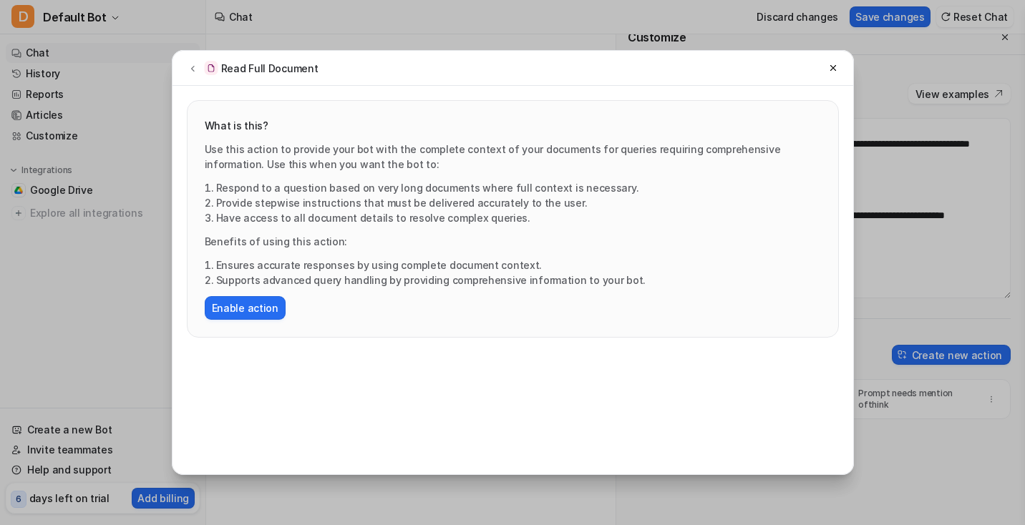
click at [266, 293] on div "Use this action to provide your bot with the complete context of your documents…" at bounding box center [513, 231] width 616 height 178
click at [264, 307] on button "Enable action" at bounding box center [245, 308] width 81 height 24
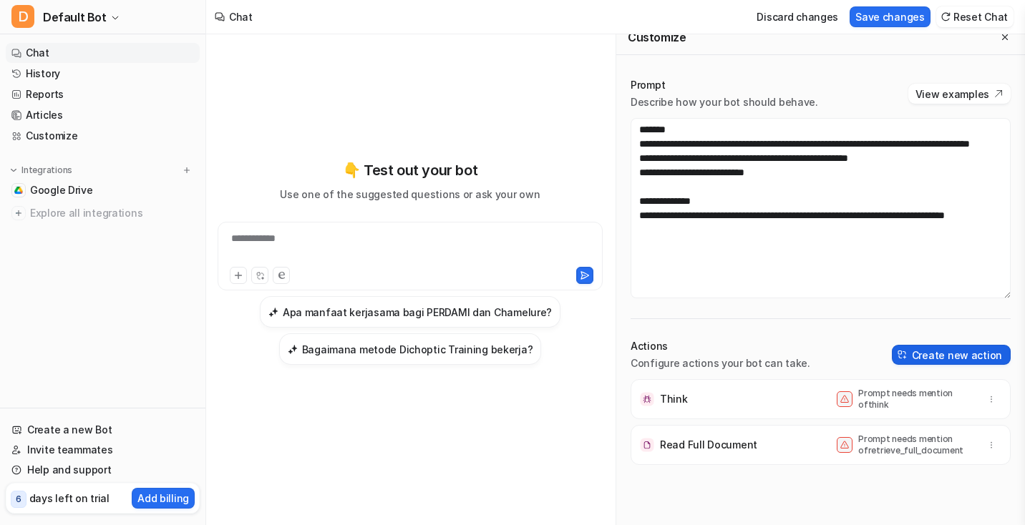
click at [915, 351] on button "Create new action" at bounding box center [951, 355] width 119 height 20
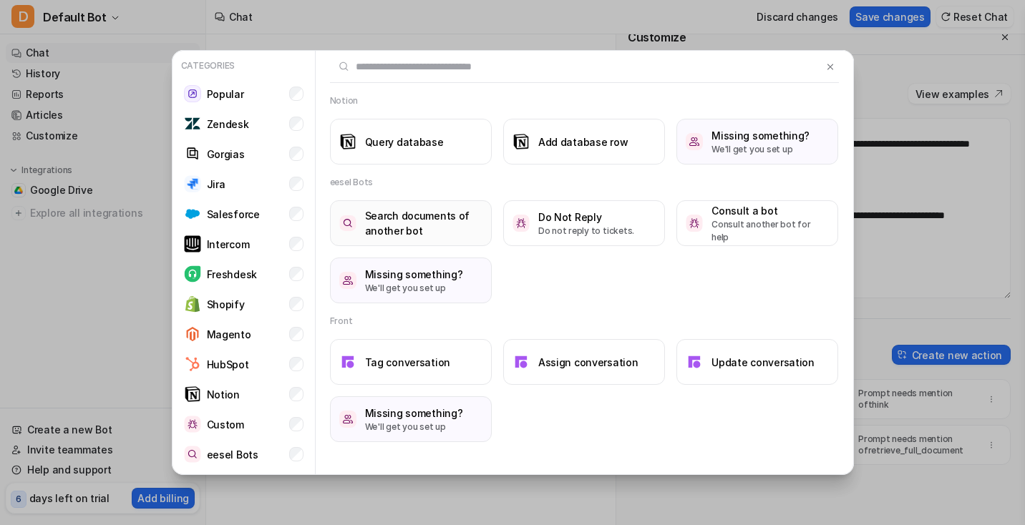
click at [432, 231] on h3 "Search documents of another bot" at bounding box center [423, 223] width 117 height 30
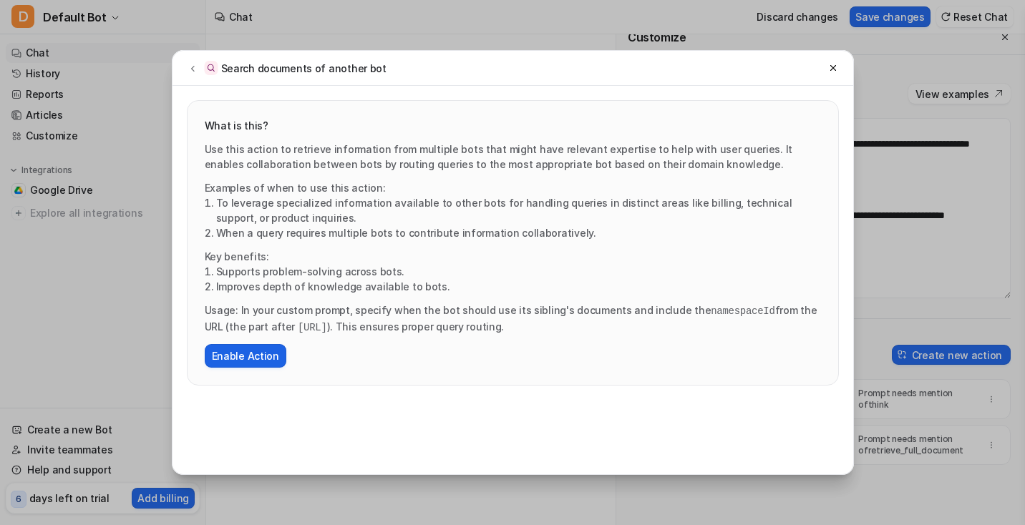
click at [262, 357] on button "Enable Action" at bounding box center [246, 356] width 82 height 24
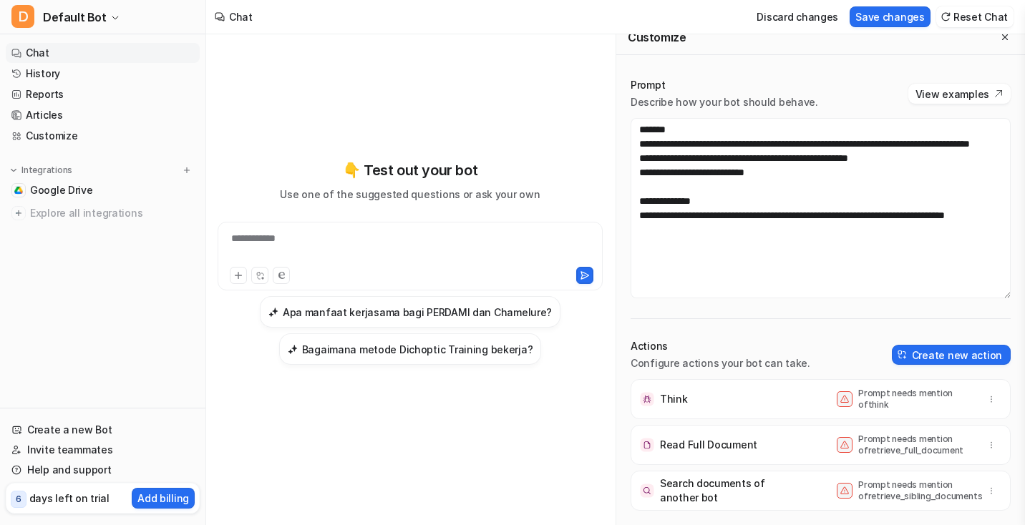
click at [950, 366] on div "Actions Configure actions your bot can take. Create new action" at bounding box center [821, 354] width 380 height 31
click at [909, 361] on button "Create new action" at bounding box center [951, 355] width 119 height 20
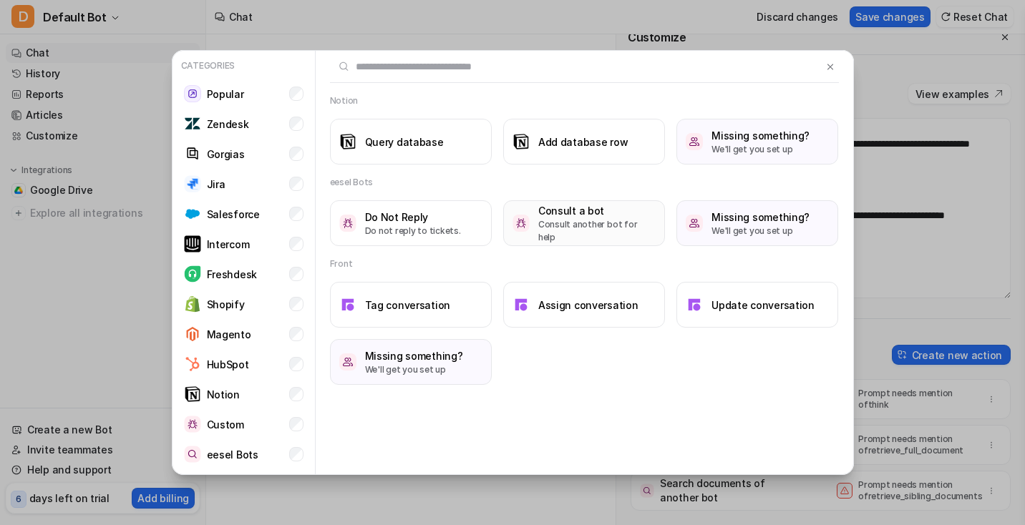
click at [591, 228] on p "Consult another bot for help" at bounding box center [596, 231] width 117 height 26
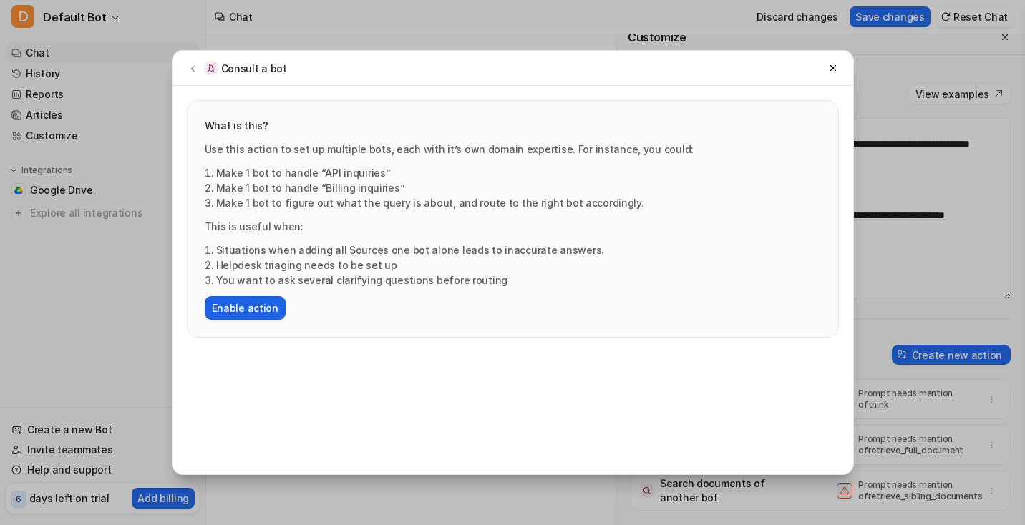
click at [256, 301] on button "Enable action" at bounding box center [245, 308] width 81 height 24
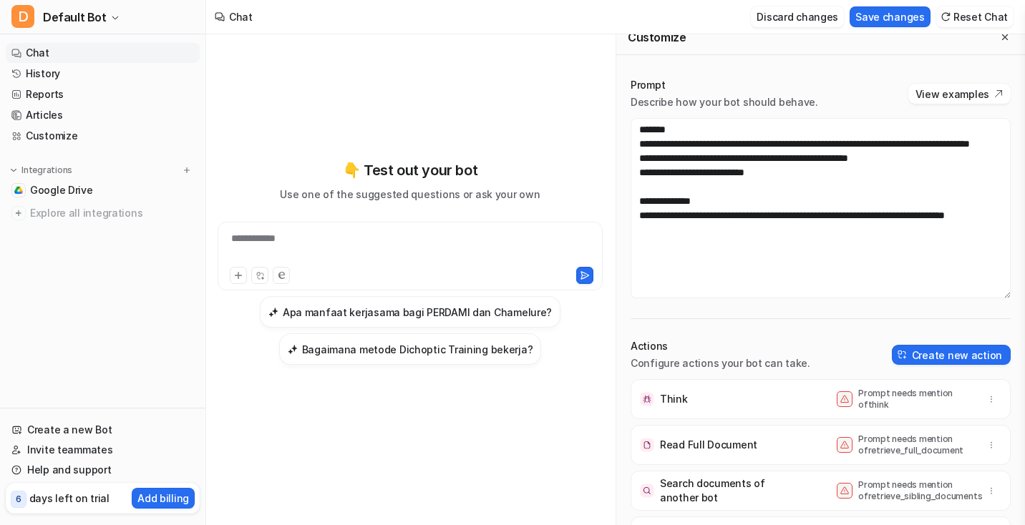
click at [830, 19] on button "Discard changes" at bounding box center [797, 16] width 93 height 21
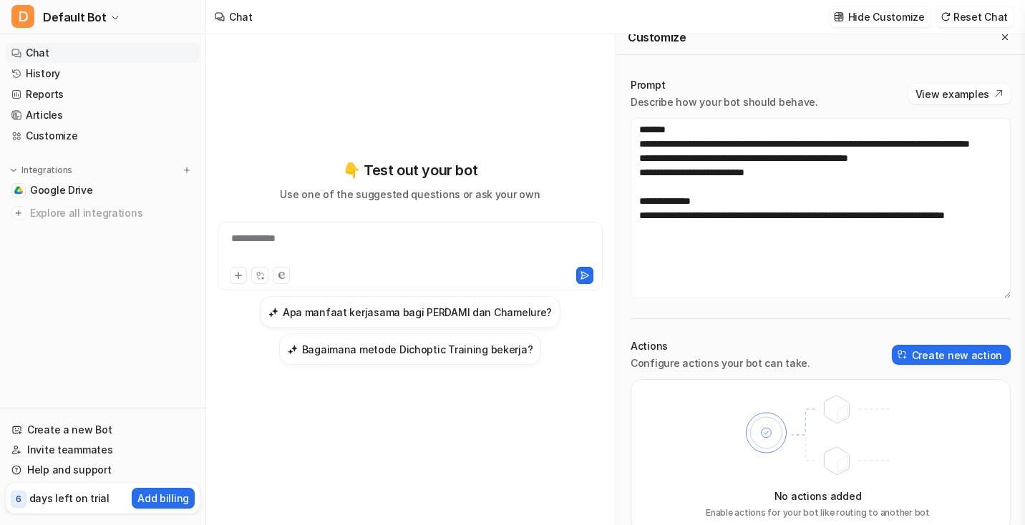
click at [893, 43] on div "Customize" at bounding box center [820, 37] width 409 height 35
click at [870, 14] on p "Hide Customize" at bounding box center [886, 16] width 77 height 15
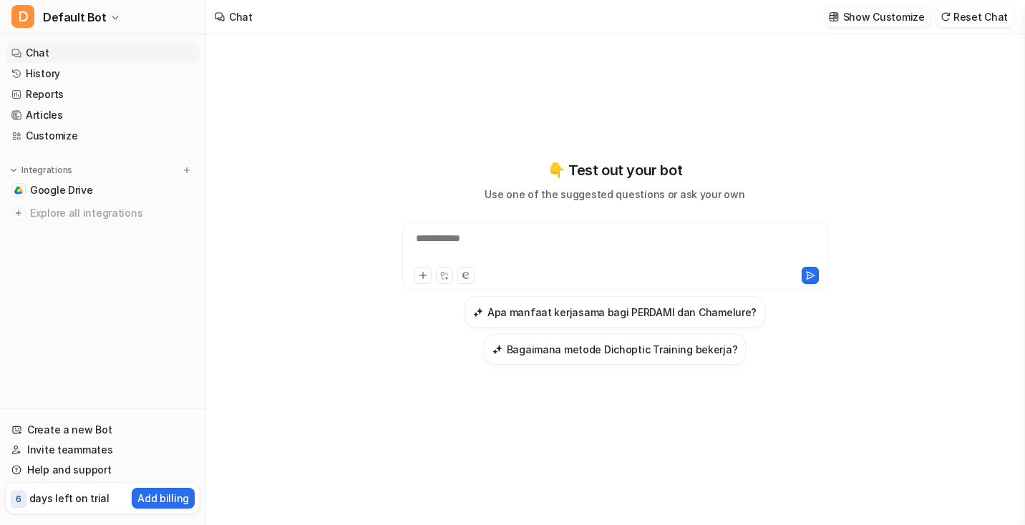
click at [851, 14] on p "Show Customize" at bounding box center [884, 16] width 82 height 15
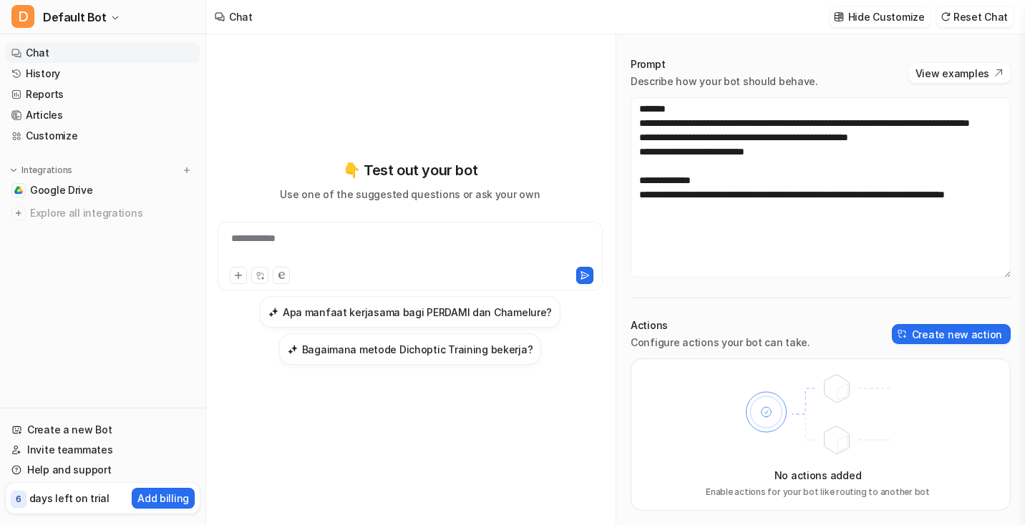
scroll to position [0, 0]
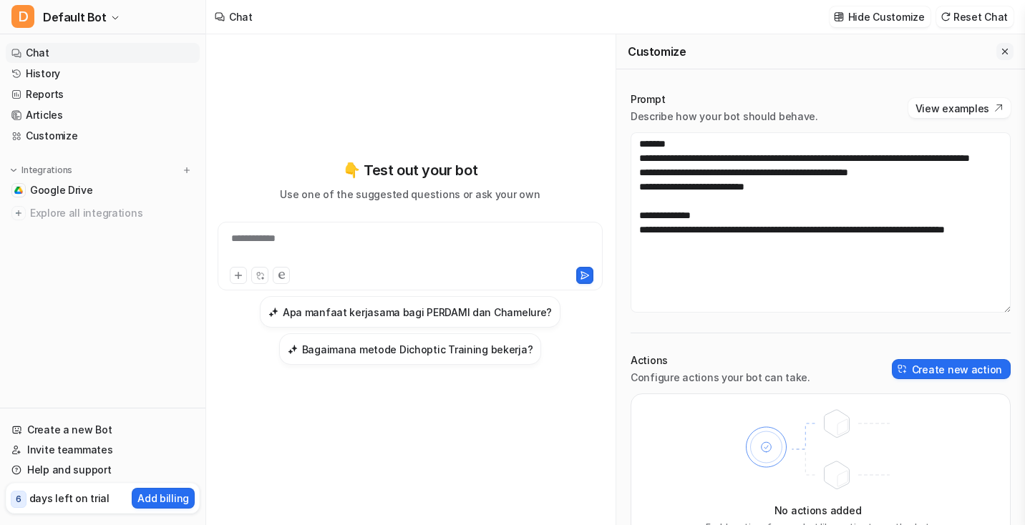
click at [1004, 49] on icon "Close flyout" at bounding box center [1005, 52] width 10 height 10
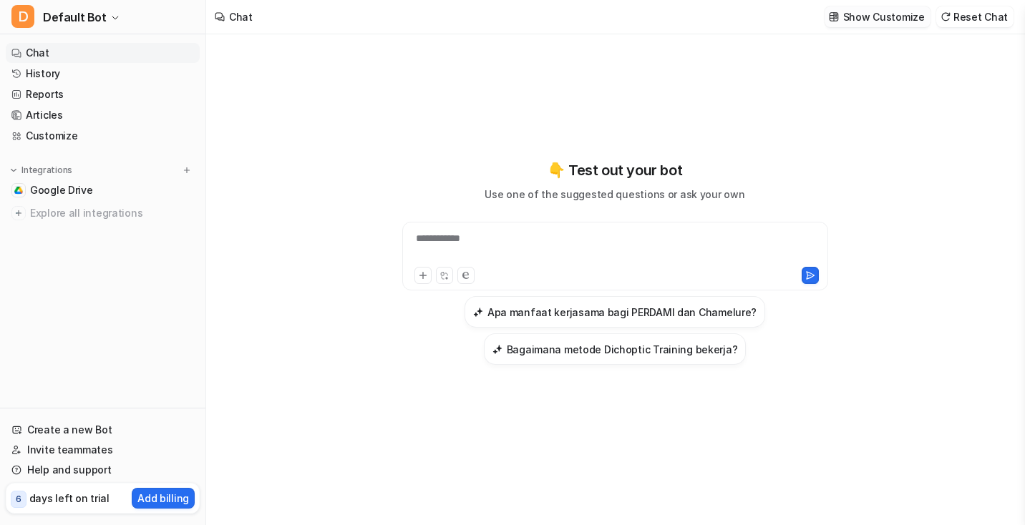
click at [893, 15] on p "Show Customize" at bounding box center [884, 16] width 82 height 15
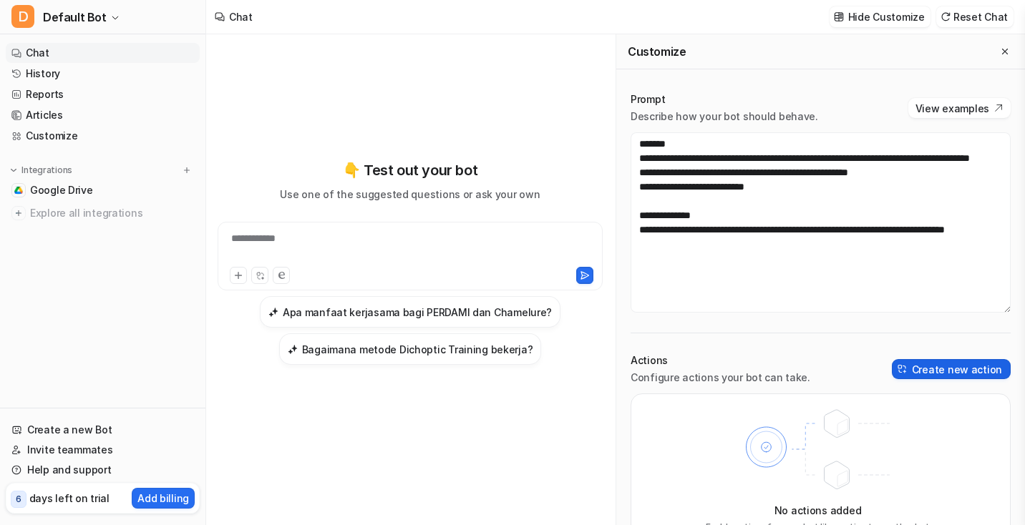
click at [924, 379] on button "Create new action" at bounding box center [951, 369] width 119 height 20
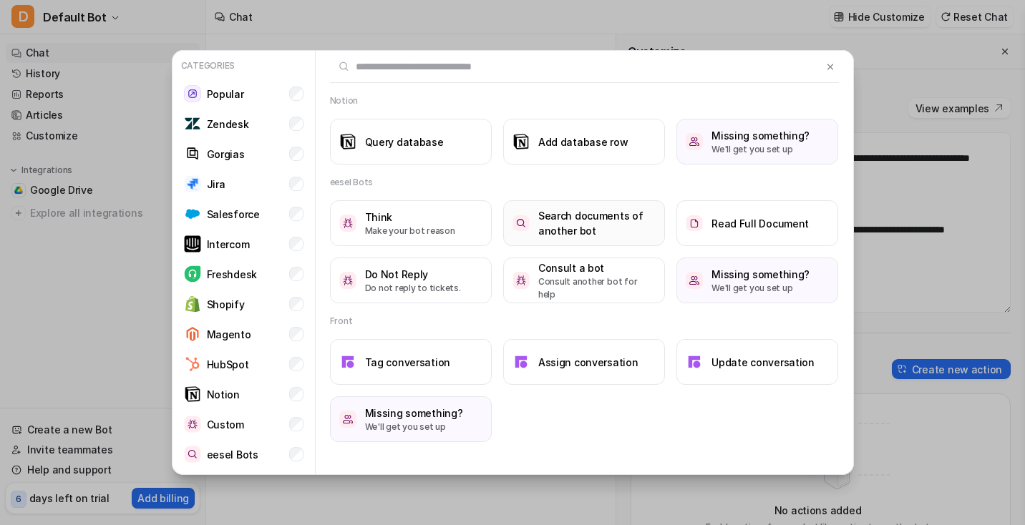
click at [571, 229] on h3 "Search documents of another bot" at bounding box center [596, 223] width 117 height 30
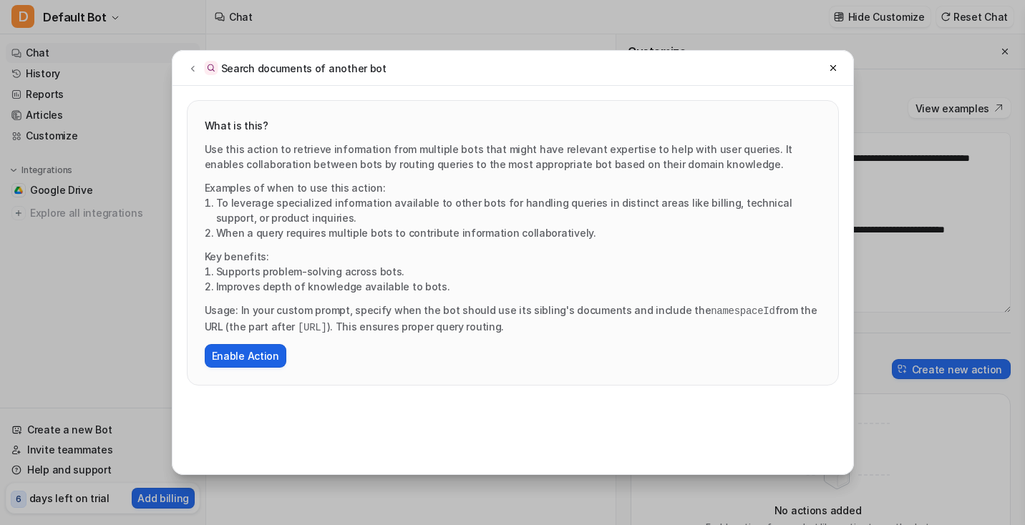
click at [253, 352] on button "Enable Action" at bounding box center [246, 356] width 82 height 24
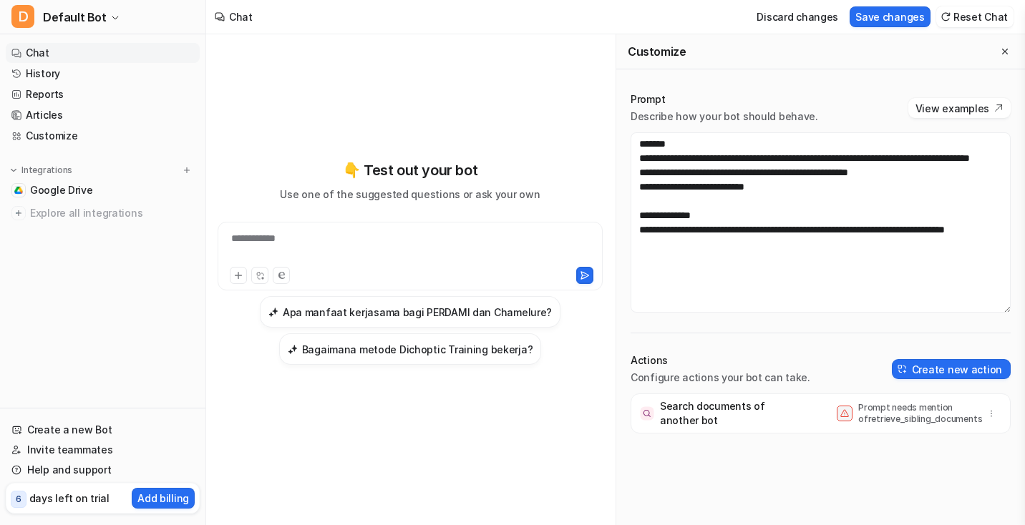
click at [897, 362] on div "Actions Configure actions your bot can take. Create new action" at bounding box center [821, 369] width 380 height 31
click at [911, 362] on button "Create new action" at bounding box center [951, 369] width 119 height 20
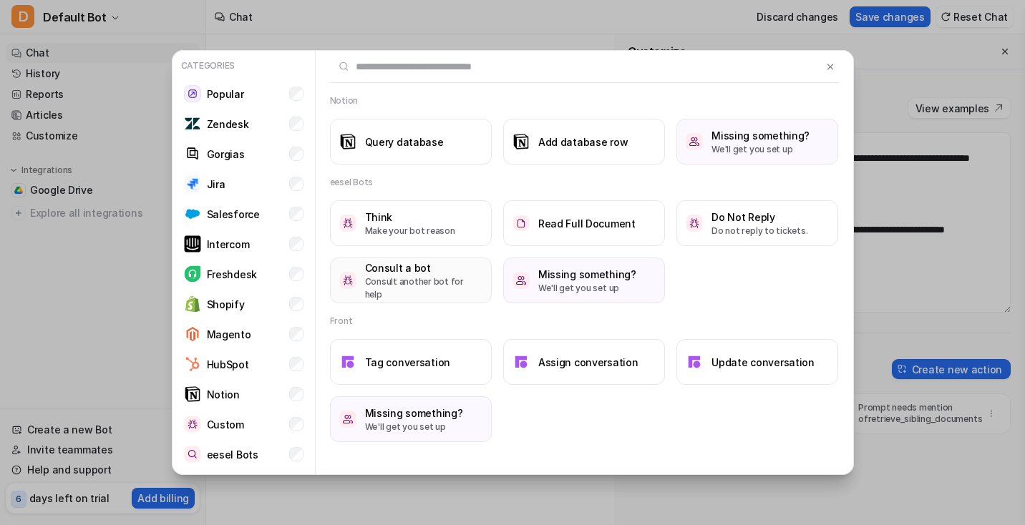
click at [412, 266] on h3 "Consult a bot" at bounding box center [423, 268] width 117 height 15
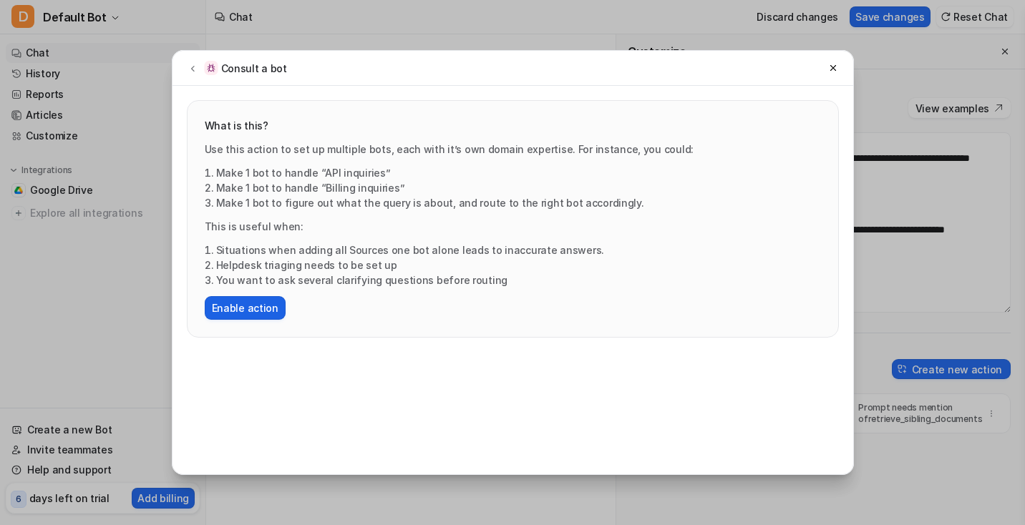
click at [256, 318] on button "Enable action" at bounding box center [245, 308] width 81 height 24
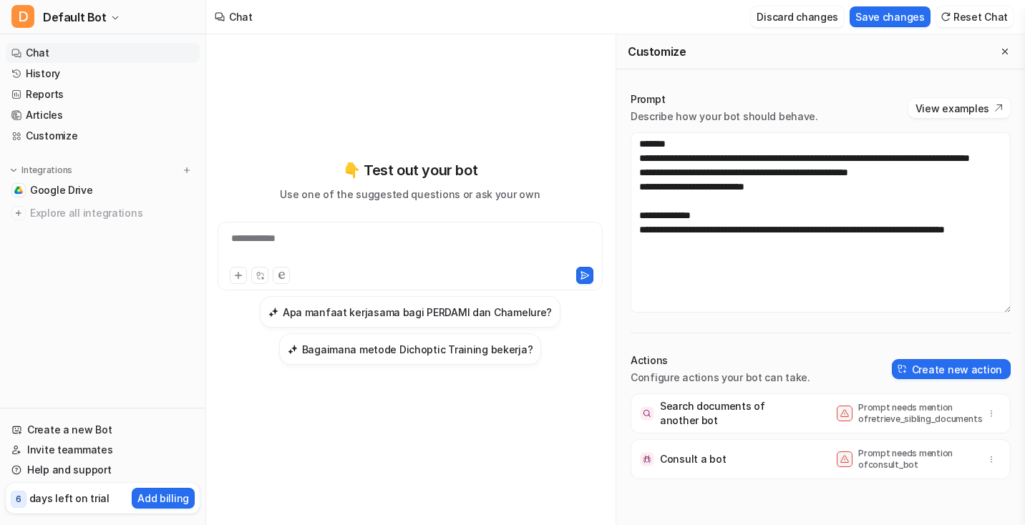
click at [844, 14] on button "Discard changes" at bounding box center [797, 16] width 93 height 21
click at [844, 11] on button "Discard changes" at bounding box center [797, 16] width 93 height 21
click at [839, 19] on button "Discard changes" at bounding box center [797, 16] width 93 height 21
click at [409, 266] on div at bounding box center [410, 274] width 378 height 20
click at [437, 252] on div "**********" at bounding box center [410, 247] width 378 height 33
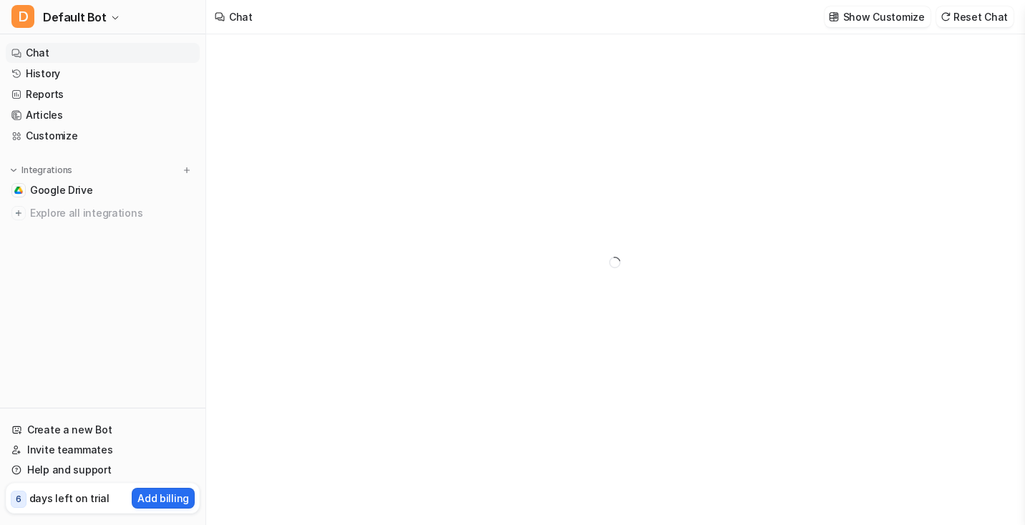
type textarea "**********"
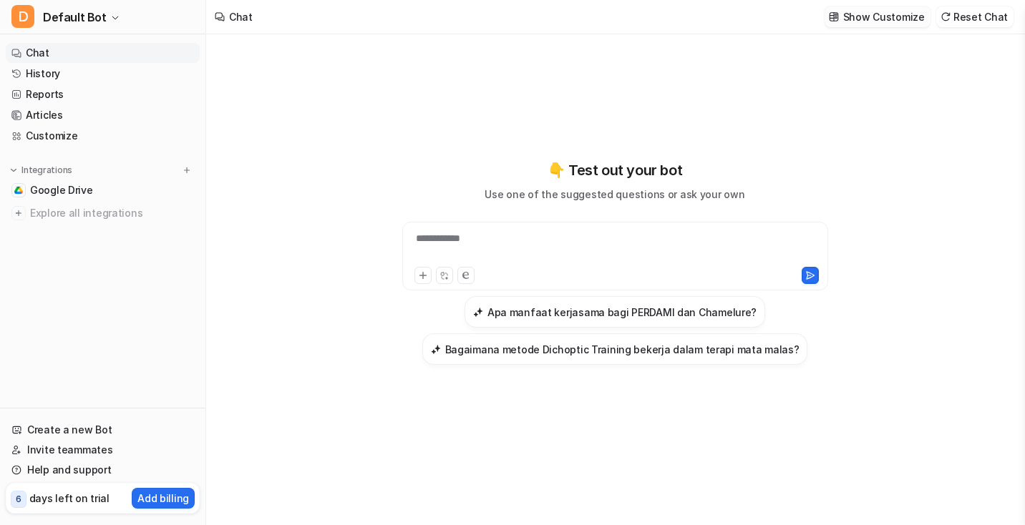
click at [881, 21] on p "Show Customize" at bounding box center [884, 16] width 82 height 15
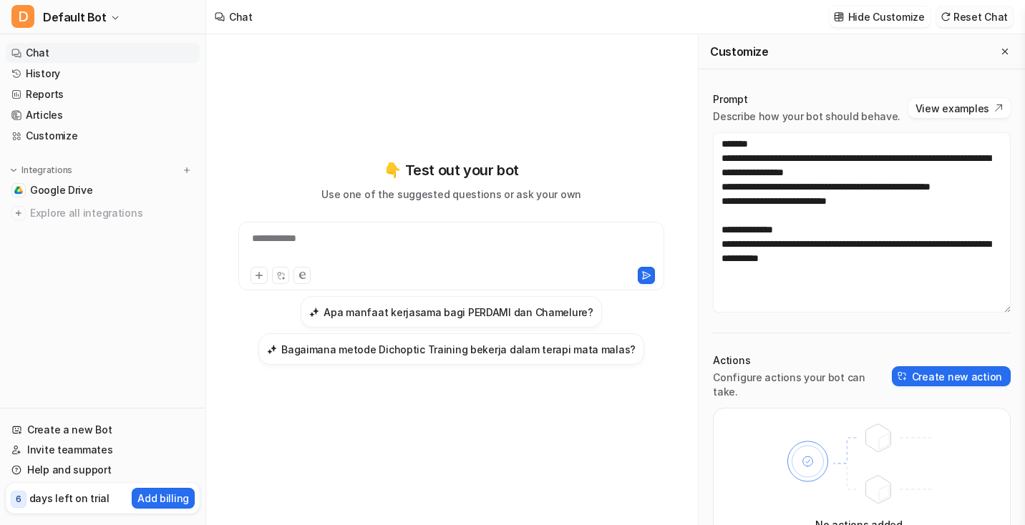
click at [967, 18] on button "Reset Chat" at bounding box center [974, 16] width 77 height 21
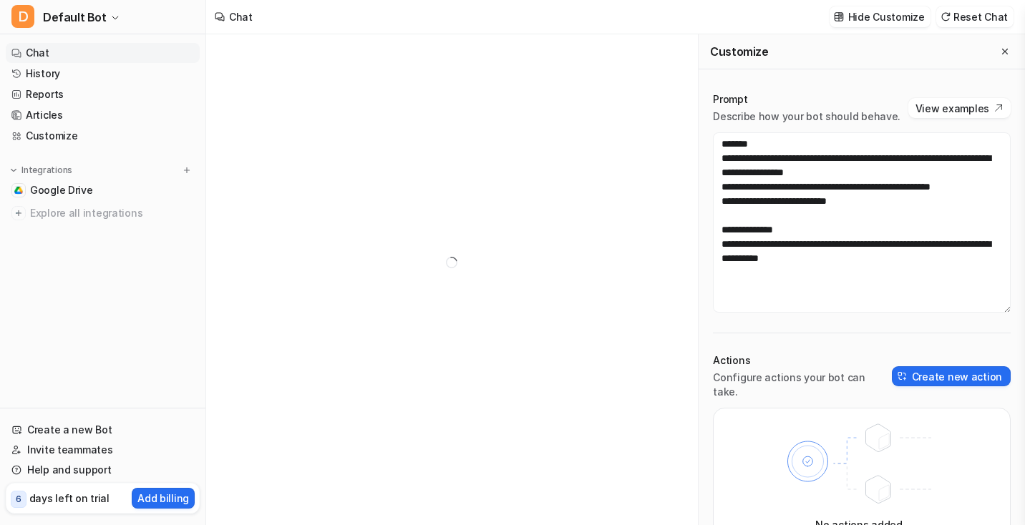
click at [960, 18] on button "Reset Chat" at bounding box center [974, 16] width 77 height 21
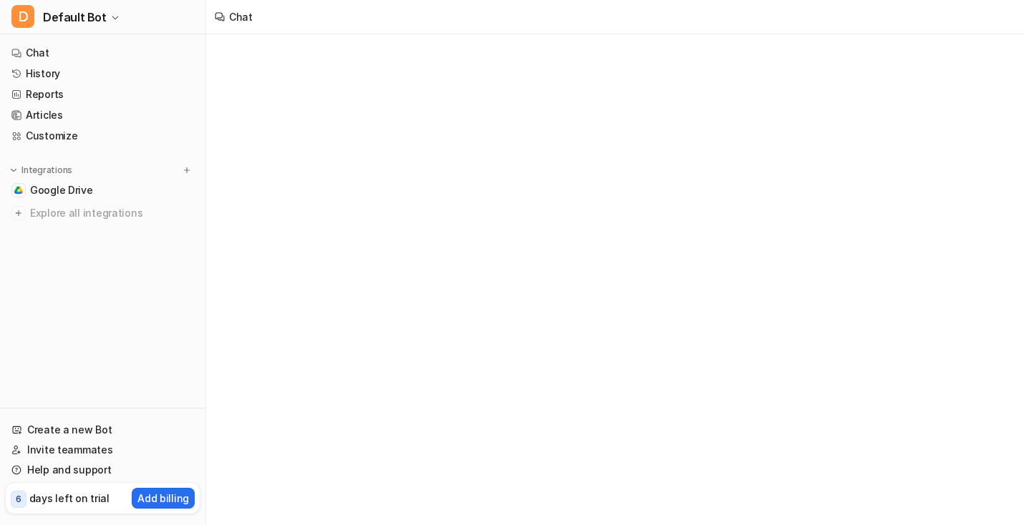
click at [960, 18] on div "Chat" at bounding box center [615, 17] width 819 height 34
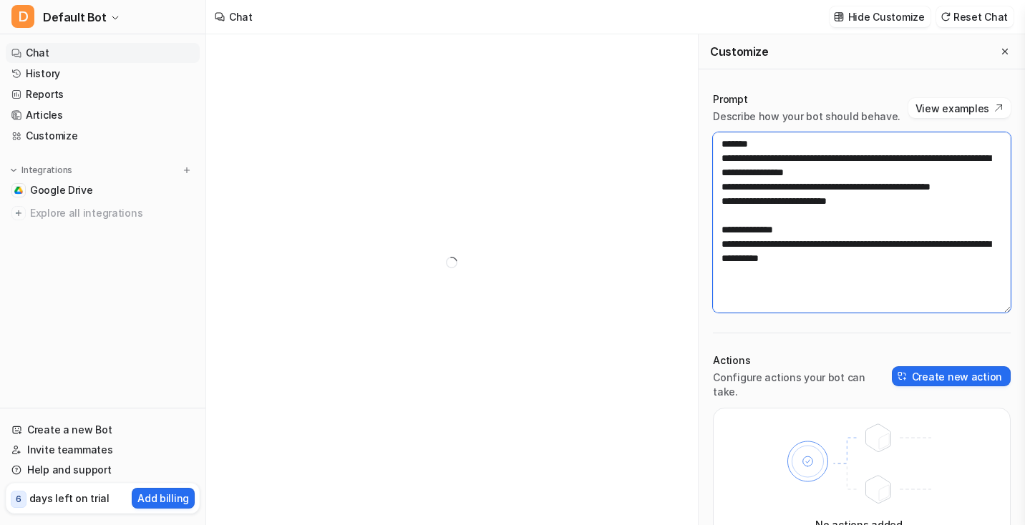
click at [860, 187] on textarea "**********" at bounding box center [862, 222] width 298 height 180
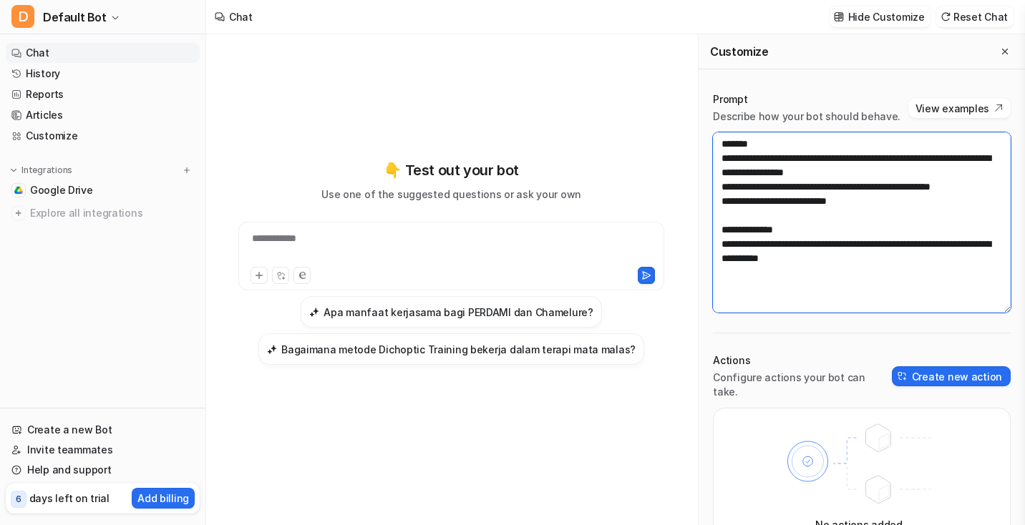
click at [814, 174] on textarea "**********" at bounding box center [862, 222] width 298 height 180
click at [765, 220] on textarea "**********" at bounding box center [862, 222] width 298 height 180
click at [810, 210] on textarea "**********" at bounding box center [862, 222] width 298 height 180
click at [860, 210] on textarea "**********" at bounding box center [862, 222] width 298 height 180
click at [877, 195] on textarea "**********" at bounding box center [862, 222] width 298 height 180
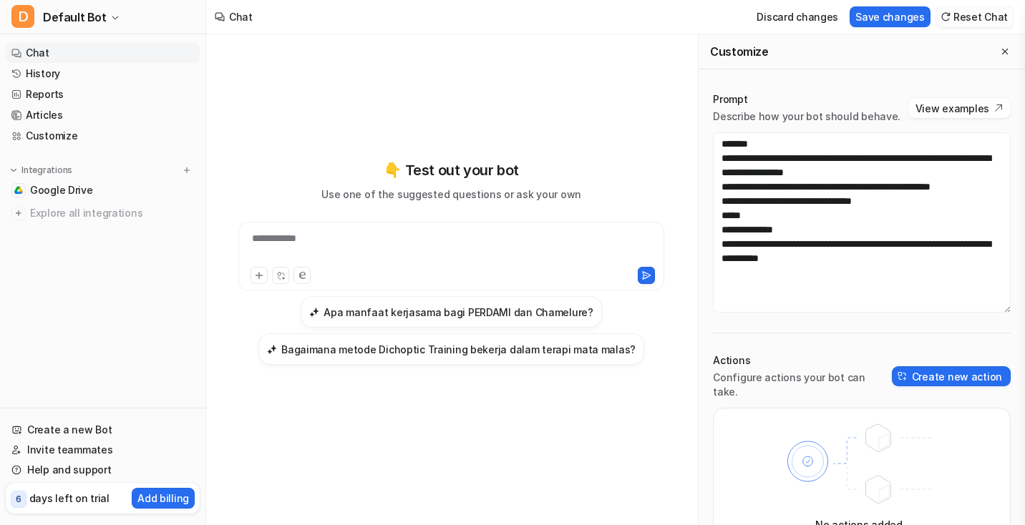
click at [963, 13] on button "Reset Chat" at bounding box center [974, 16] width 77 height 21
drag, startPoint x: 922, startPoint y: 18, endPoint x: 790, endPoint y: 24, distance: 132.6
click at [788, 24] on div "Discard changes Save changes Reset Chat" at bounding box center [882, 17] width 274 height 32
click at [792, 19] on button "Discard changes" at bounding box center [797, 16] width 93 height 21
click at [798, 20] on button "Discard changes" at bounding box center [797, 16] width 93 height 21
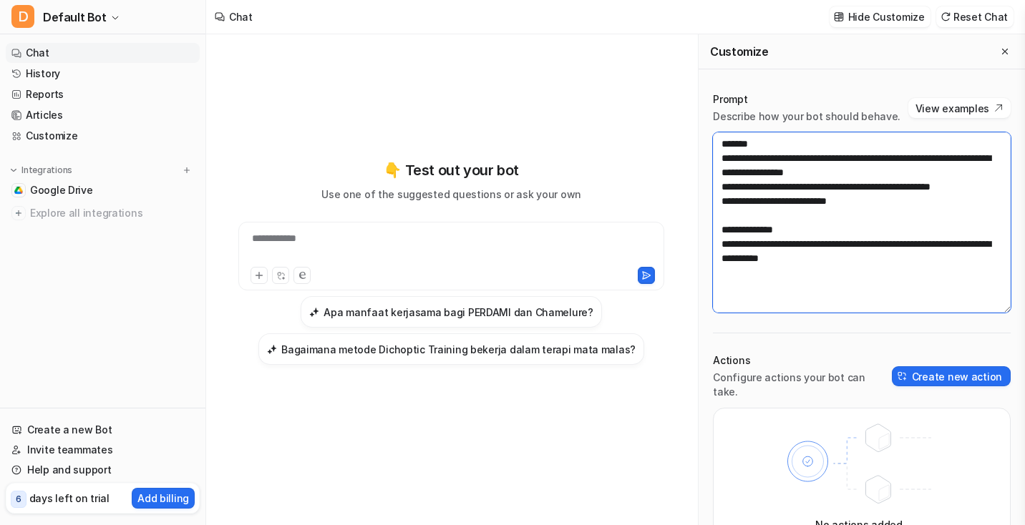
click at [760, 203] on textarea "**********" at bounding box center [862, 222] width 298 height 180
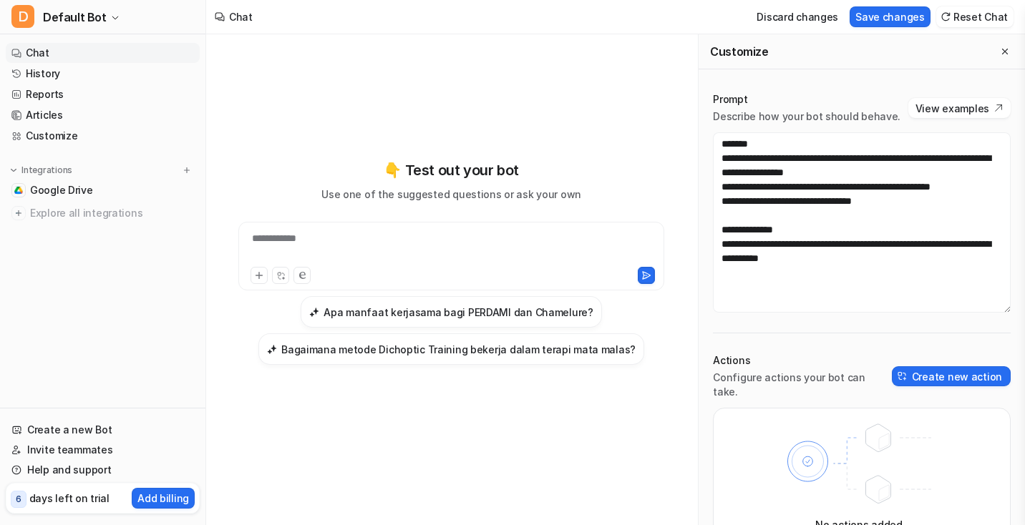
click at [781, 30] on div "Discard changes Save changes Reset Chat" at bounding box center [882, 17] width 274 height 32
click at [783, 21] on button "Discard changes" at bounding box center [797, 16] width 93 height 21
type textarea "**********"
click at [566, 225] on div "**********" at bounding box center [451, 256] width 426 height 69
click at [548, 238] on div "**********" at bounding box center [451, 247] width 419 height 33
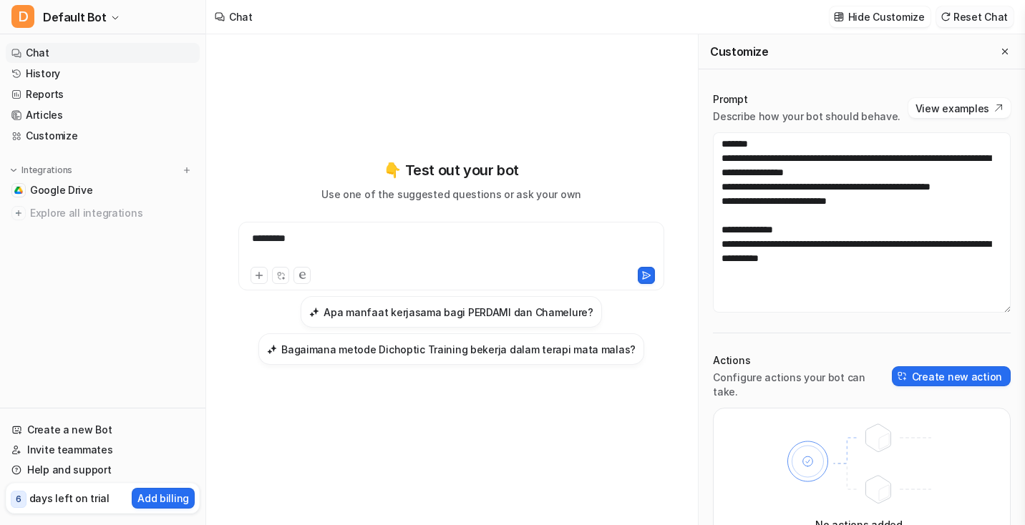
click at [984, 9] on button "Reset Chat" at bounding box center [974, 16] width 77 height 21
click at [959, 11] on button "Reset Chat" at bounding box center [974, 16] width 77 height 21
click at [959, 14] on button "Reset Chat" at bounding box center [974, 16] width 77 height 21
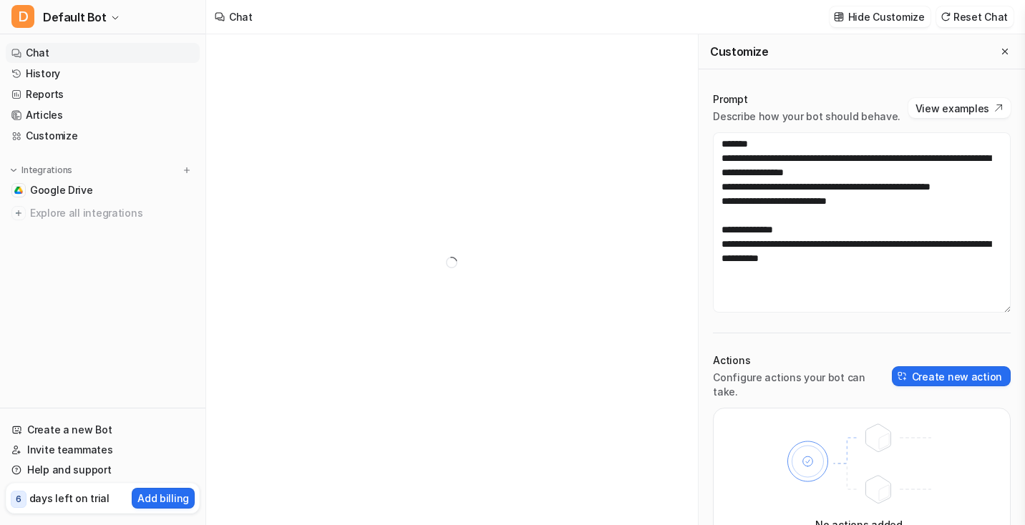
click at [959, 14] on button "Reset Chat" at bounding box center [974, 16] width 77 height 21
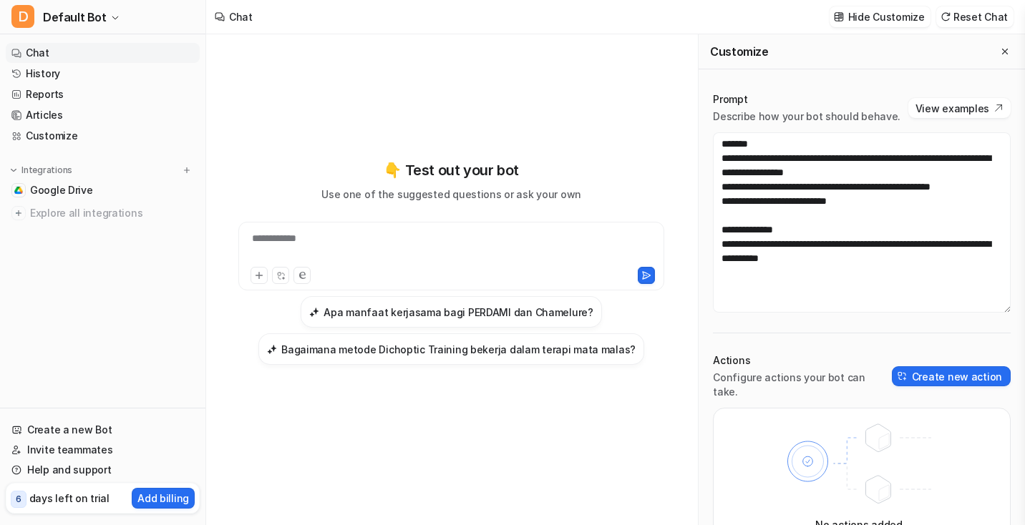
click at [507, 117] on div "**********" at bounding box center [451, 263] width 467 height 368
click at [951, 14] on img at bounding box center [946, 16] width 10 height 11
click at [443, 249] on div at bounding box center [451, 247] width 419 height 33
click at [960, 20] on button "Reset Chat" at bounding box center [974, 16] width 77 height 21
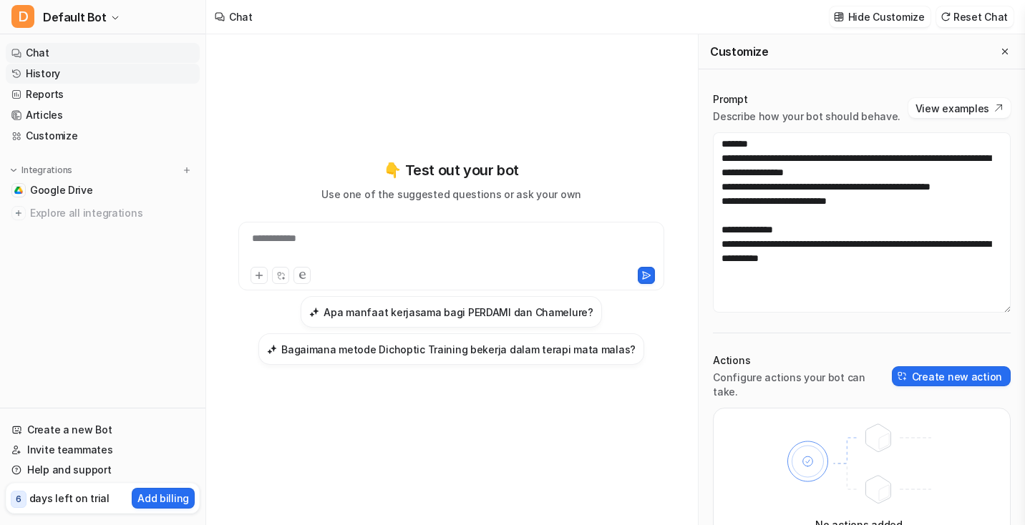
click at [110, 81] on link "History" at bounding box center [103, 74] width 194 height 20
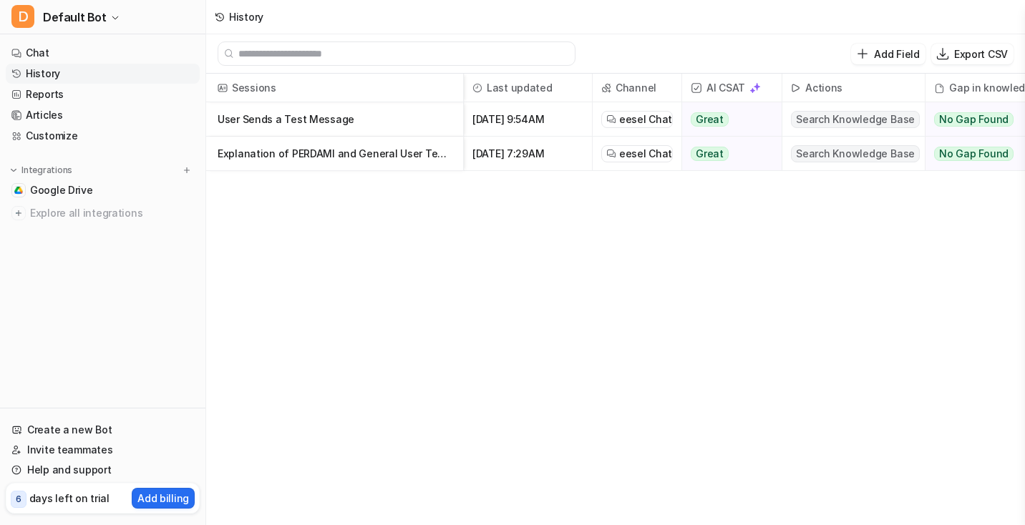
click at [371, 121] on p "User Sends a Test Message" at bounding box center [335, 119] width 234 height 34
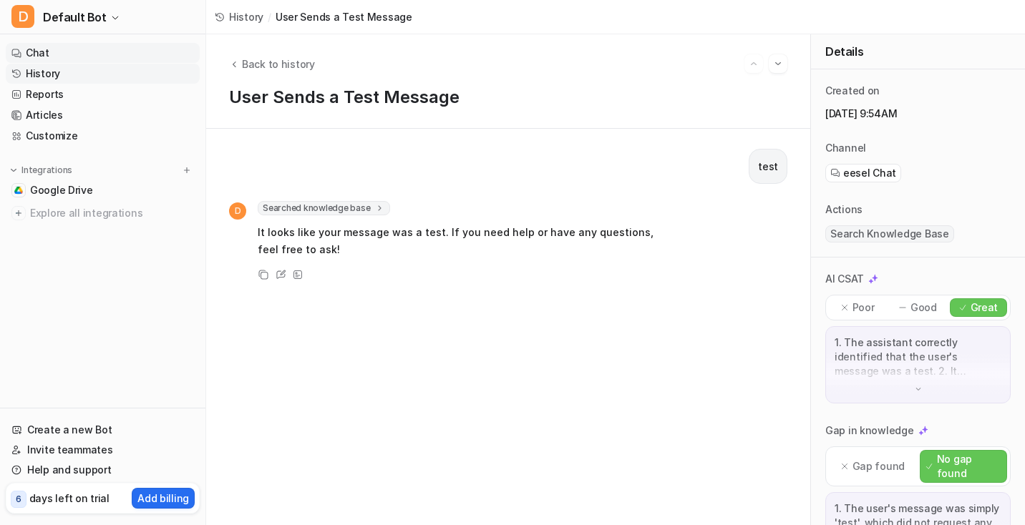
click at [69, 52] on link "Chat" at bounding box center [103, 53] width 194 height 20
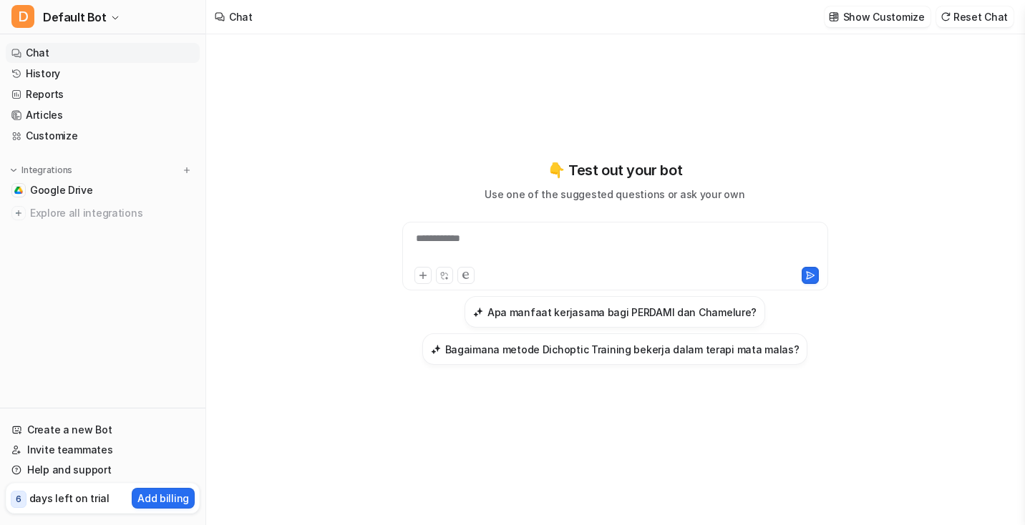
click at [448, 228] on div "**********" at bounding box center [615, 256] width 426 height 69
click at [500, 238] on div "**********" at bounding box center [615, 247] width 419 height 33
click at [896, 24] on button "Show Customize" at bounding box center [878, 16] width 106 height 21
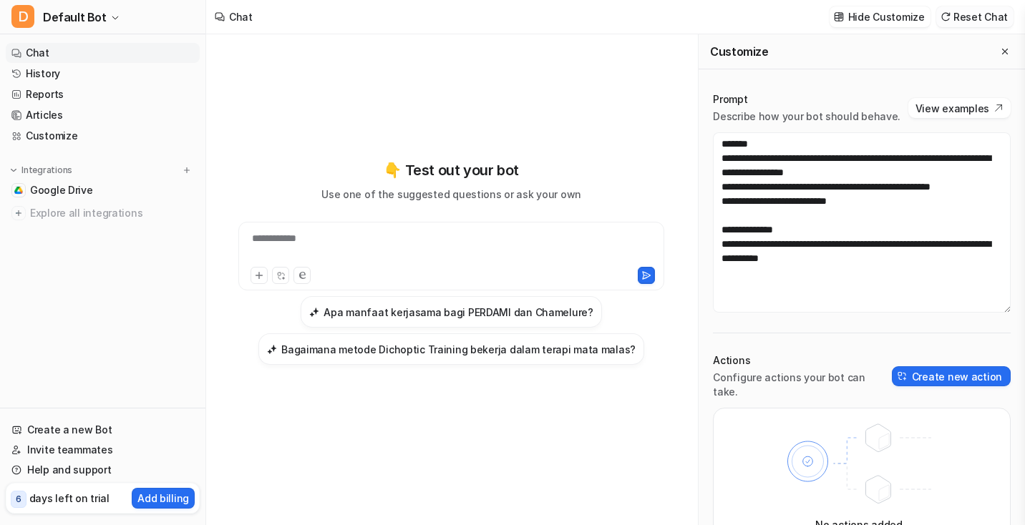
click at [975, 14] on button "Reset Chat" at bounding box center [974, 16] width 77 height 21
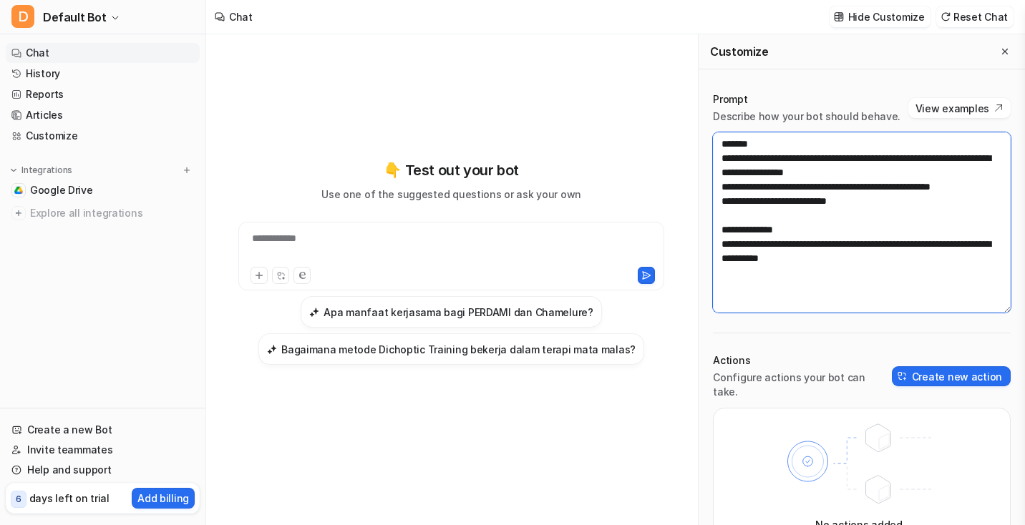
drag, startPoint x: 753, startPoint y: 195, endPoint x: 756, endPoint y: 205, distance: 10.4
click at [753, 195] on textarea "**********" at bounding box center [862, 222] width 298 height 180
click at [757, 223] on textarea "**********" at bounding box center [862, 222] width 298 height 180
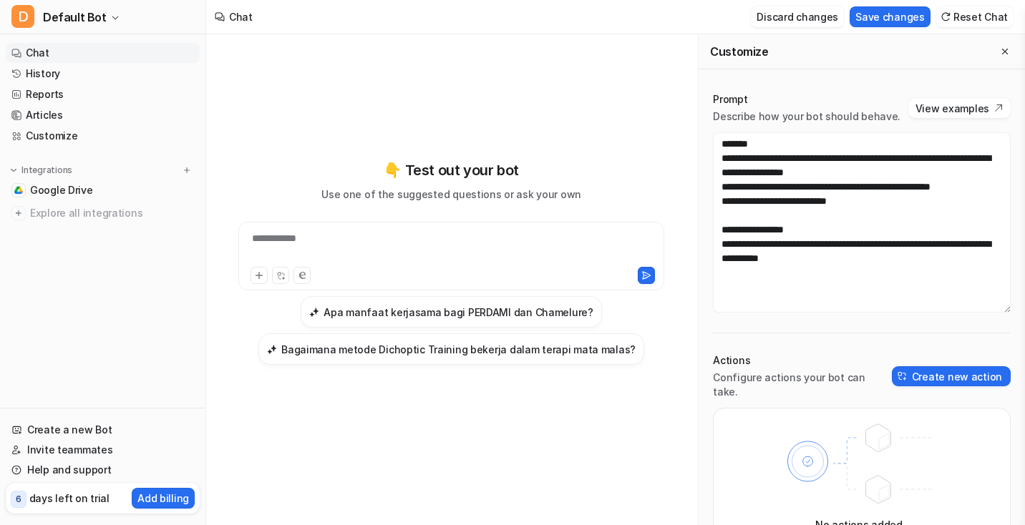
click at [823, 13] on button "Discard changes" at bounding box center [797, 16] width 93 height 21
click at [976, 24] on button "Reset Chat" at bounding box center [974, 16] width 77 height 21
click at [989, 16] on button "Reset Chat" at bounding box center [974, 16] width 77 height 21
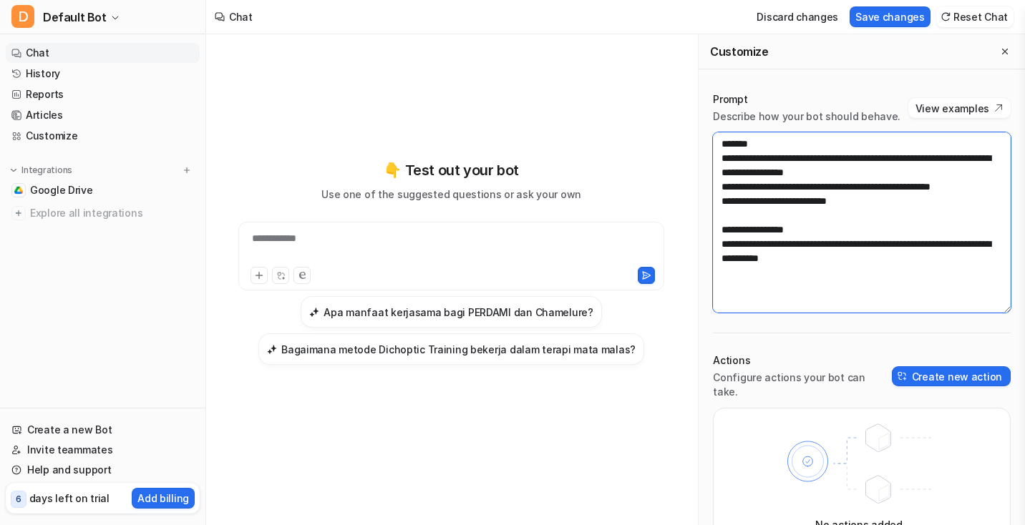
click at [827, 171] on textarea "**********" at bounding box center [862, 222] width 298 height 180
type textarea "**********"
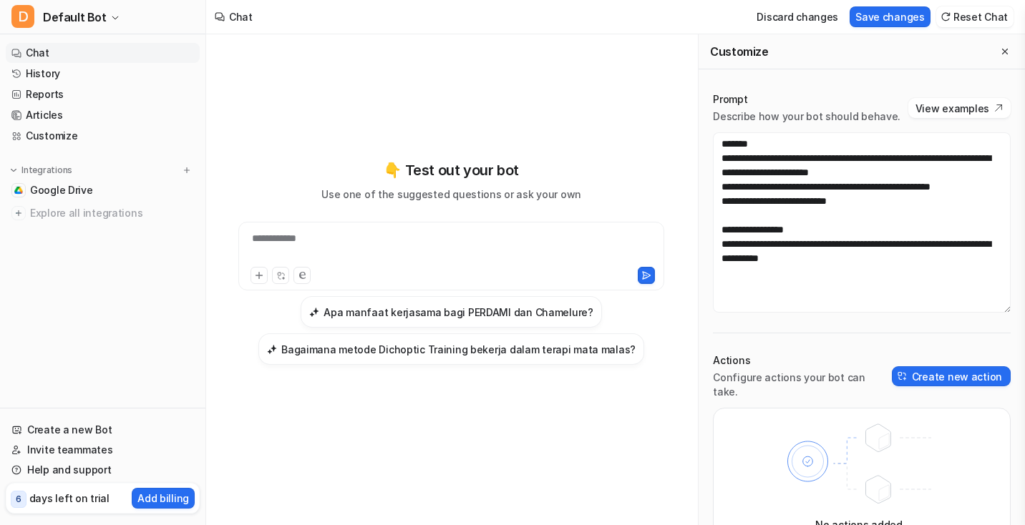
click at [979, 29] on div "Discard changes Save changes Reset Chat" at bounding box center [882, 17] width 274 height 32
click at [979, 17] on button "Reset Chat" at bounding box center [974, 16] width 77 height 21
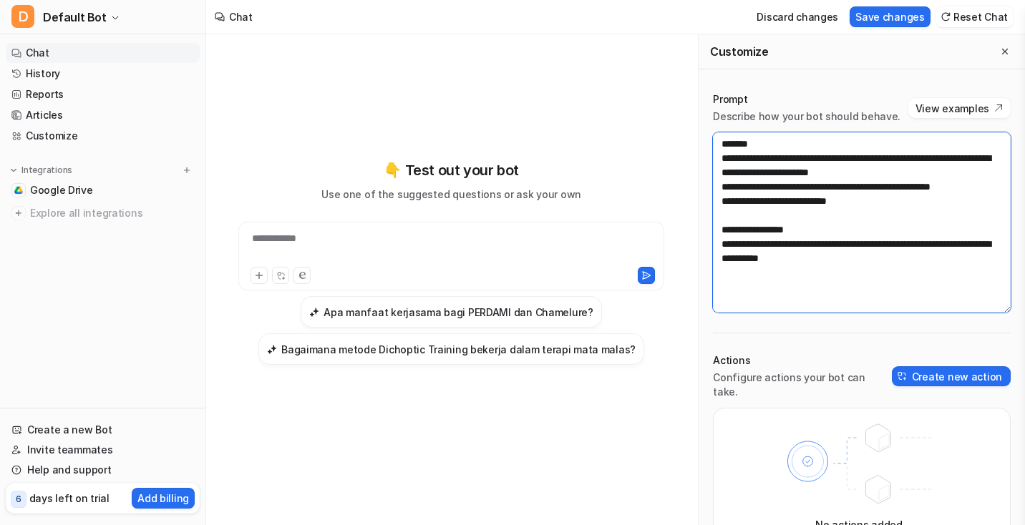
drag, startPoint x: 807, startPoint y: 286, endPoint x: 717, endPoint y: 138, distance: 172.5
click at [717, 138] on textarea "**********" at bounding box center [862, 222] width 298 height 180
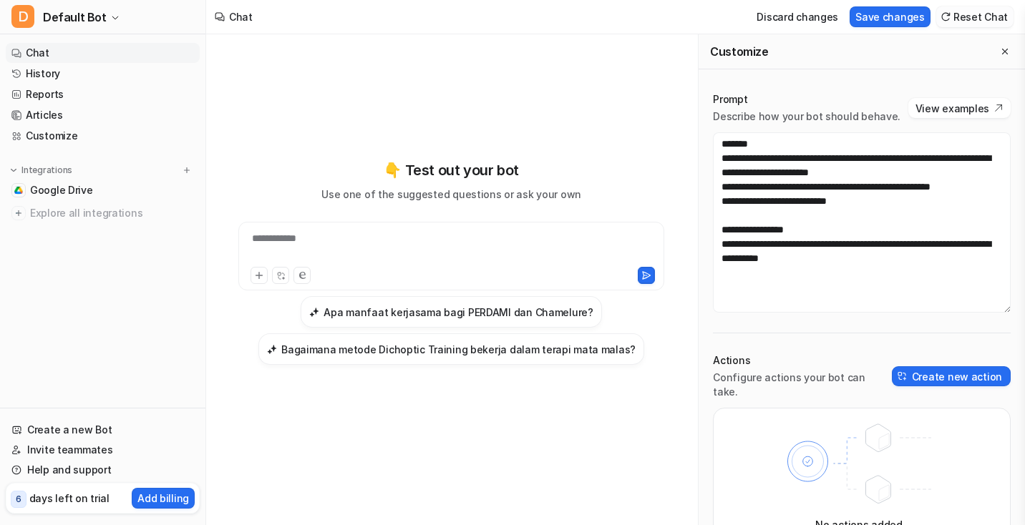
click at [961, 10] on button "Reset Chat" at bounding box center [974, 16] width 77 height 21
click at [835, 22] on div "Hide Customize Reset Chat" at bounding box center [921, 17] width 195 height 32
click at [844, 19] on img at bounding box center [839, 16] width 10 height 11
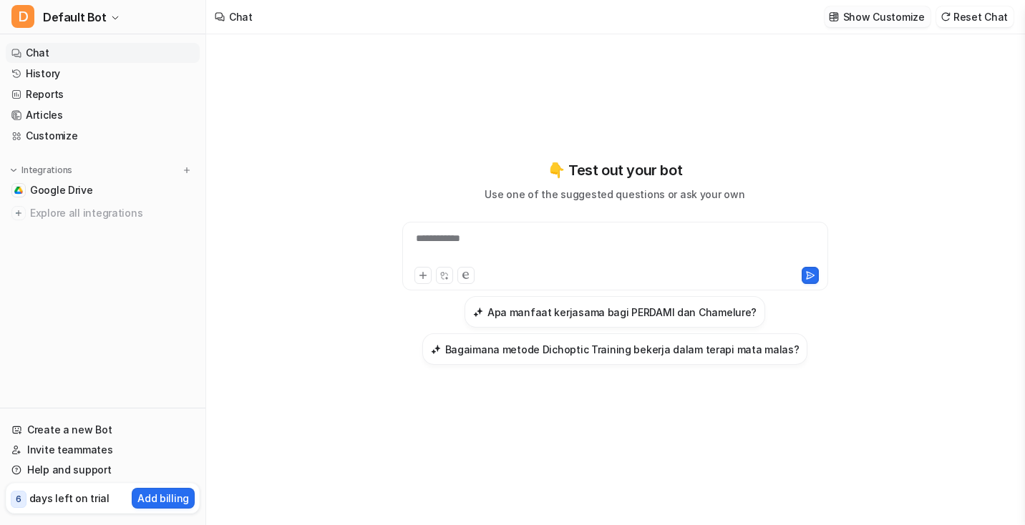
click at [848, 19] on button "Show Customize" at bounding box center [878, 16] width 106 height 21
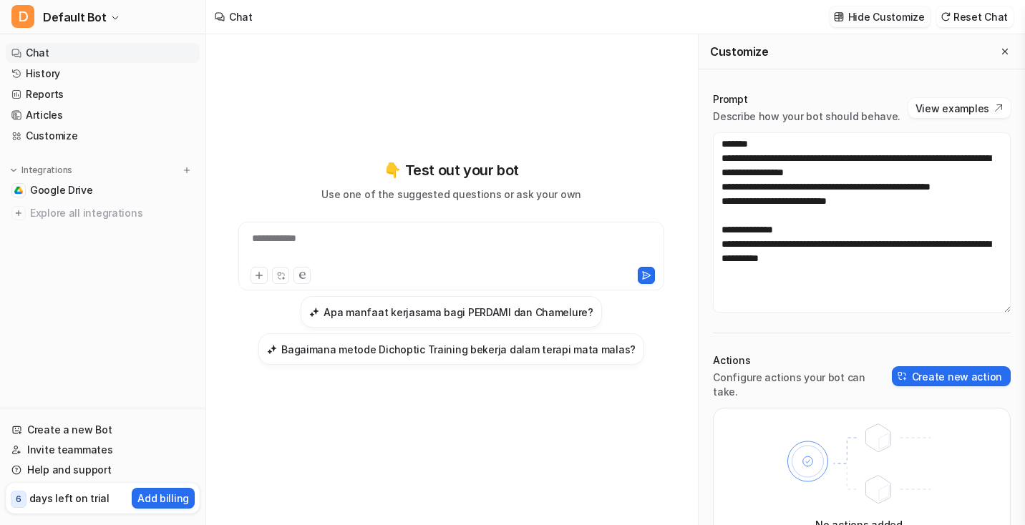
click at [844, 19] on img at bounding box center [839, 16] width 10 height 11
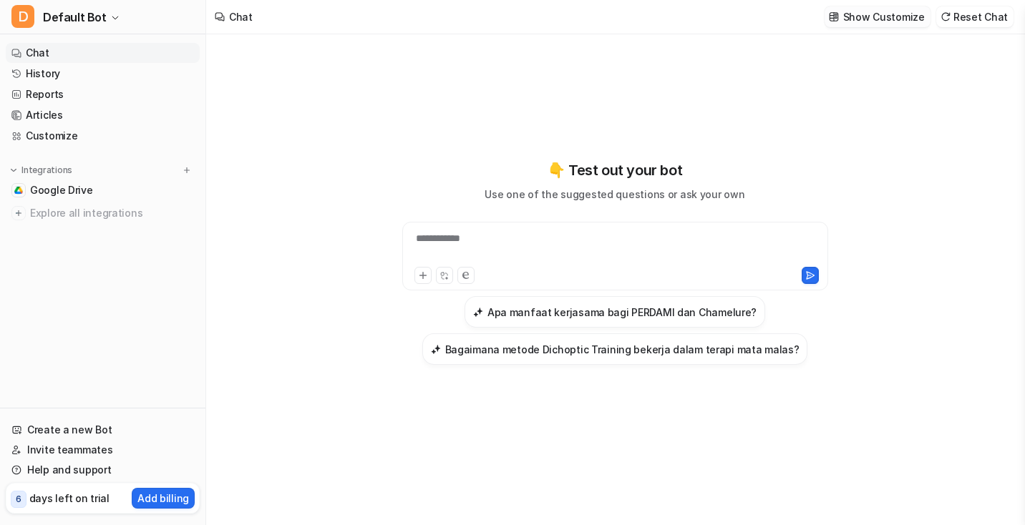
click at [848, 19] on button "Show Customize" at bounding box center [878, 16] width 106 height 21
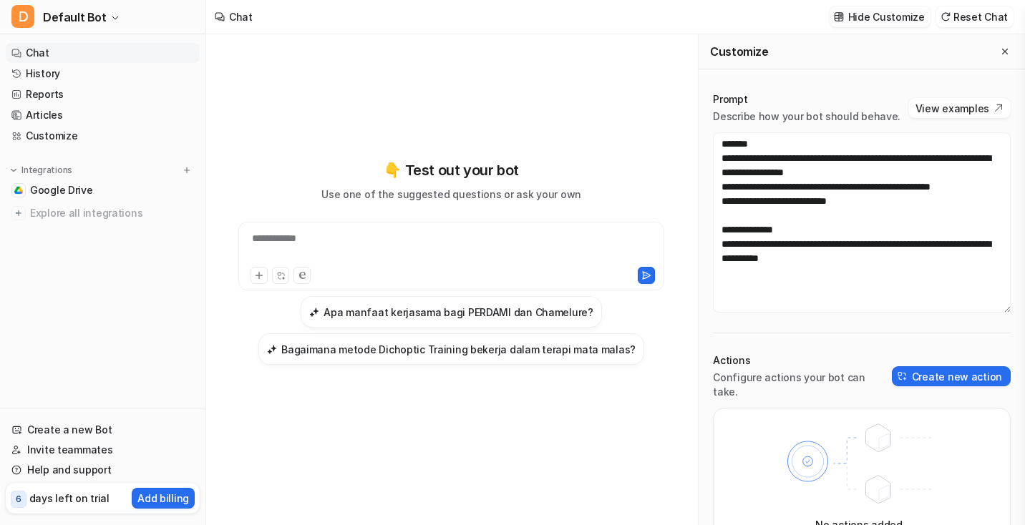
click at [844, 19] on img at bounding box center [839, 16] width 10 height 11
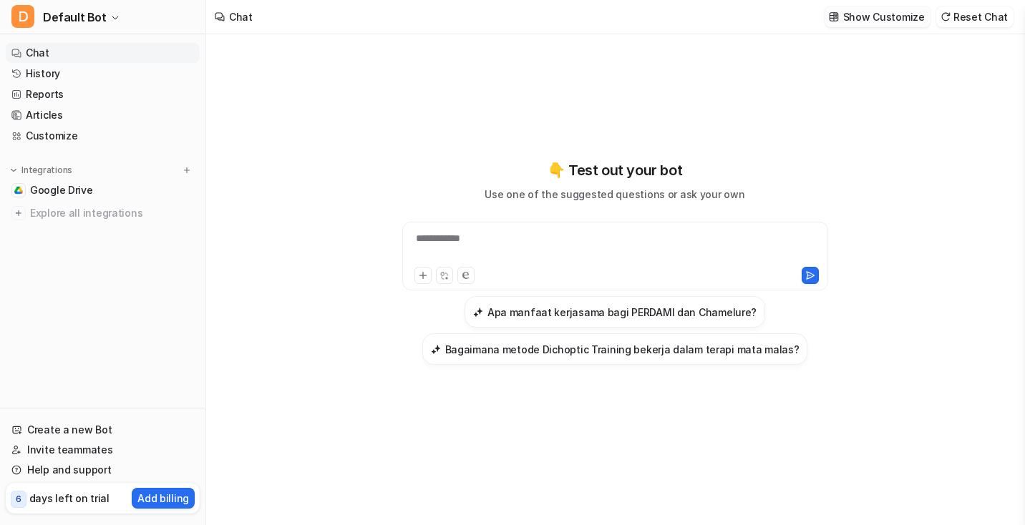
click at [848, 19] on button "Show Customize" at bounding box center [878, 16] width 106 height 21
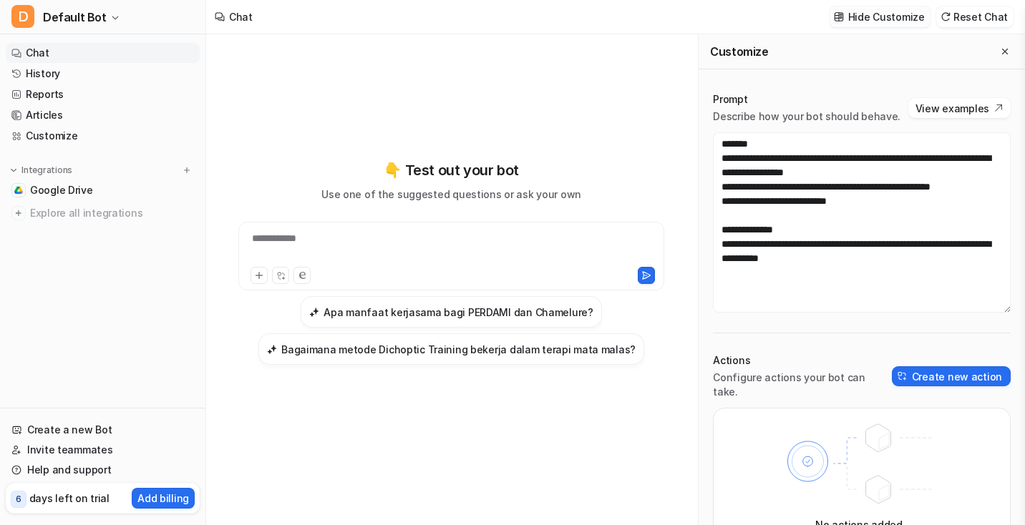
click at [844, 19] on img at bounding box center [839, 16] width 10 height 11
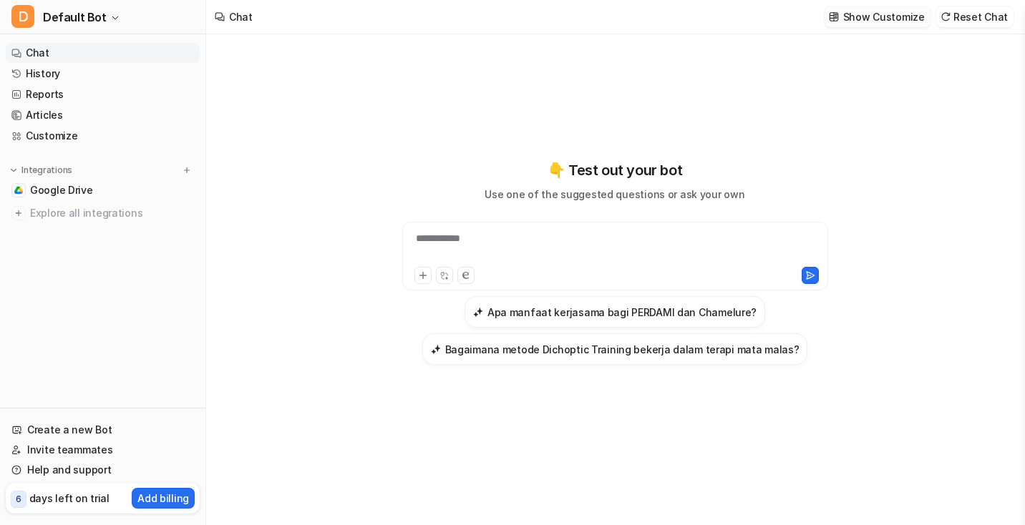
click at [848, 19] on button "Show Customize" at bounding box center [878, 16] width 106 height 21
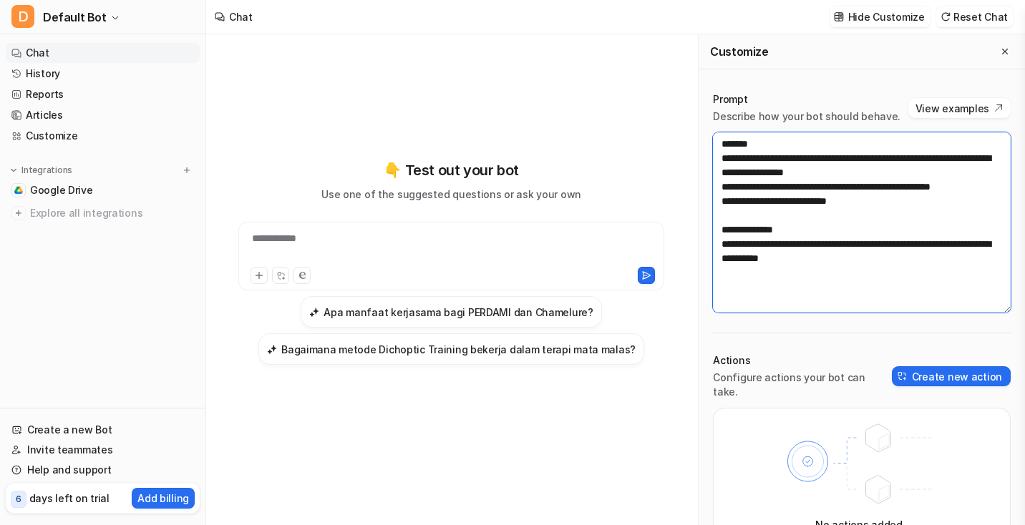
click at [848, 222] on textarea "**********" at bounding box center [862, 222] width 298 height 180
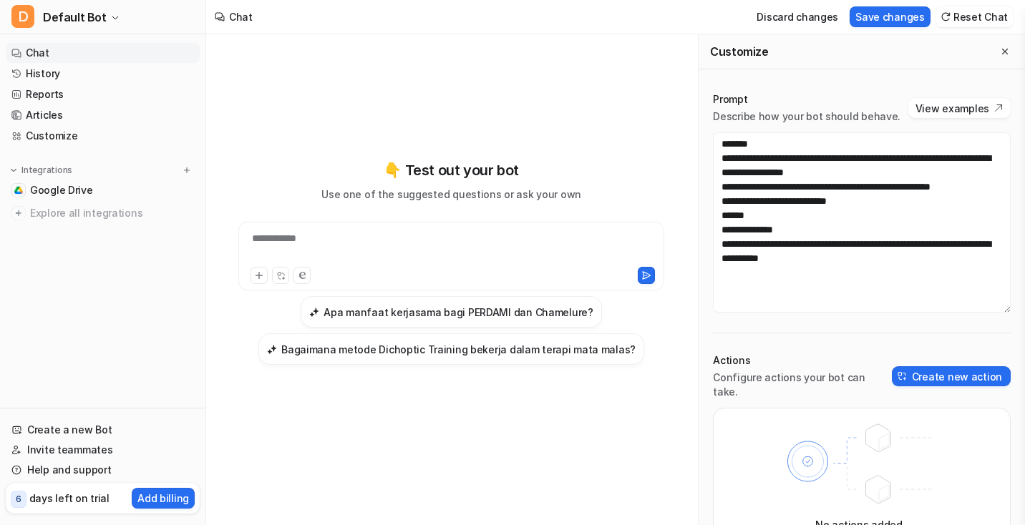
click at [959, 4] on div "Discard changes Save changes Reset Chat" at bounding box center [882, 17] width 274 height 32
click at [959, 20] on button "Reset Chat" at bounding box center [974, 16] width 77 height 21
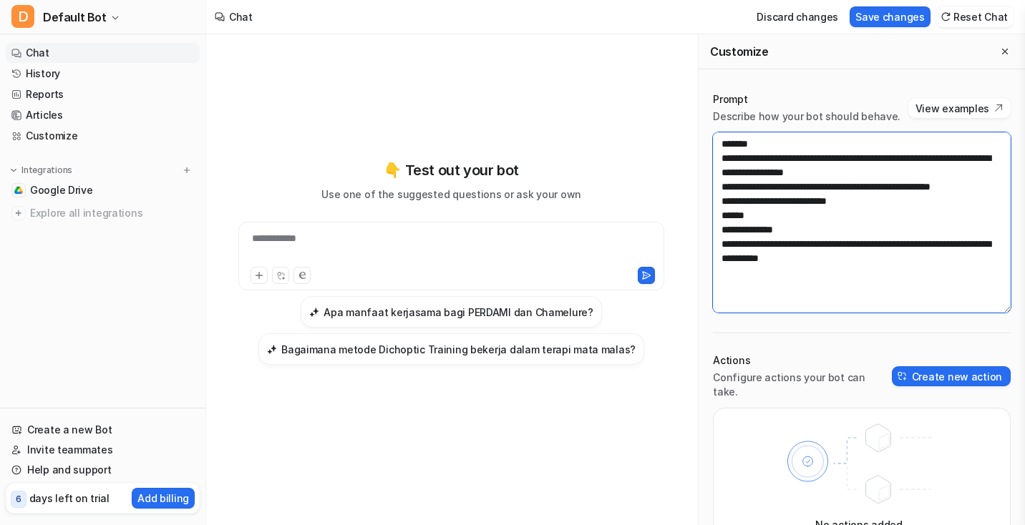
click at [784, 180] on textarea "**********" at bounding box center [862, 222] width 298 height 180
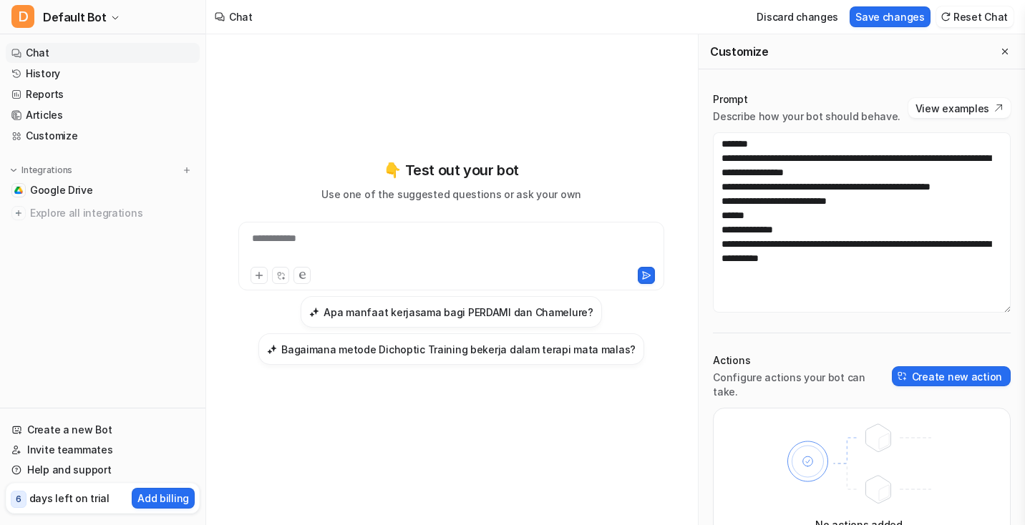
click at [736, 105] on p "Prompt" at bounding box center [807, 99] width 188 height 14
click at [730, 119] on p "Describe how your bot should behave." at bounding box center [807, 117] width 188 height 14
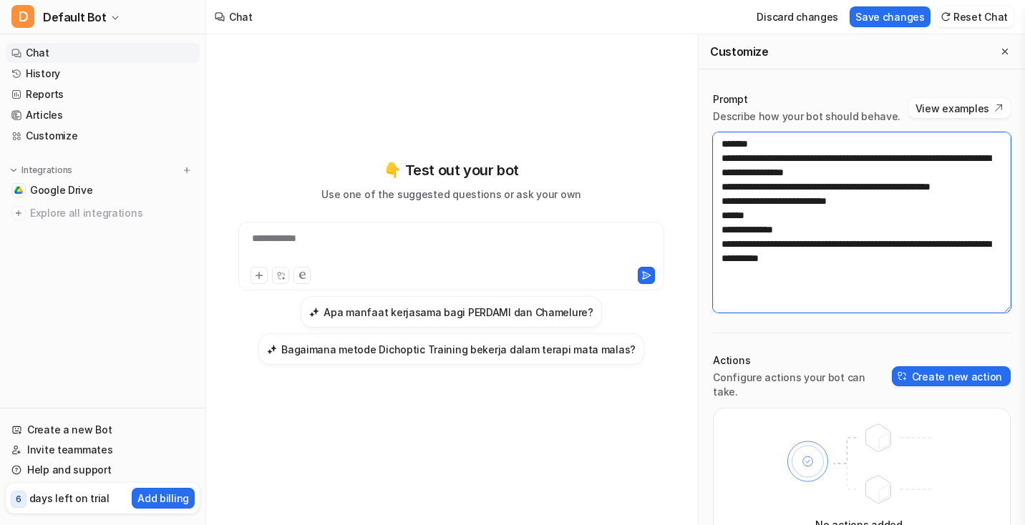
click at [754, 156] on textarea "**********" at bounding box center [862, 222] width 298 height 180
click at [771, 178] on textarea "**********" at bounding box center [862, 222] width 298 height 180
click at [853, 258] on textarea "**********" at bounding box center [862, 222] width 298 height 180
drag, startPoint x: 861, startPoint y: 262, endPoint x: 767, endPoint y: 192, distance: 117.1
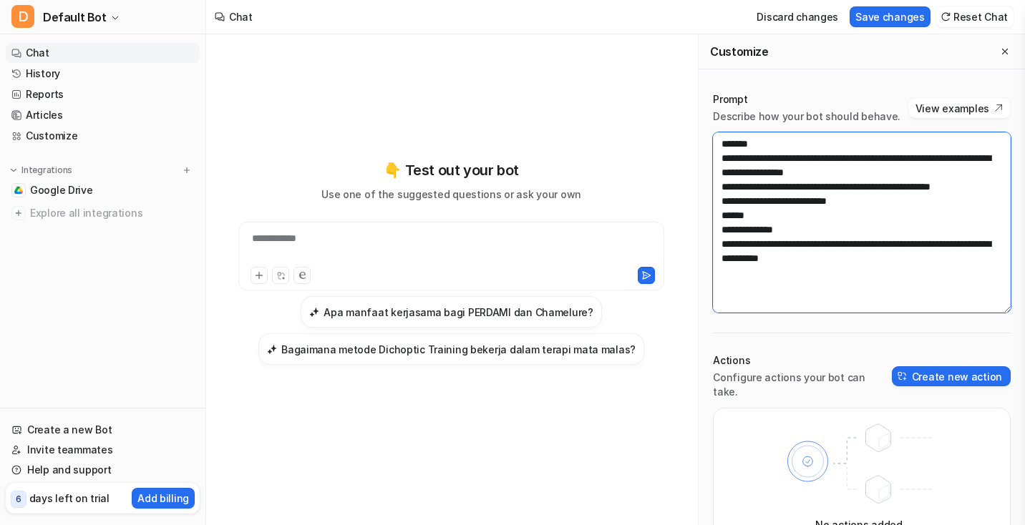
click at [767, 192] on textarea "**********" at bounding box center [862, 222] width 298 height 180
drag, startPoint x: 729, startPoint y: 157, endPoint x: 873, endPoint y: 168, distance: 144.2
click at [873, 168] on textarea "**********" at bounding box center [862, 222] width 298 height 180
click at [830, 223] on textarea "**********" at bounding box center [862, 222] width 298 height 180
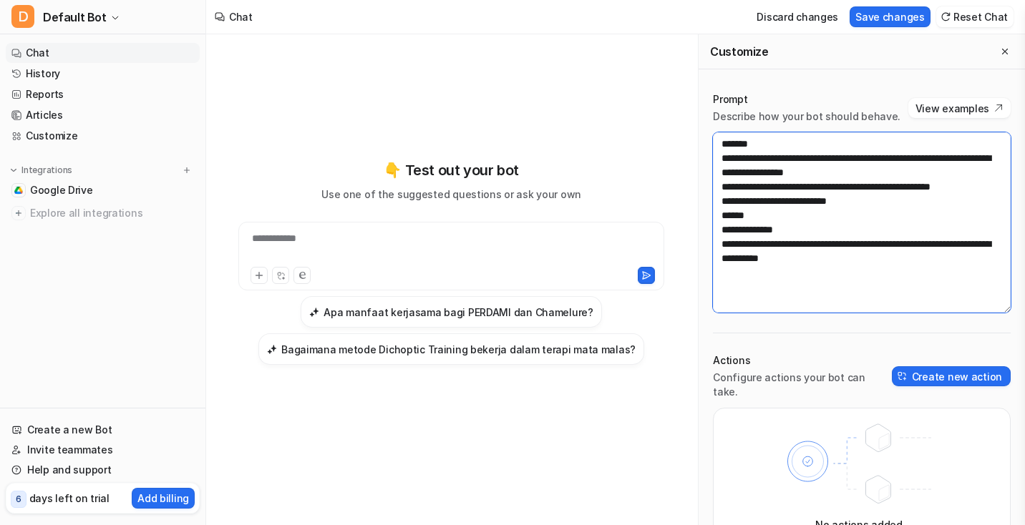
click at [830, 223] on textarea "**********" at bounding box center [862, 222] width 298 height 180
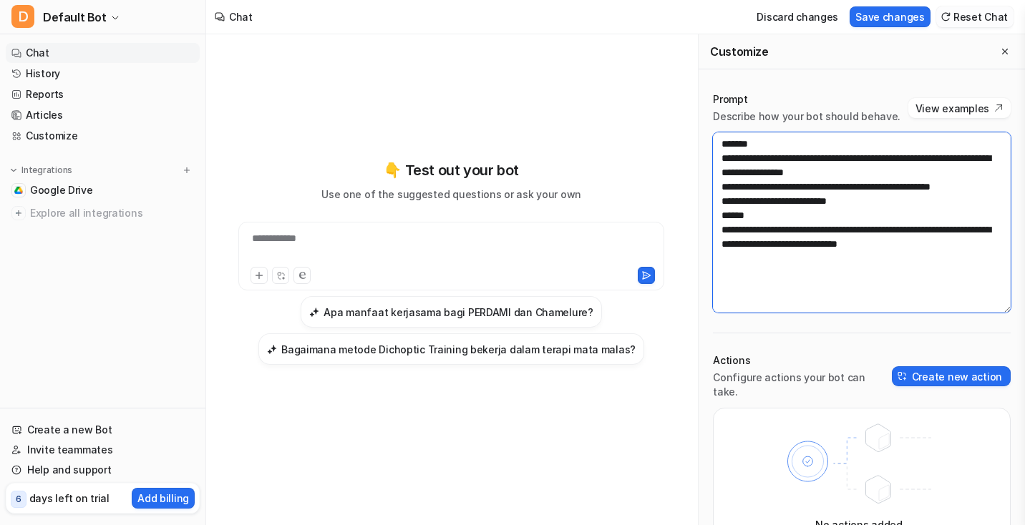
type textarea "**********"
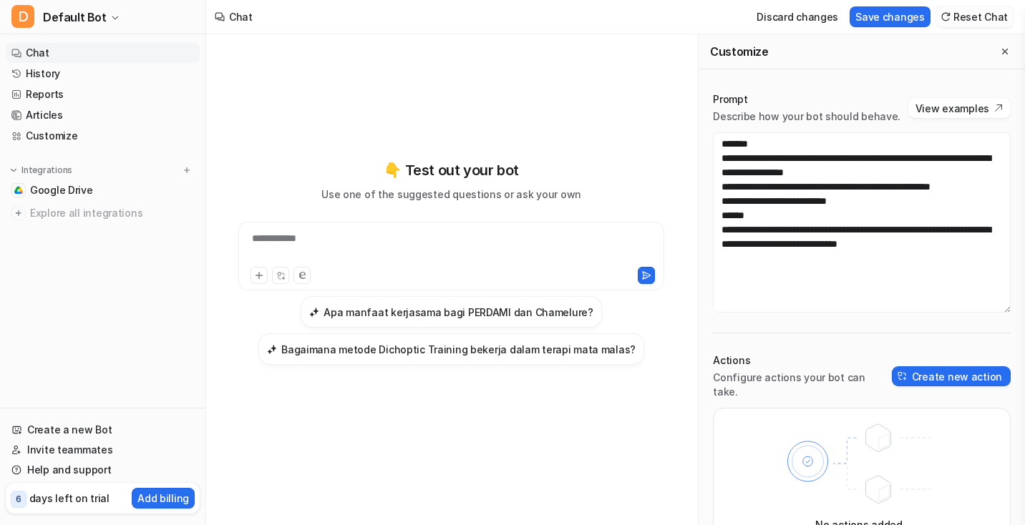
click at [966, 15] on button "Reset Chat" at bounding box center [974, 16] width 77 height 21
click at [429, 251] on div at bounding box center [451, 247] width 419 height 33
click at [981, 16] on button "Reset Chat" at bounding box center [974, 16] width 77 height 21
click at [801, 25] on button "Discard changes" at bounding box center [797, 16] width 93 height 21
click at [787, 16] on button "Discard changes" at bounding box center [797, 16] width 93 height 21
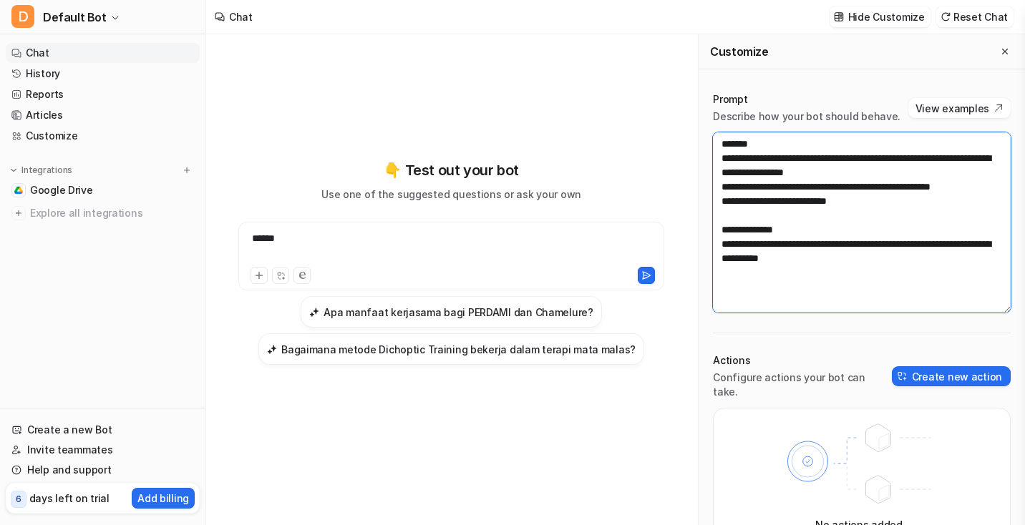
click at [801, 210] on textarea "**********" at bounding box center [862, 222] width 298 height 180
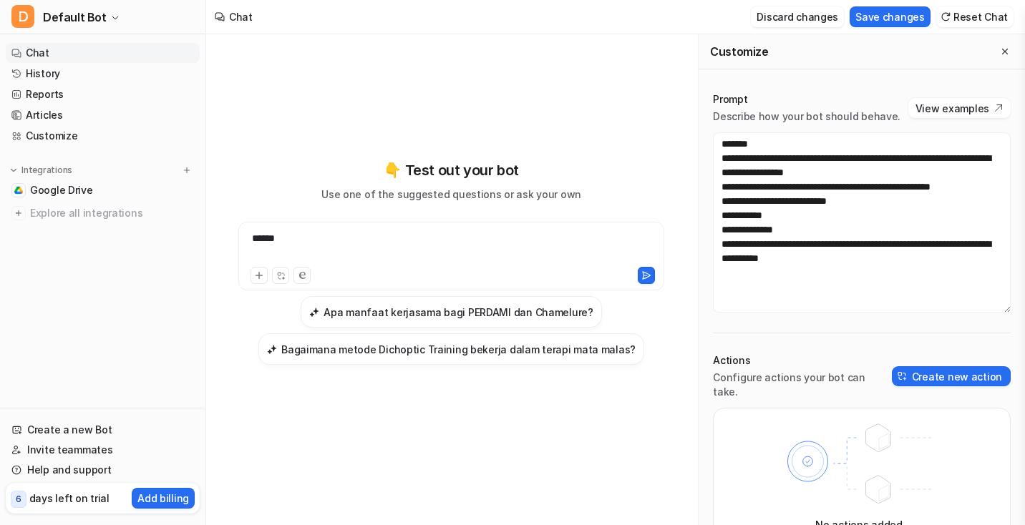
click at [831, 26] on button "Discard changes" at bounding box center [797, 16] width 93 height 21
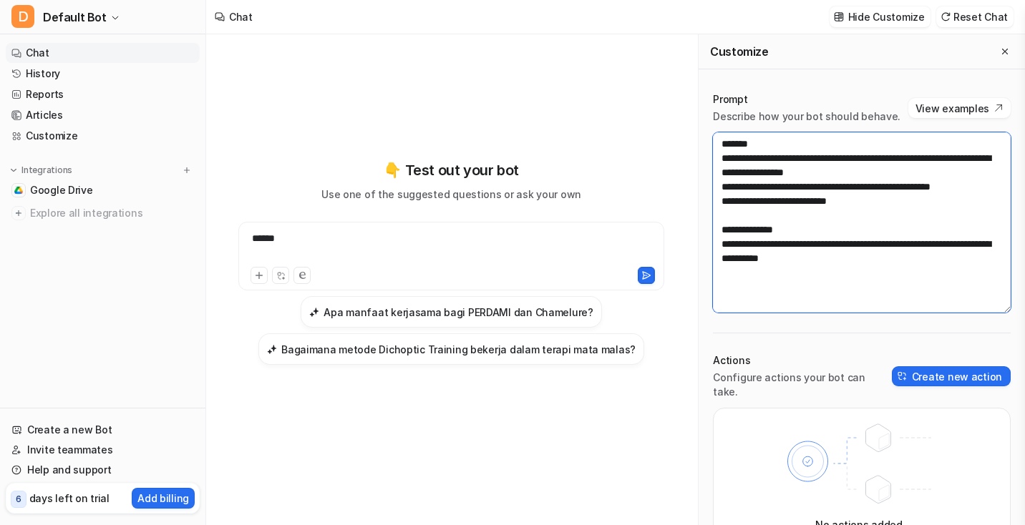
click at [738, 222] on textarea "**********" at bounding box center [862, 222] width 298 height 180
type textarea "**********"
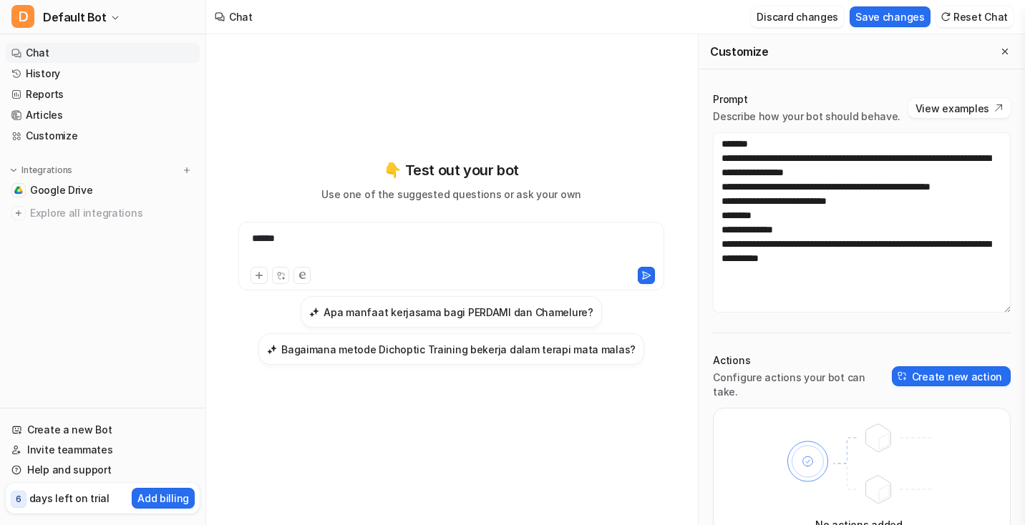
click at [819, 19] on button "Discard changes" at bounding box center [797, 16] width 93 height 21
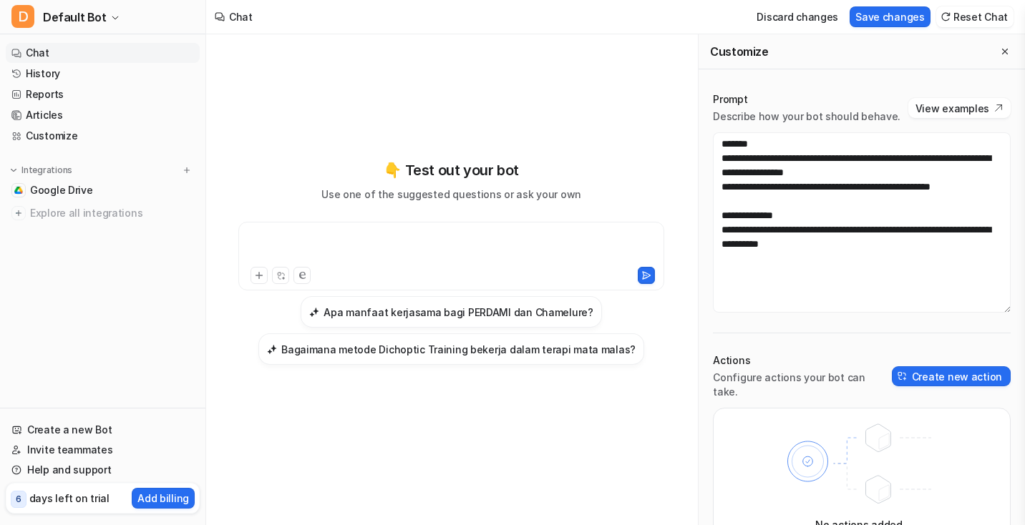
click at [456, 241] on div at bounding box center [451, 247] width 419 height 33
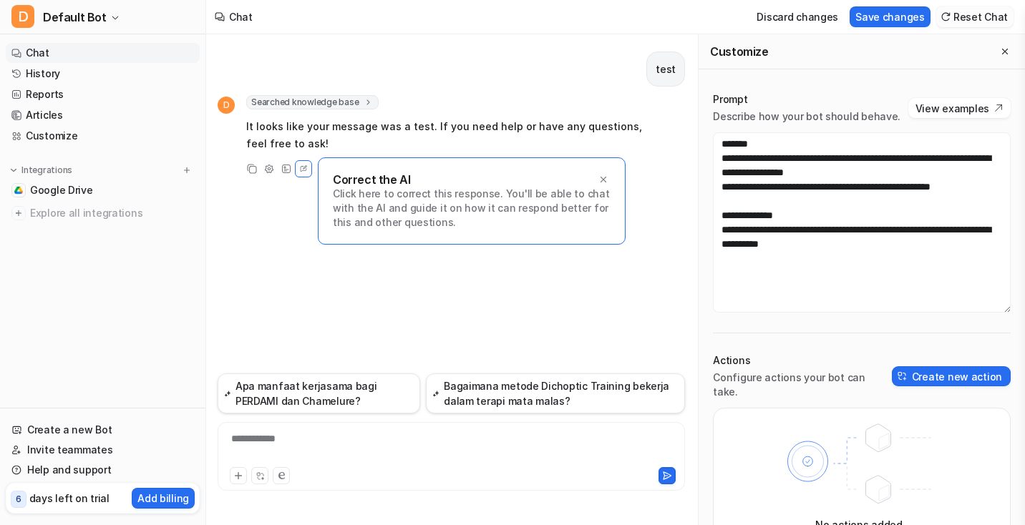
click at [976, 9] on button "Reset Chat" at bounding box center [974, 16] width 77 height 21
